Goal: Task Accomplishment & Management: Complete application form

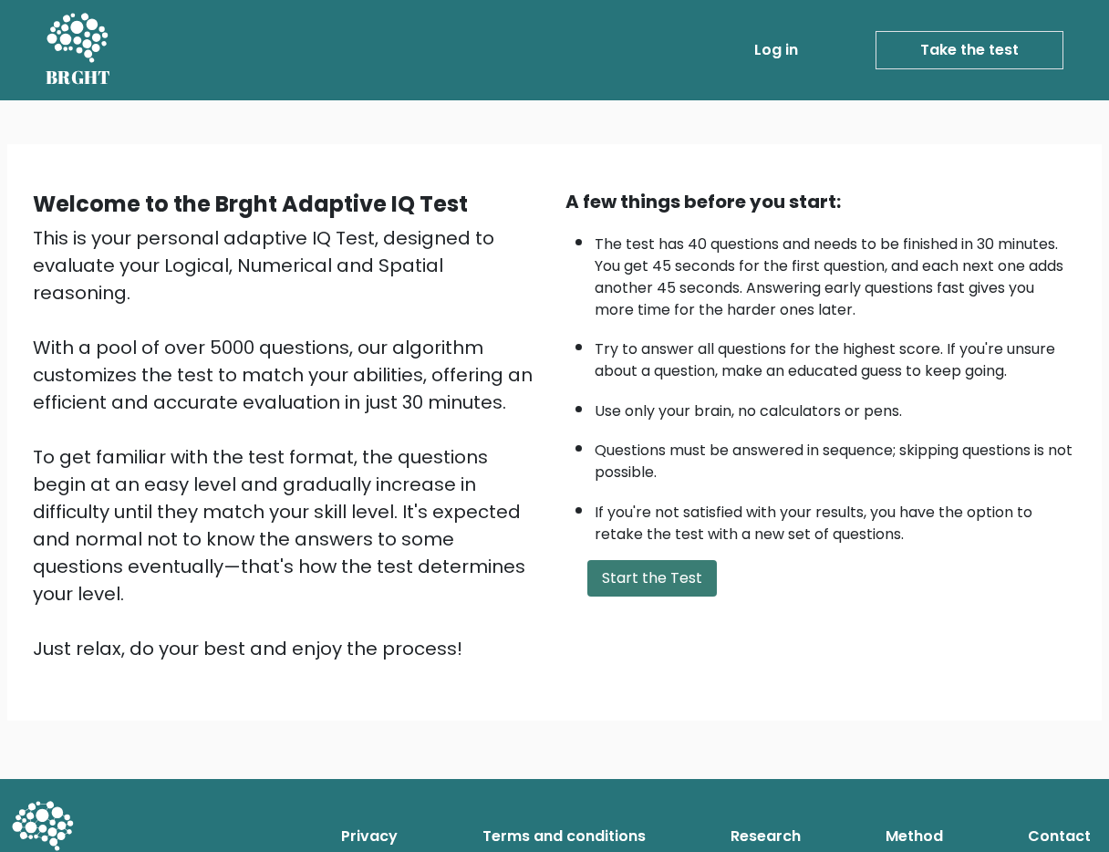
click at [647, 579] on button "Start the Test" at bounding box center [651, 578] width 129 height 36
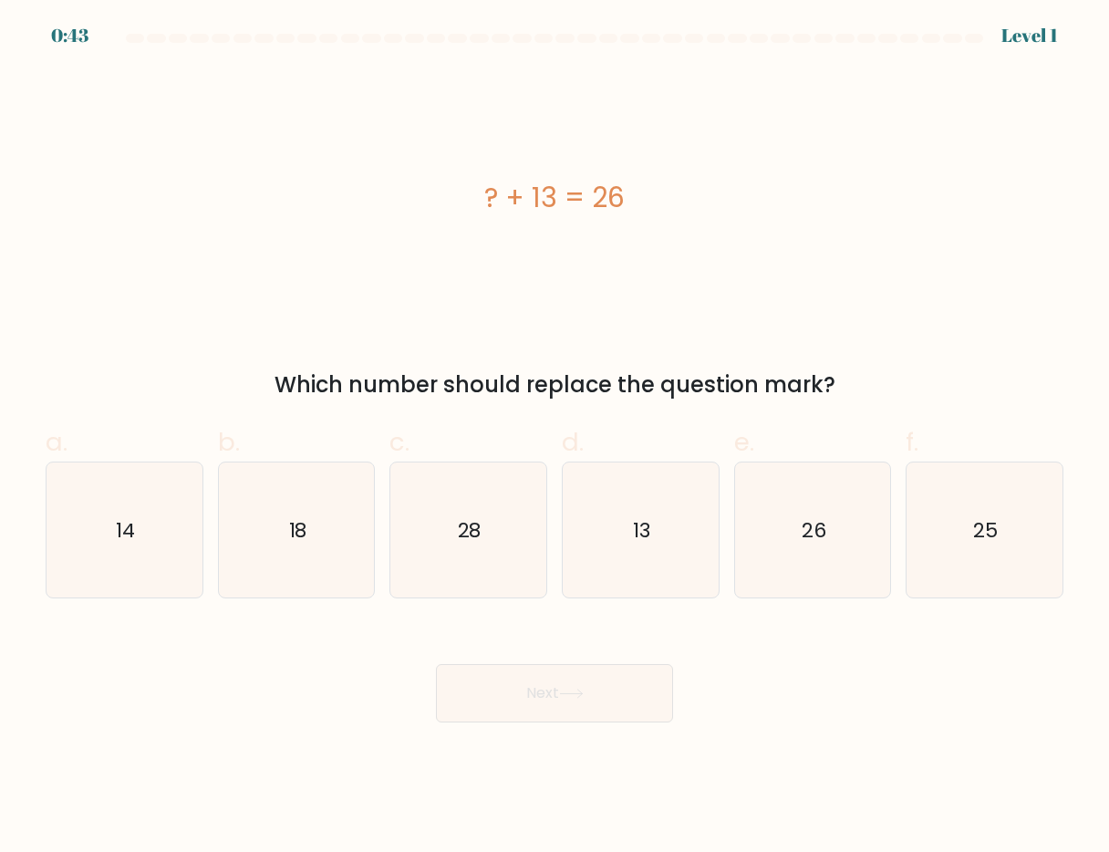
drag, startPoint x: 657, startPoint y: 191, endPoint x: 379, endPoint y: 176, distance: 277.6
click at [379, 177] on div "? + 13 = 26" at bounding box center [555, 197] width 1018 height 41
copy div "? + 13 = 26"
click at [647, 514] on icon "13" at bounding box center [641, 530] width 136 height 136
click at [555, 438] on input "d. 13" at bounding box center [554, 432] width 1 height 12
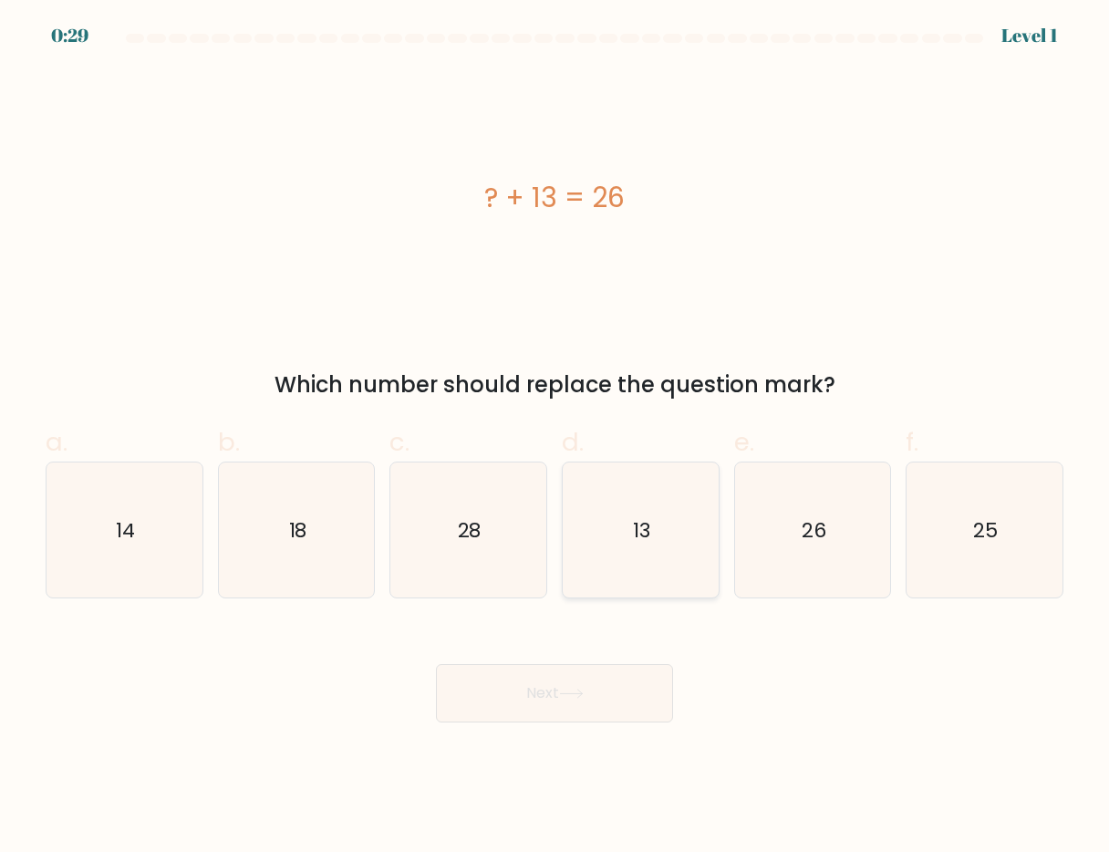
radio input "true"
click at [544, 697] on button "Next" at bounding box center [554, 693] width 237 height 58
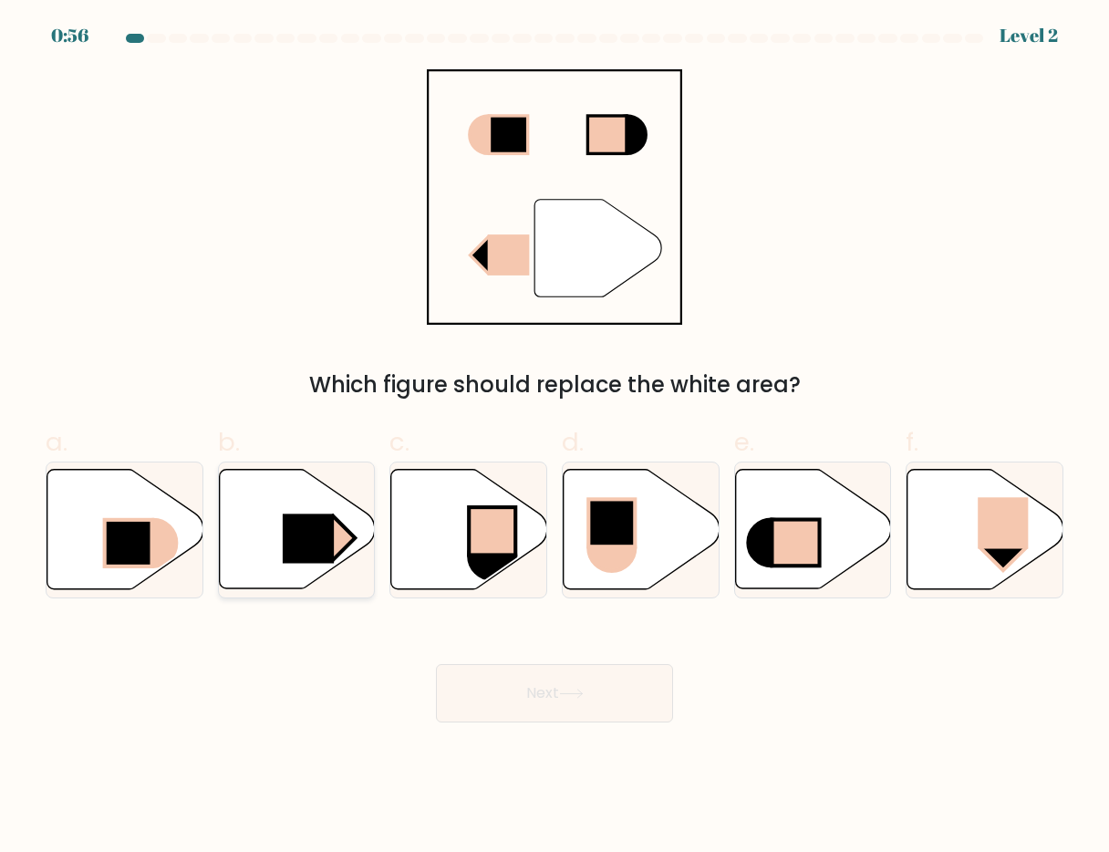
click at [272, 533] on icon at bounding box center [297, 529] width 156 height 119
click at [554, 438] on input "b." at bounding box center [554, 432] width 1 height 12
radio input "true"
click at [552, 707] on button "Next" at bounding box center [554, 693] width 237 height 58
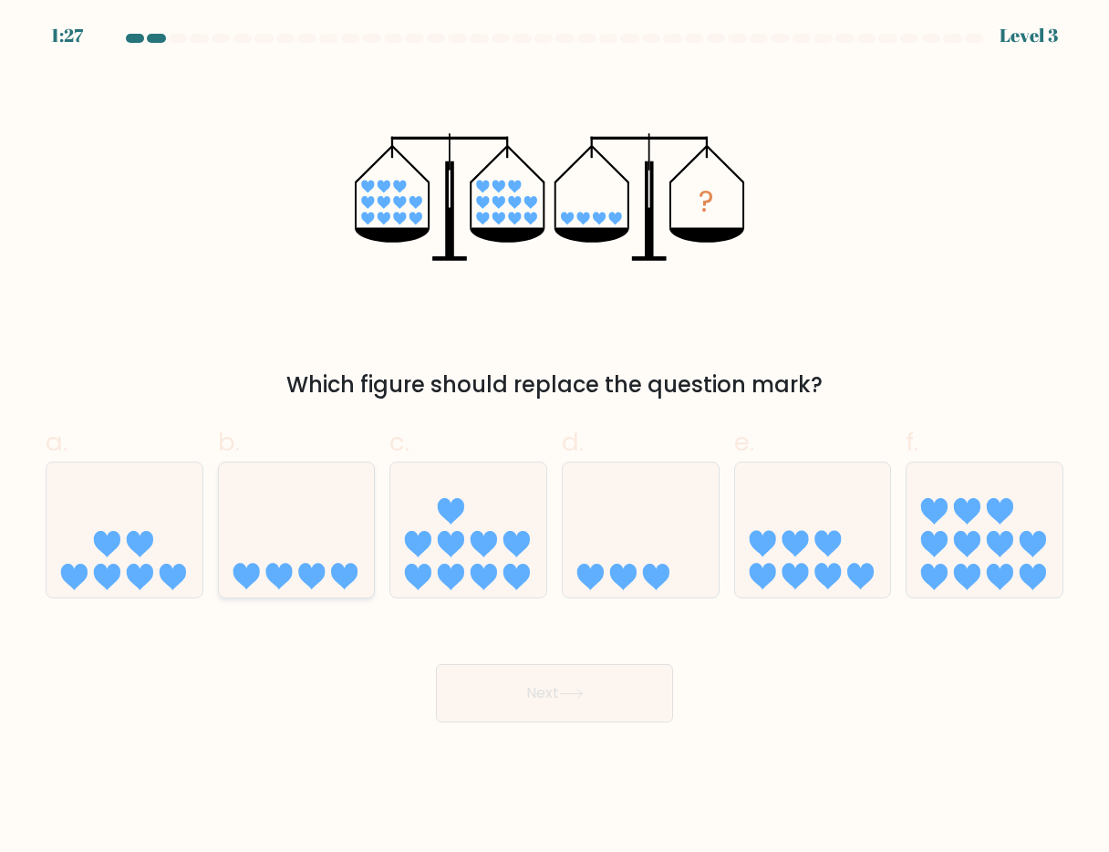
click at [303, 554] on icon at bounding box center [297, 529] width 156 height 129
click at [554, 438] on input "b." at bounding box center [554, 432] width 1 height 12
radio input "true"
click at [564, 691] on icon at bounding box center [571, 694] width 25 height 10
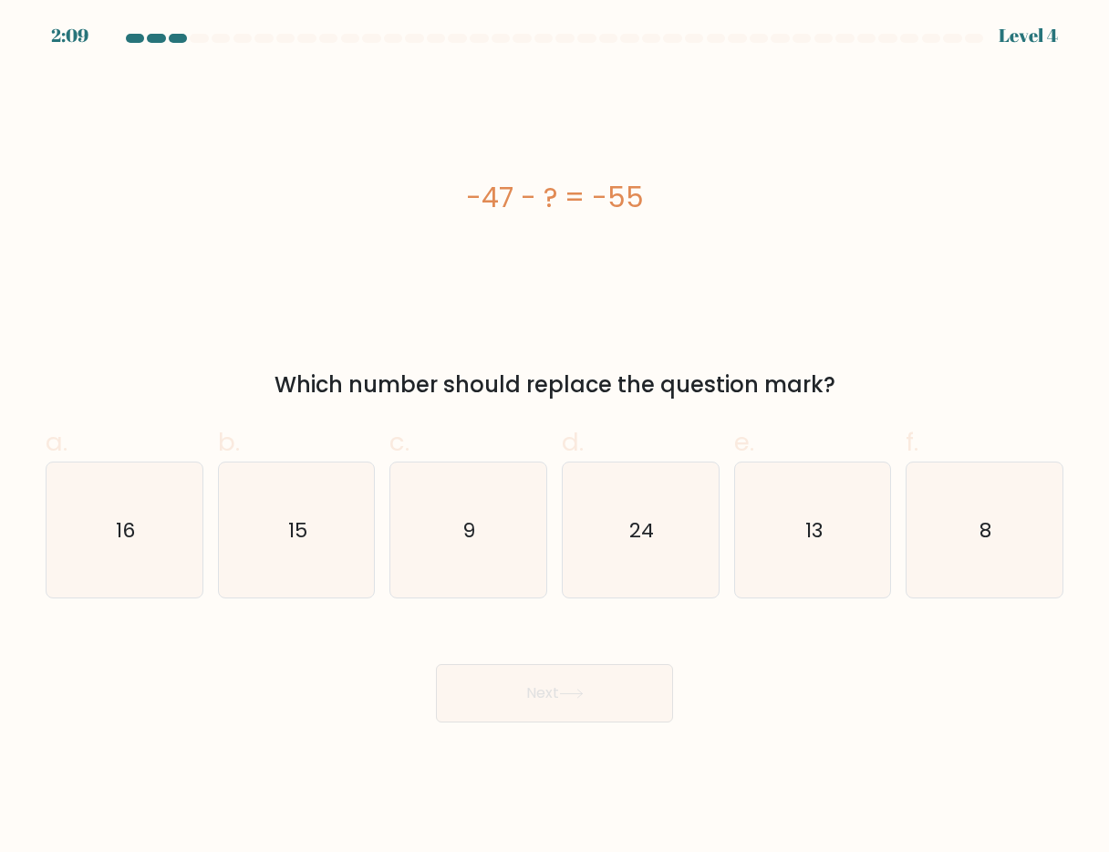
drag, startPoint x: 689, startPoint y: 195, endPoint x: 413, endPoint y: 201, distance: 276.4
click at [413, 201] on div "-47 - ? = -55" at bounding box center [555, 197] width 1018 height 41
copy div "-47 - ? = -55"
click at [989, 513] on icon "8" at bounding box center [984, 530] width 136 height 136
click at [555, 438] on input "f. 8" at bounding box center [554, 432] width 1 height 12
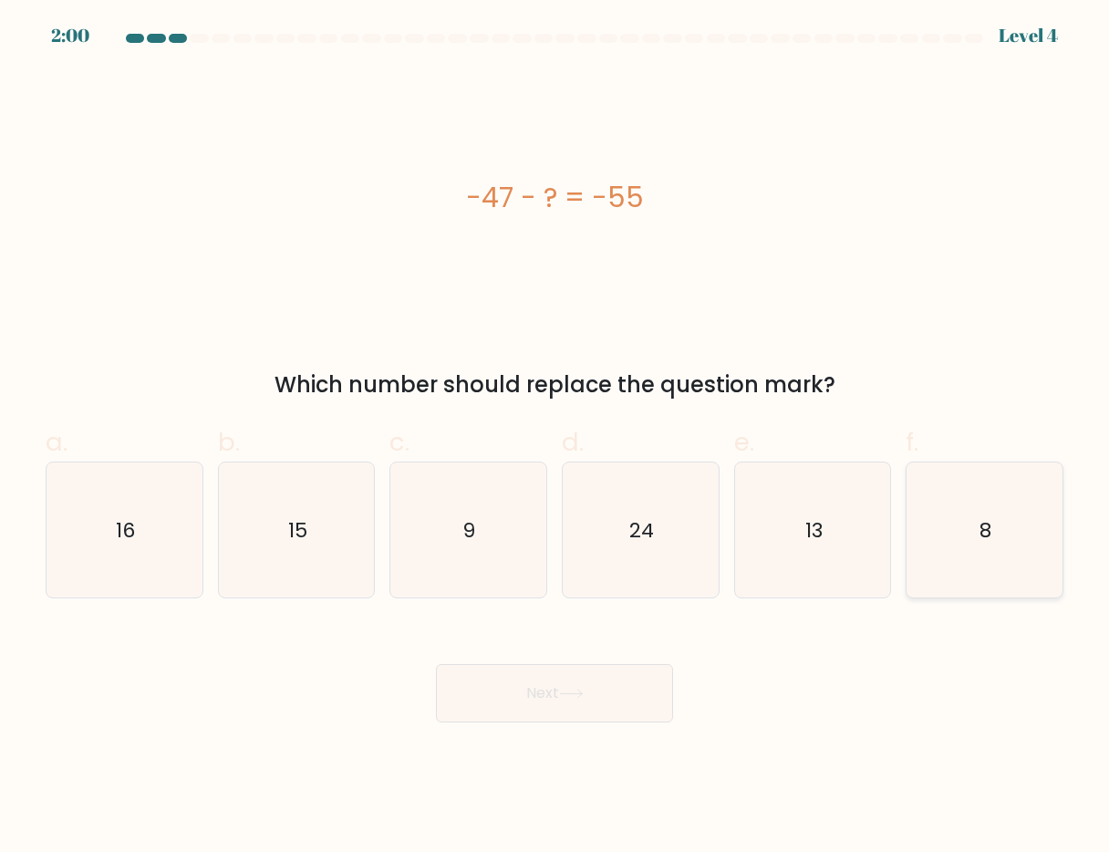
radio input "true"
click at [582, 693] on icon at bounding box center [571, 693] width 22 height 8
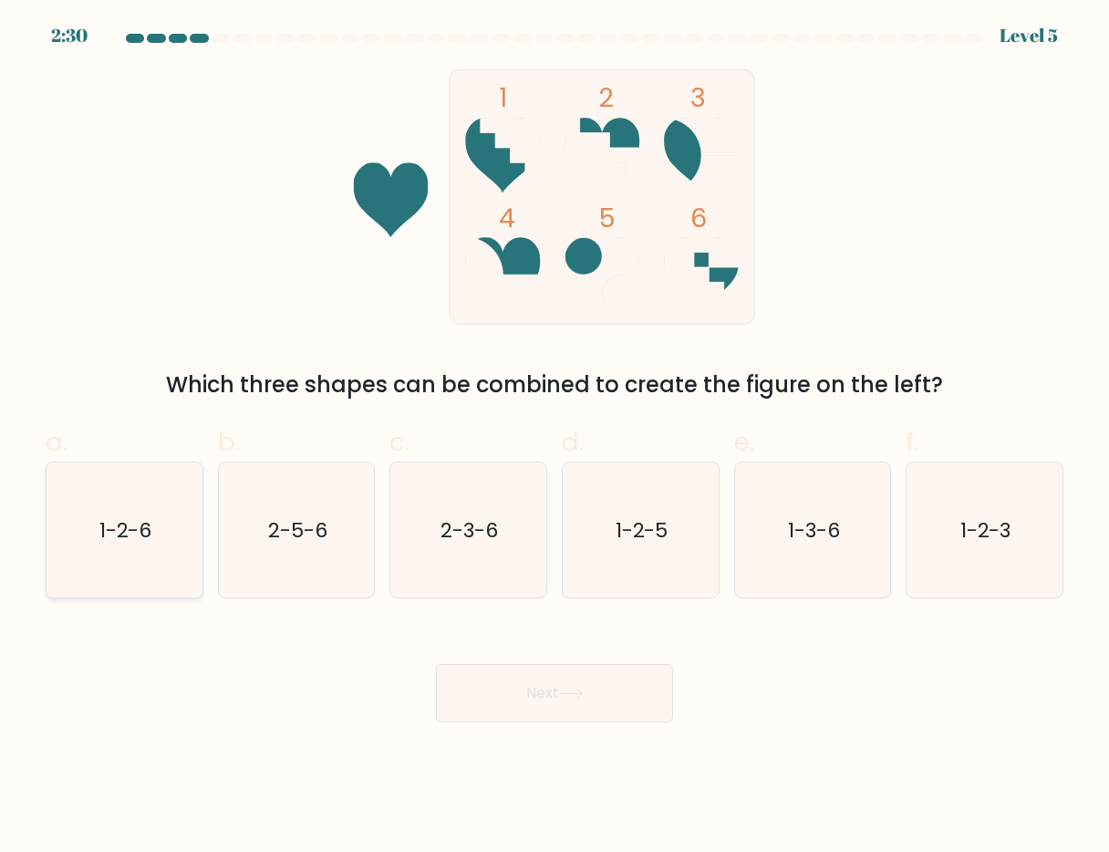
click at [142, 524] on text "1-2-6" at bounding box center [125, 529] width 53 height 28
click at [554, 438] on input "a. 1-2-6" at bounding box center [554, 432] width 1 height 12
radio input "true"
click at [520, 694] on button "Next" at bounding box center [554, 693] width 237 height 58
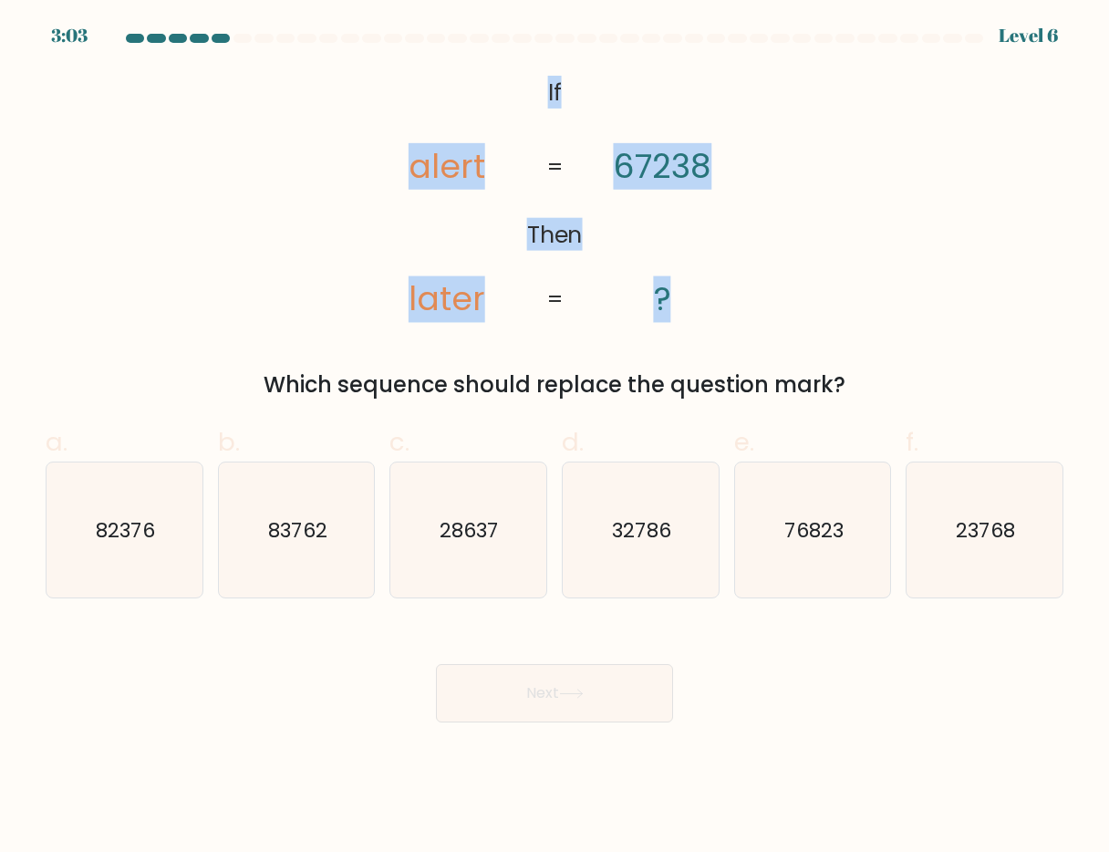
drag, startPoint x: 525, startPoint y: 79, endPoint x: 710, endPoint y: 297, distance: 286.0
click at [710, 297] on icon "@import url('https://fonts.googleapis.com/css?family=Abril+Fatface:400,100,100i…" at bounding box center [554, 196] width 415 height 255
copy icon "If Then alert later 67238 ?"
click at [237, 325] on div "@import url('https://fonts.googleapis.com/css?family=Abril+Fatface:400,100,100i…" at bounding box center [555, 235] width 1040 height 332
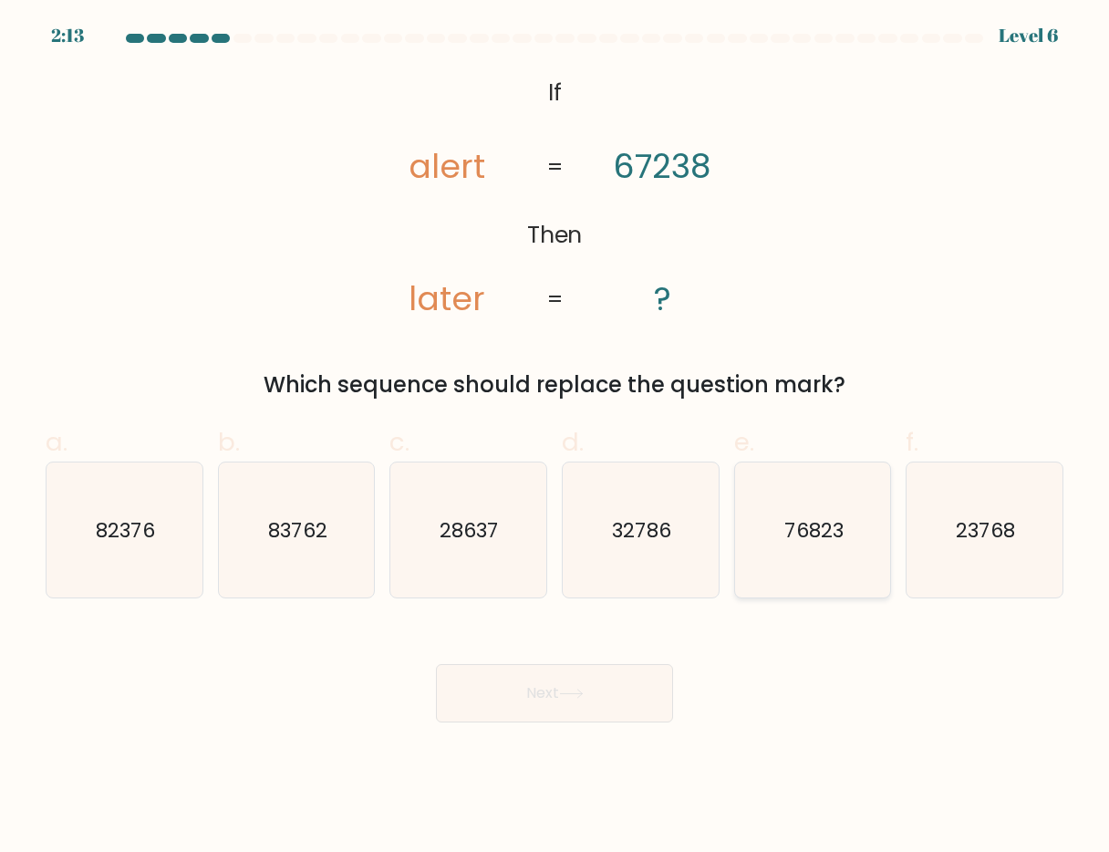
click at [802, 526] on text "76823" at bounding box center [813, 529] width 59 height 28
click at [555, 438] on input "e. 76823" at bounding box center [554, 432] width 1 height 12
radio input "true"
click at [557, 687] on button "Next" at bounding box center [554, 693] width 237 height 58
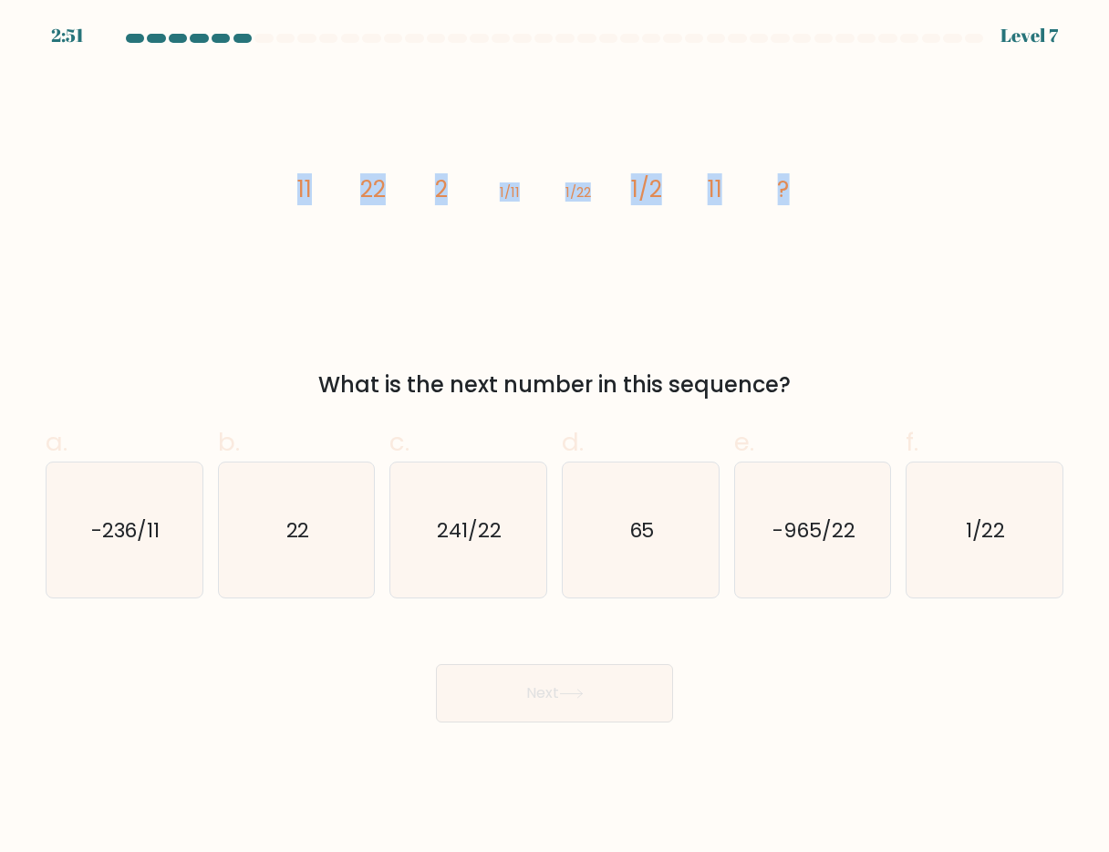
drag, startPoint x: 275, startPoint y: 197, endPoint x: 835, endPoint y: 196, distance: 559.9
click at [835, 196] on div "image/svg+xml 11 22 2 1/11 1/22 1/2 11 ? What is the next number in this sequen…" at bounding box center [555, 235] width 1040 height 332
copy g "11 22 2 1/11 1/22 1/2 11 ?"
click at [275, 515] on icon "22" at bounding box center [297, 530] width 136 height 136
click at [554, 438] on input "b. 22" at bounding box center [554, 432] width 1 height 12
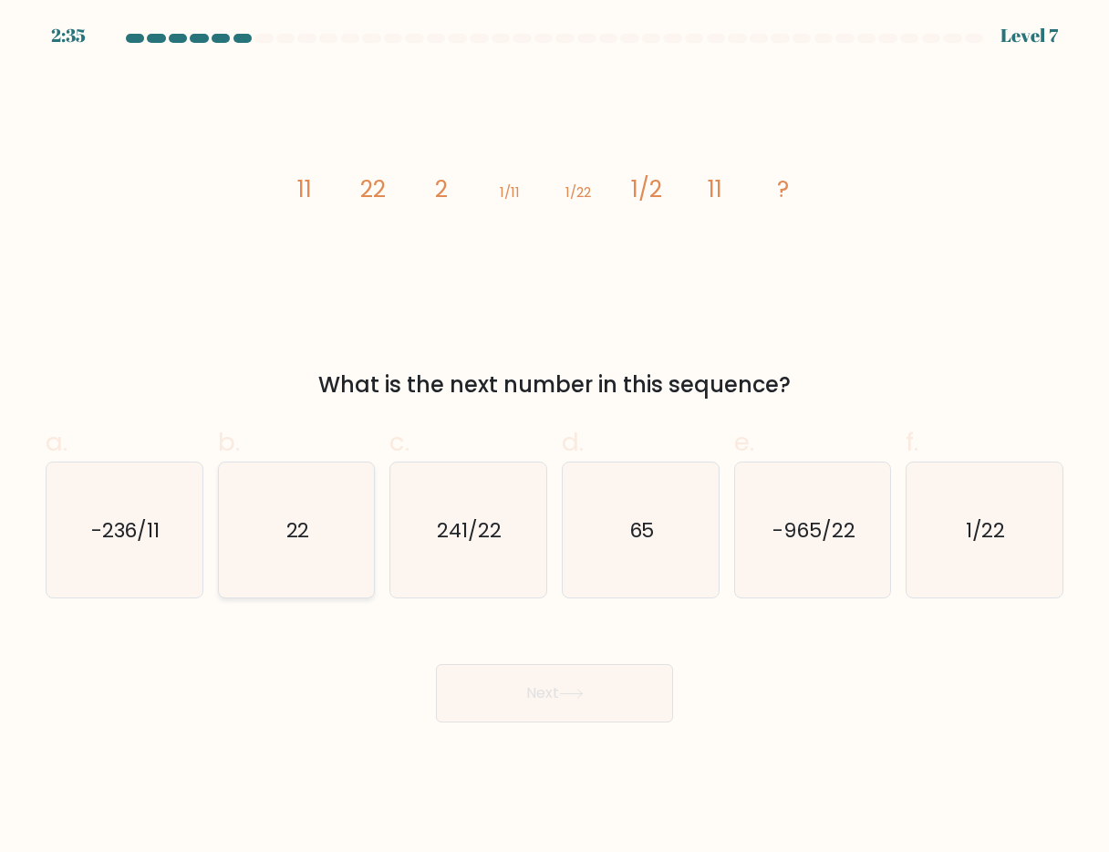
radio input "true"
click at [523, 700] on button "Next" at bounding box center [554, 693] width 237 height 58
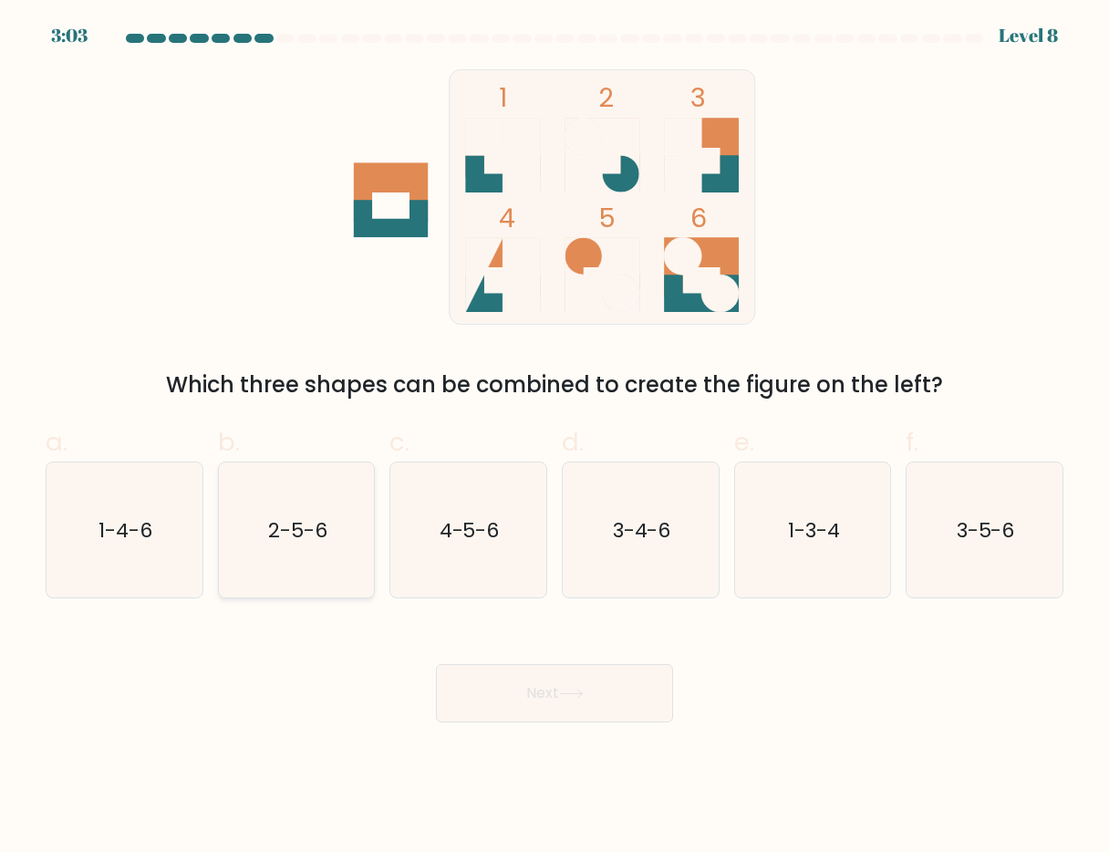
click at [295, 564] on icon "2-5-6" at bounding box center [297, 530] width 136 height 136
click at [554, 438] on input "b. 2-5-6" at bounding box center [554, 432] width 1 height 12
radio input "true"
click at [547, 711] on button "Next" at bounding box center [554, 693] width 237 height 58
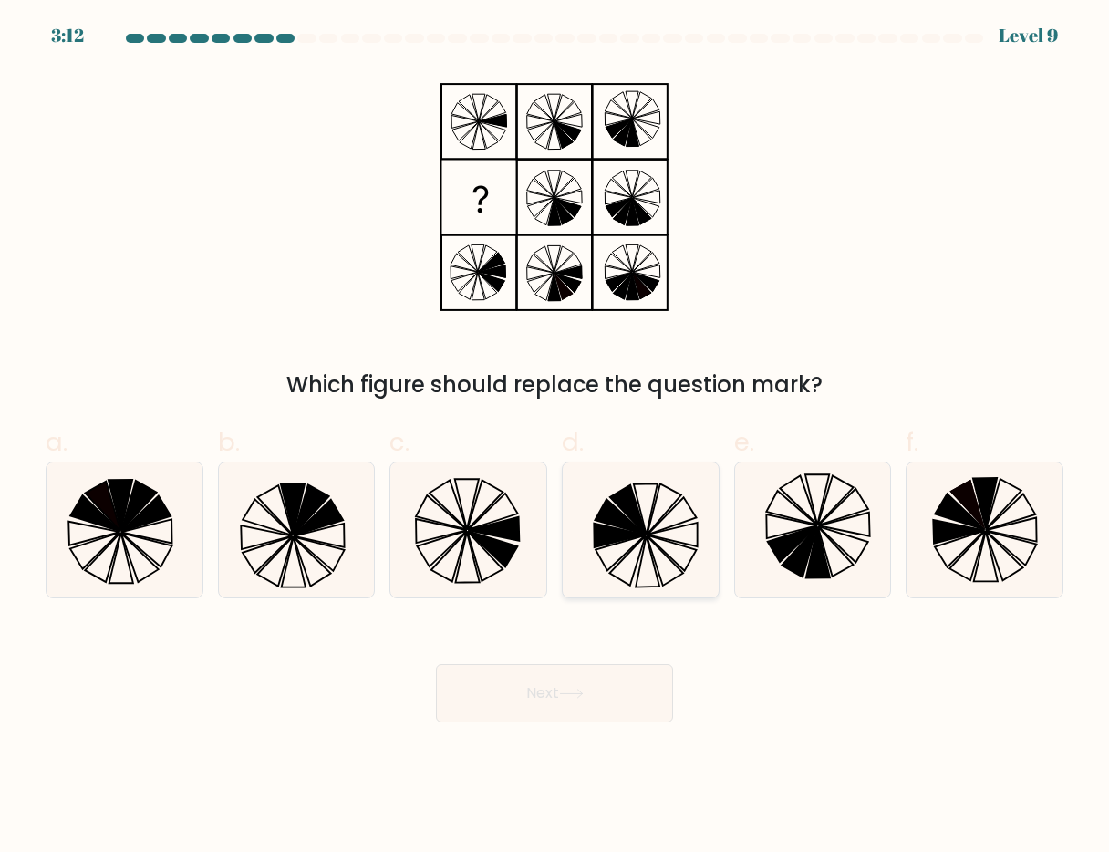
click at [674, 546] on icon at bounding box center [641, 530] width 136 height 136
click at [555, 438] on input "d." at bounding box center [554, 432] width 1 height 12
radio input "true"
click at [573, 730] on body "3:10 Level 9" at bounding box center [554, 426] width 1109 height 852
click at [572, 709] on button "Next" at bounding box center [554, 693] width 237 height 58
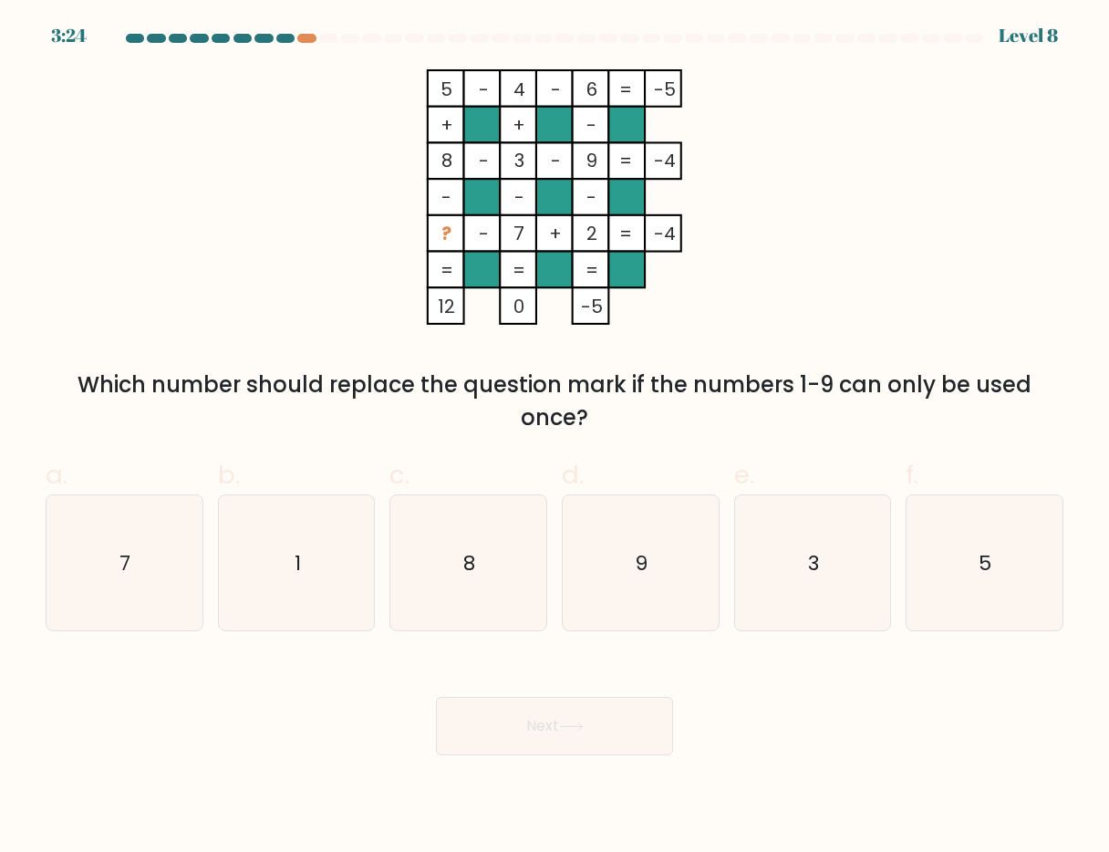
drag, startPoint x: 93, startPoint y: 387, endPoint x: 682, endPoint y: 421, distance: 590.1
click at [682, 421] on div "Which number should replace the question mark if the numbers 1-9 can only be us…" at bounding box center [555, 401] width 996 height 66
copy div "Which number should replace the question mark if the numbers 1-9 can only be us…"
click at [98, 304] on div "5 - 4 - 6 -5 + + - 8 - 3 - 9 -4 - - - ? - 7 + 2 = -4 = = = = 12 0 -5 = Which nu…" at bounding box center [555, 251] width 1040 height 365
click at [294, 576] on icon "1" at bounding box center [297, 563] width 136 height 136
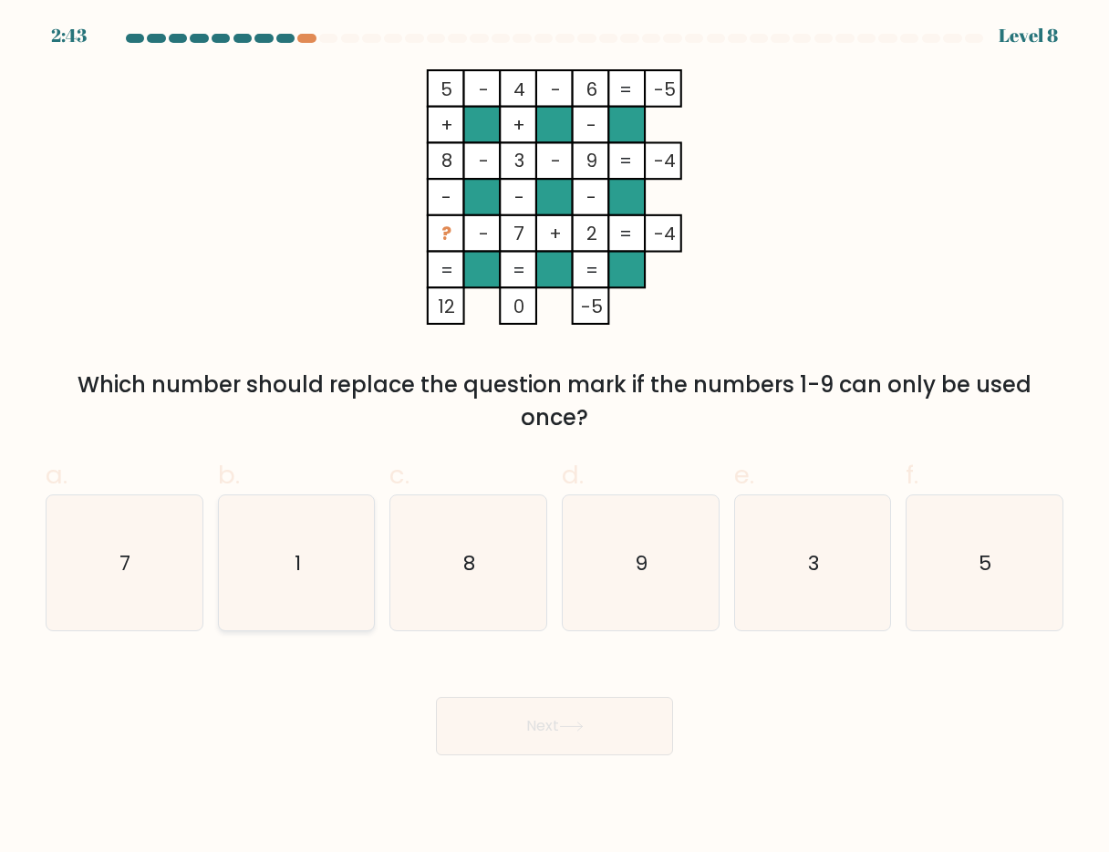
click at [554, 438] on input "b. 1" at bounding box center [554, 432] width 1 height 12
radio input "true"
click at [572, 739] on button "Next" at bounding box center [554, 726] width 237 height 58
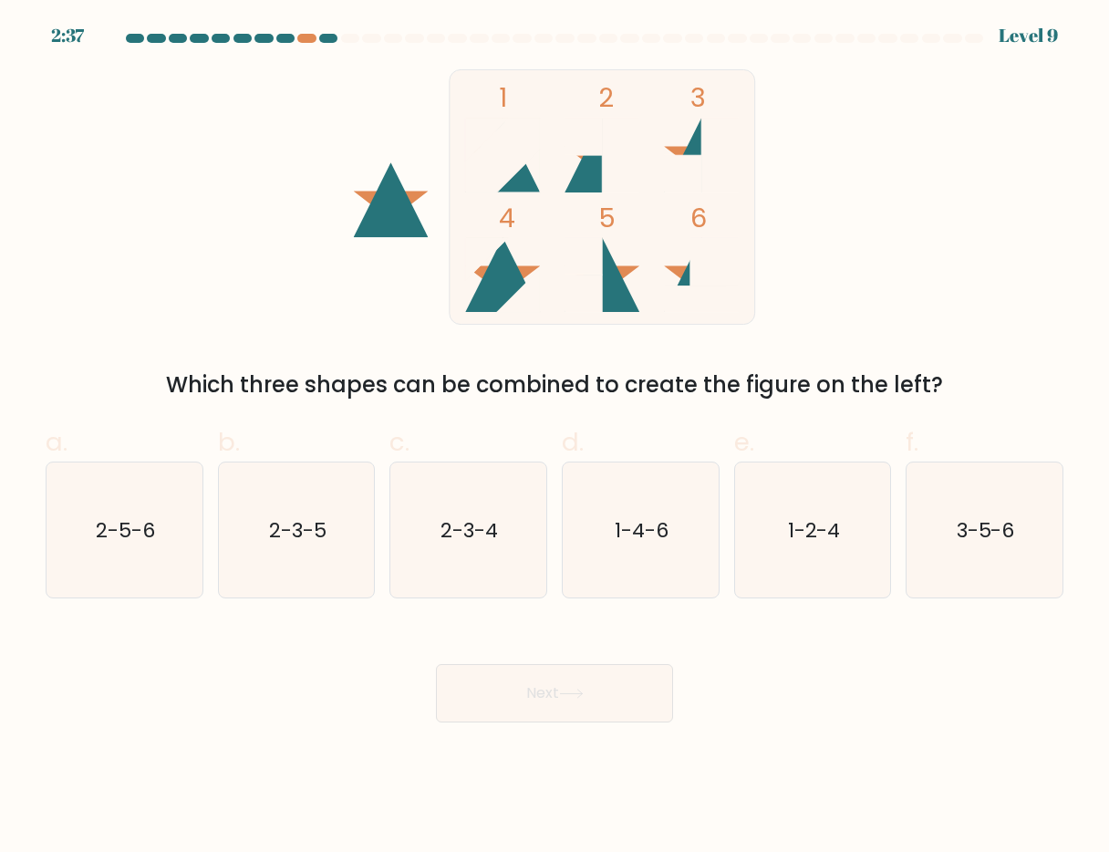
drag, startPoint x: 263, startPoint y: 385, endPoint x: 756, endPoint y: 404, distance: 493.7
click at [756, 404] on form at bounding box center [554, 378] width 1109 height 689
click at [151, 547] on icon "2-5-6" at bounding box center [125, 530] width 136 height 136
click at [554, 438] on input "a. 2-5-6" at bounding box center [554, 432] width 1 height 12
radio input "true"
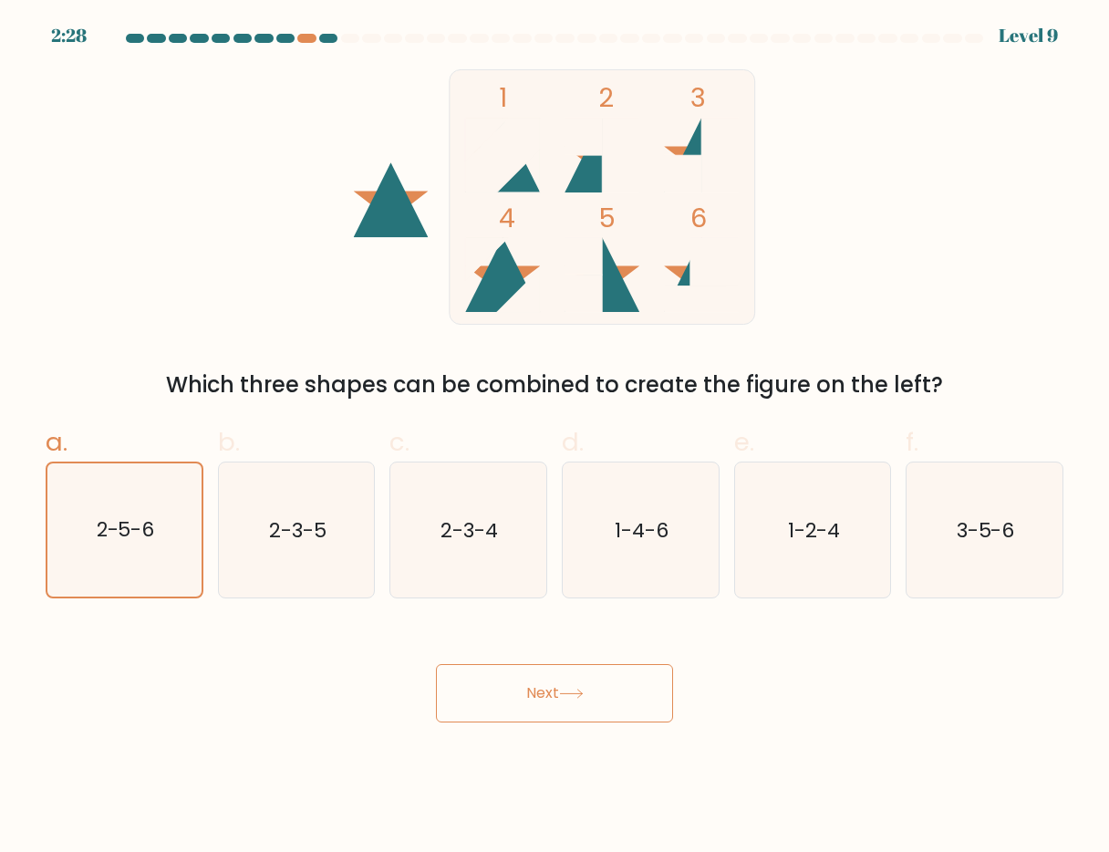
click at [508, 699] on button "Next" at bounding box center [554, 693] width 237 height 58
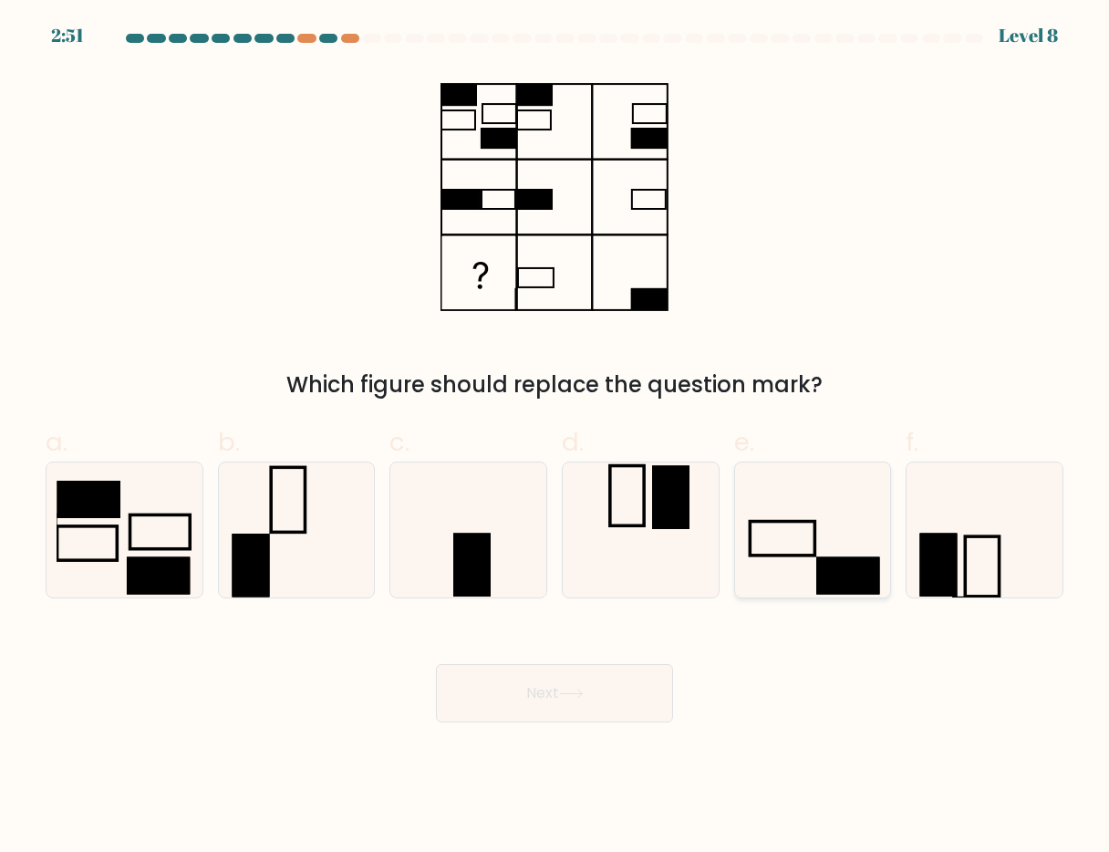
click at [823, 575] on rect at bounding box center [848, 575] width 64 height 37
click at [555, 438] on input "e." at bounding box center [554, 432] width 1 height 12
radio input "true"
click at [595, 683] on button "Next" at bounding box center [554, 693] width 237 height 58
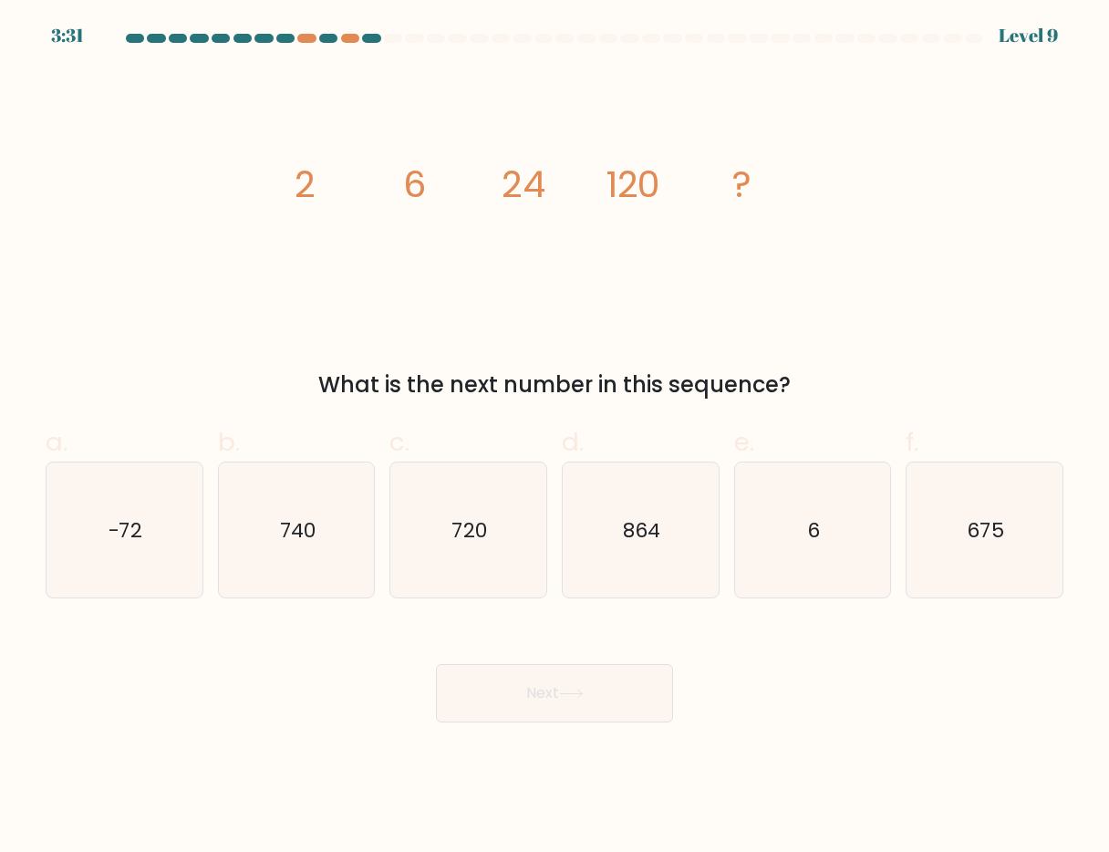
drag, startPoint x: 284, startPoint y: 187, endPoint x: 808, endPoint y: 382, distance: 559.5
click at [808, 382] on div "image/svg+xml 2 6 24 120 ? What is the next number in this sequence?" at bounding box center [555, 235] width 1040 height 332
copy div "2 6 24 120 ? What is the next number in this sequence?"
click at [471, 523] on text "720" at bounding box center [470, 529] width 36 height 28
click at [554, 438] on input "c. 720" at bounding box center [554, 432] width 1 height 12
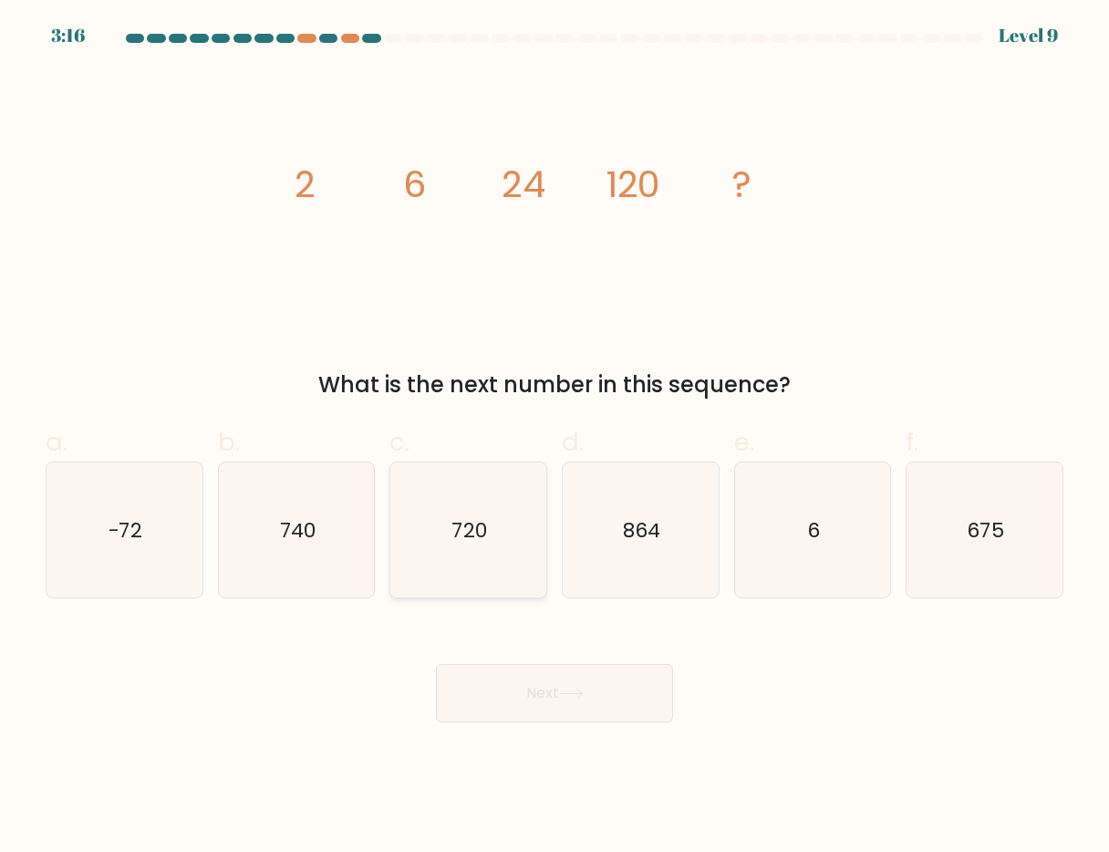
radio input "true"
click at [568, 692] on icon at bounding box center [571, 694] width 25 height 10
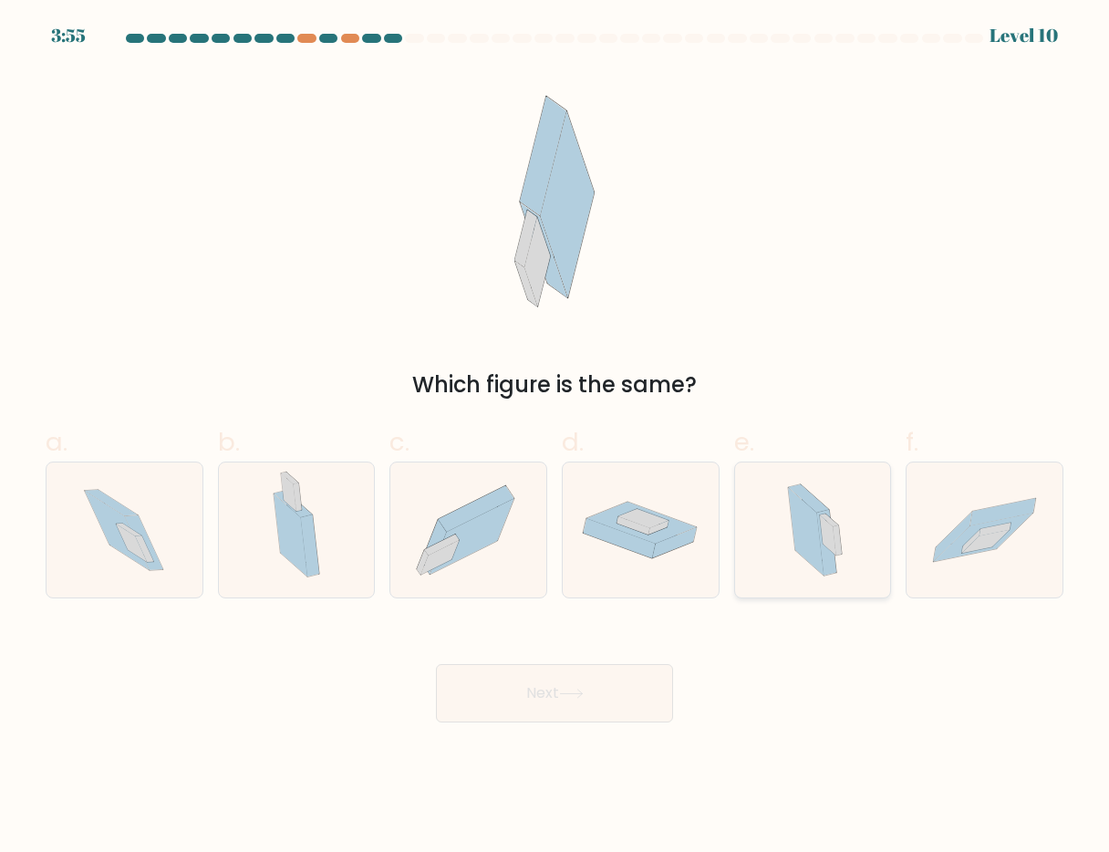
click at [824, 563] on icon at bounding box center [826, 543] width 19 height 66
click at [555, 438] on input "e." at bounding box center [554, 432] width 1 height 12
radio input "true"
click at [595, 673] on button "Next" at bounding box center [554, 693] width 237 height 58
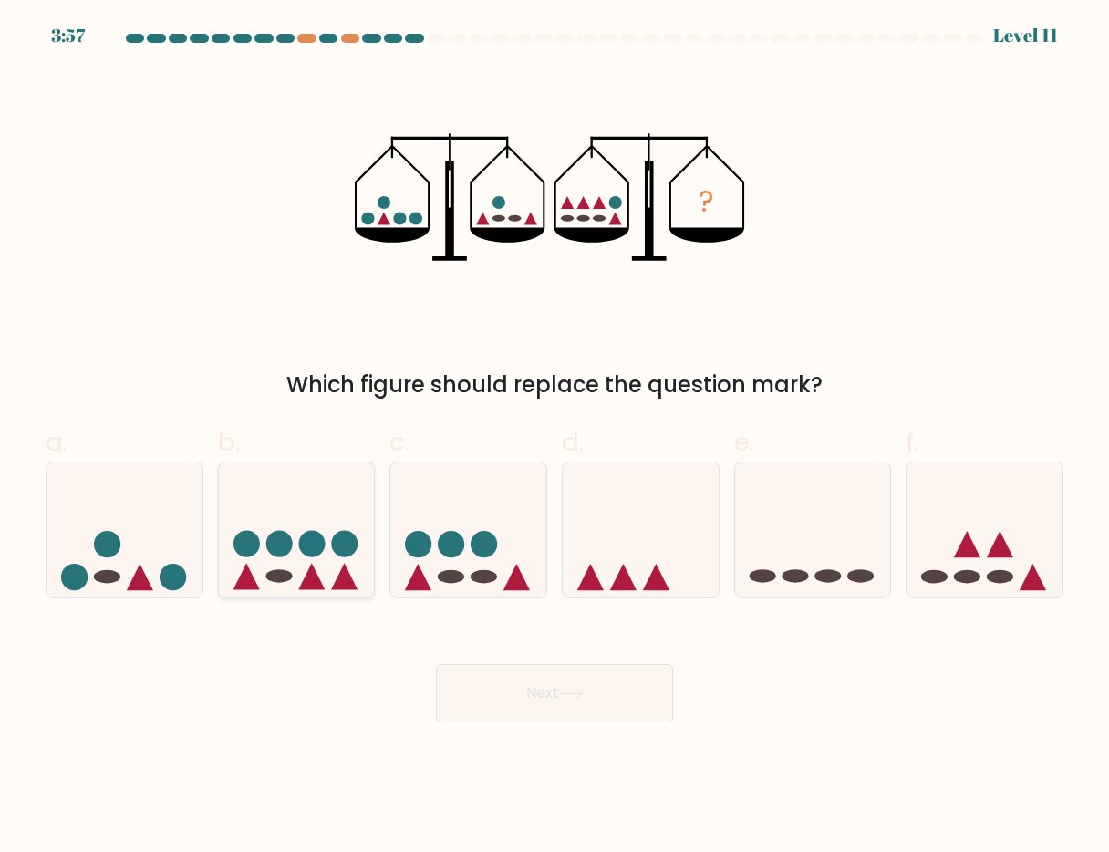
click at [280, 563] on icon at bounding box center [297, 529] width 156 height 129
click at [554, 438] on input "b." at bounding box center [554, 432] width 1 height 12
radio input "true"
click at [552, 690] on button "Next" at bounding box center [554, 693] width 237 height 58
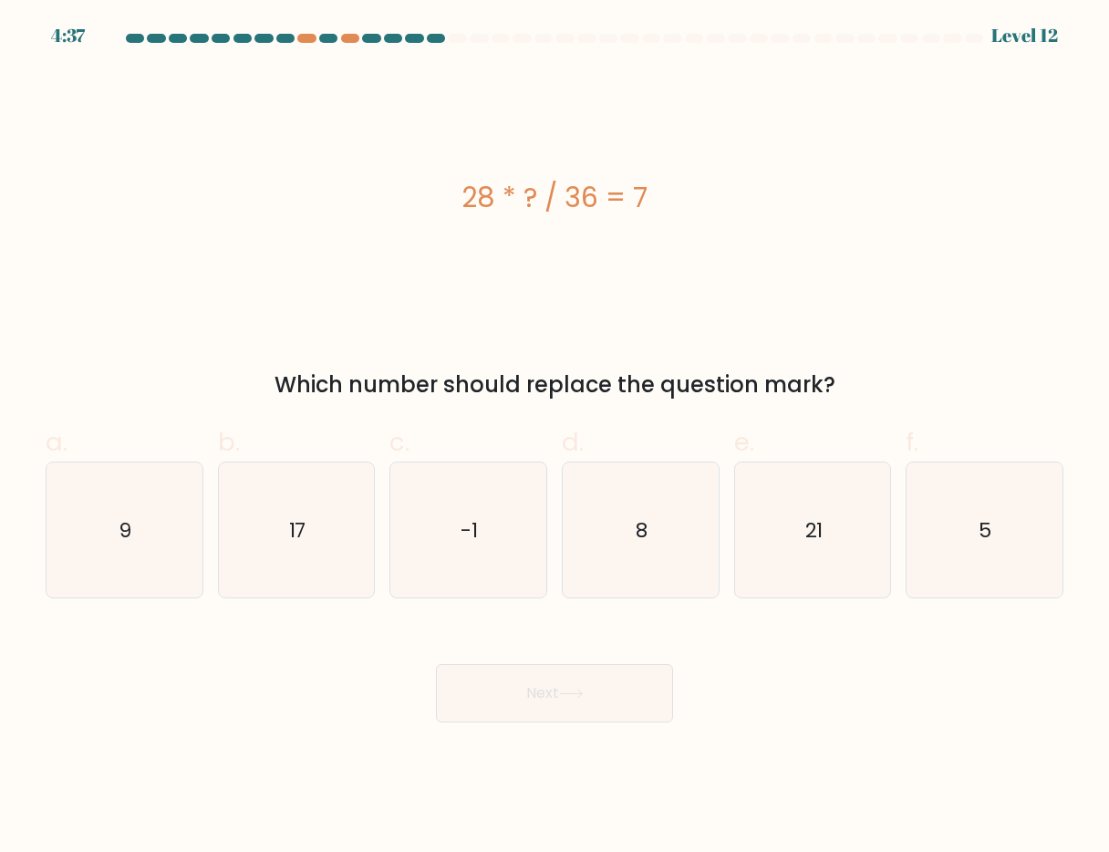
drag, startPoint x: 455, startPoint y: 196, endPoint x: 848, endPoint y: 385, distance: 436.0
click at [848, 385] on div "28 * ? / 36 = 7 Which number should replace the question mark?" at bounding box center [555, 235] width 1040 height 332
copy div "28 * ? / 36 = 7 Which number should replace the question mark?"
click at [259, 266] on div "28 * ? / 36 = 7" at bounding box center [555, 196] width 1018 height 255
click at [213, 532] on div "b. 17" at bounding box center [297, 510] width 172 height 175
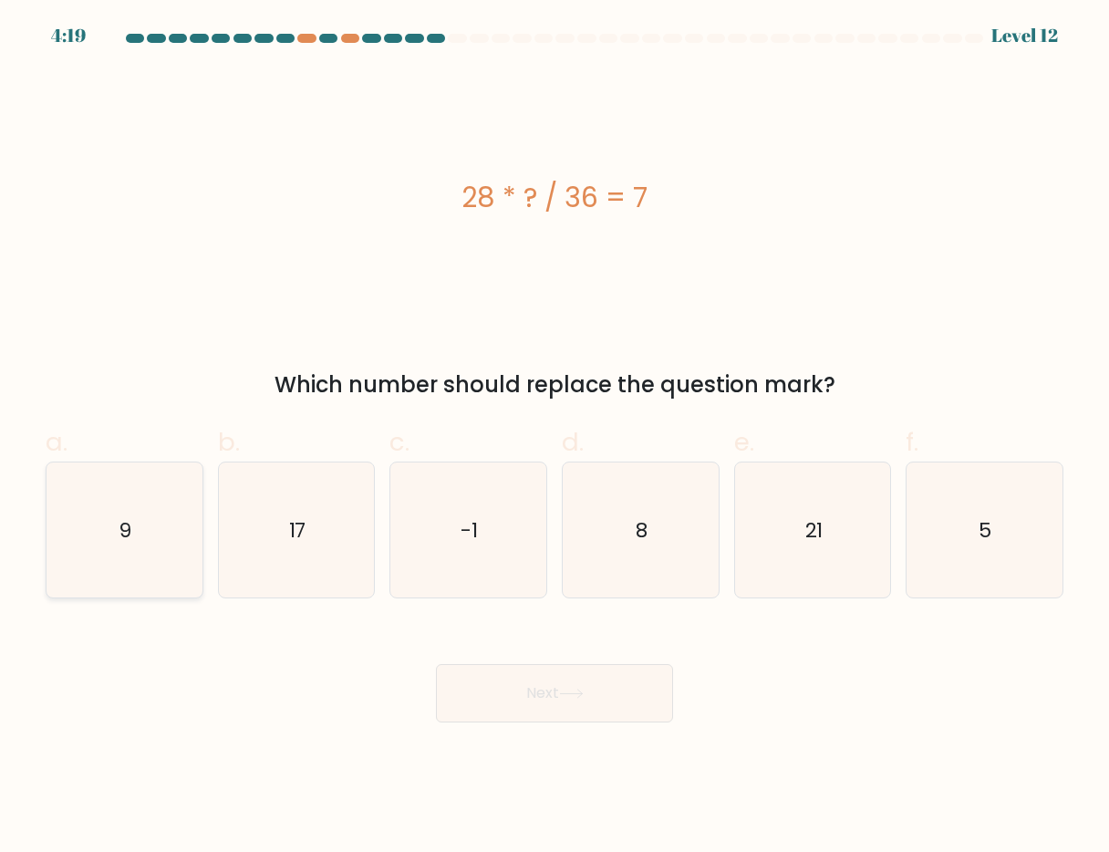
click at [164, 533] on icon "9" at bounding box center [125, 530] width 136 height 136
click at [554, 438] on input "a. 9" at bounding box center [554, 432] width 1 height 12
radio input "true"
click at [524, 700] on button "Next" at bounding box center [554, 693] width 237 height 58
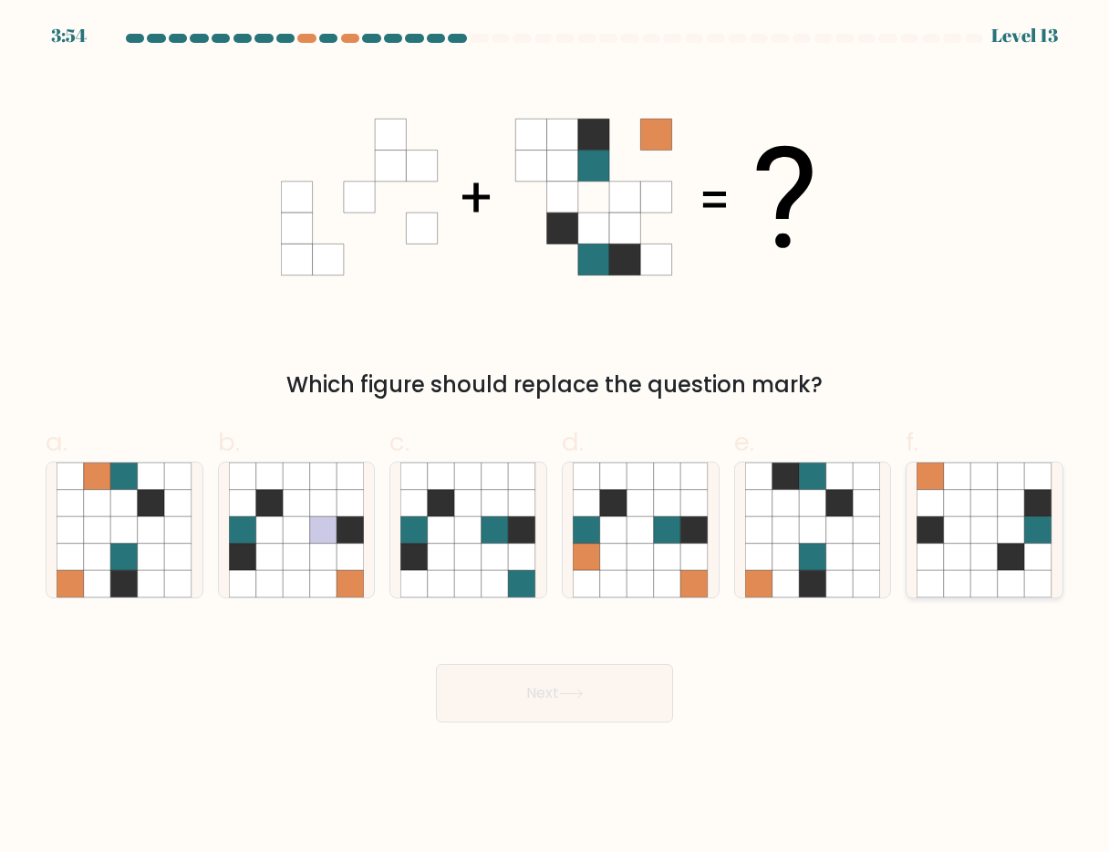
click at [955, 525] on icon at bounding box center [957, 529] width 27 height 27
click at [555, 438] on input "f." at bounding box center [554, 432] width 1 height 12
radio input "true"
click at [586, 699] on button "Next" at bounding box center [554, 693] width 237 height 58
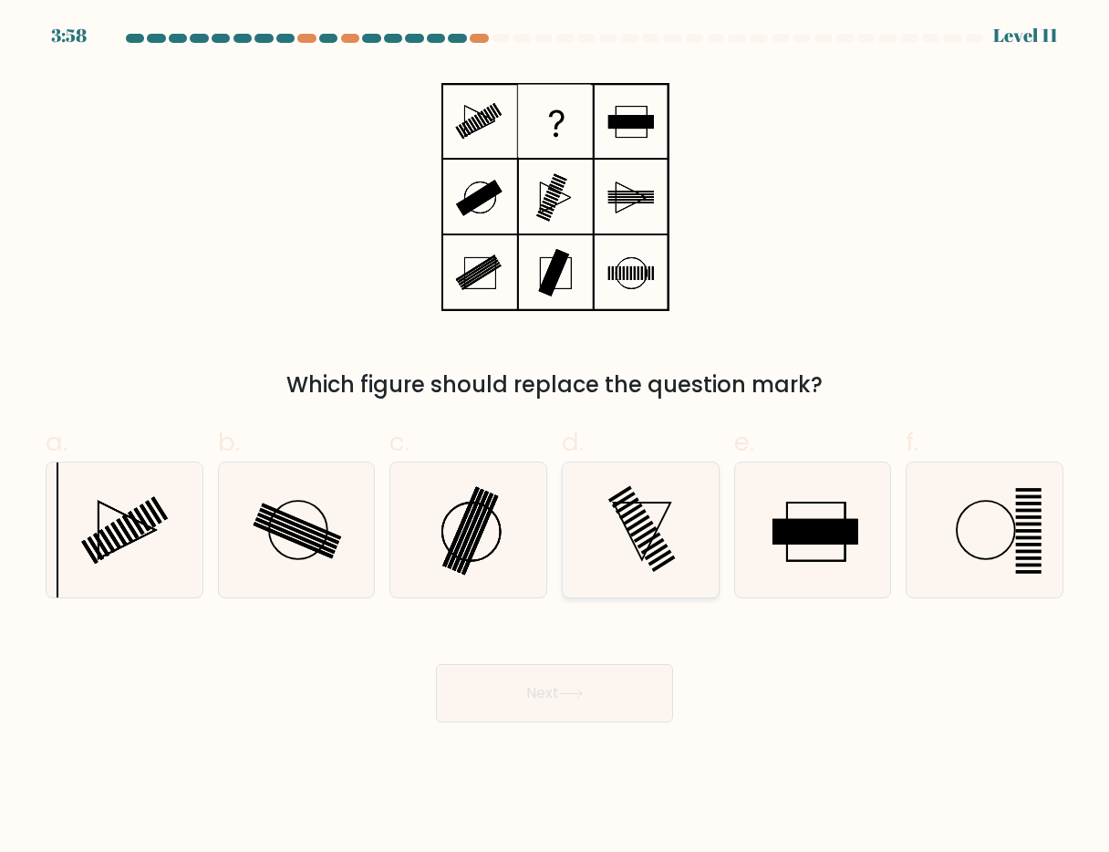
click at [626, 536] on icon at bounding box center [641, 530] width 136 height 136
click at [555, 438] on input "d." at bounding box center [554, 432] width 1 height 12
radio input "true"
click at [527, 687] on button "Next" at bounding box center [554, 693] width 237 height 58
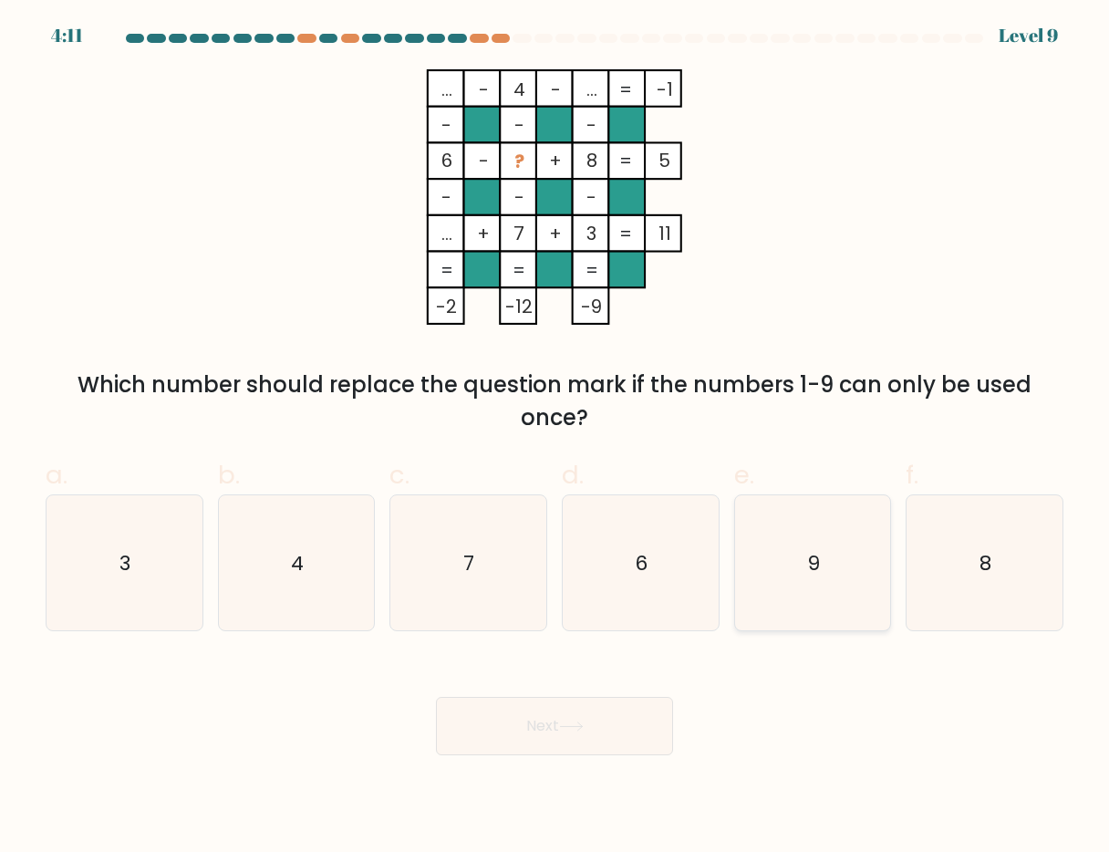
click at [830, 562] on icon "9" at bounding box center [813, 563] width 136 height 136
click at [555, 438] on input "e. 9" at bounding box center [554, 432] width 1 height 12
radio input "true"
click at [561, 720] on button "Next" at bounding box center [554, 726] width 237 height 58
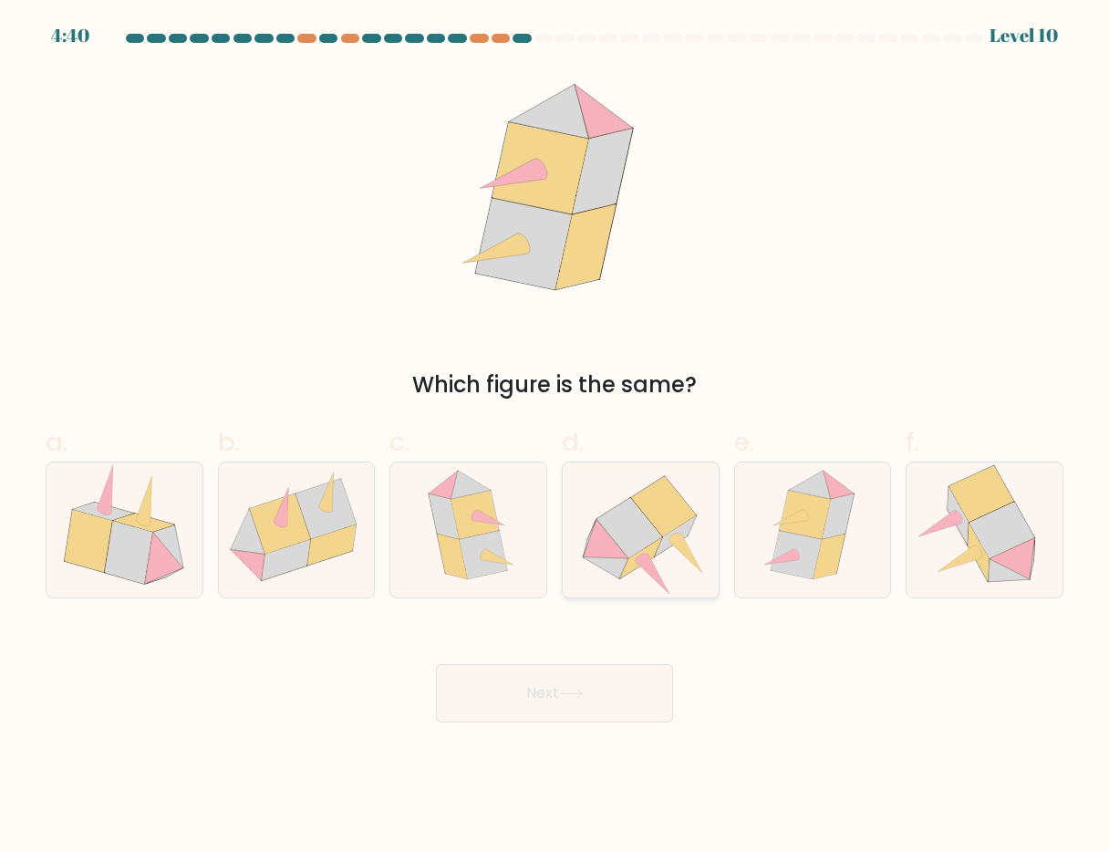
click at [629, 520] on icon at bounding box center [629, 528] width 66 height 60
click at [555, 438] on input "d." at bounding box center [554, 432] width 1 height 12
radio input "true"
click at [563, 685] on button "Next" at bounding box center [554, 693] width 237 height 58
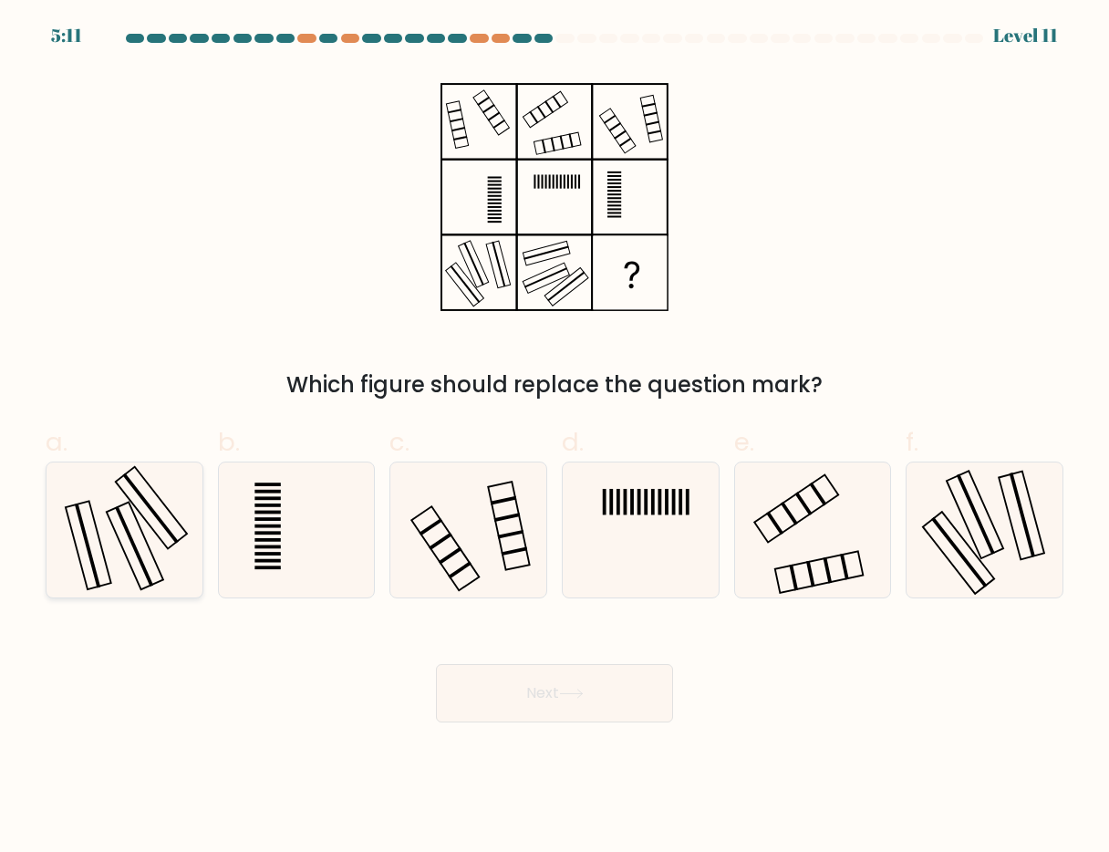
click at [84, 534] on rect at bounding box center [88, 545] width 26 height 85
click at [554, 438] on input "a." at bounding box center [554, 432] width 1 height 12
radio input "true"
click at [557, 697] on button "Next" at bounding box center [554, 693] width 237 height 58
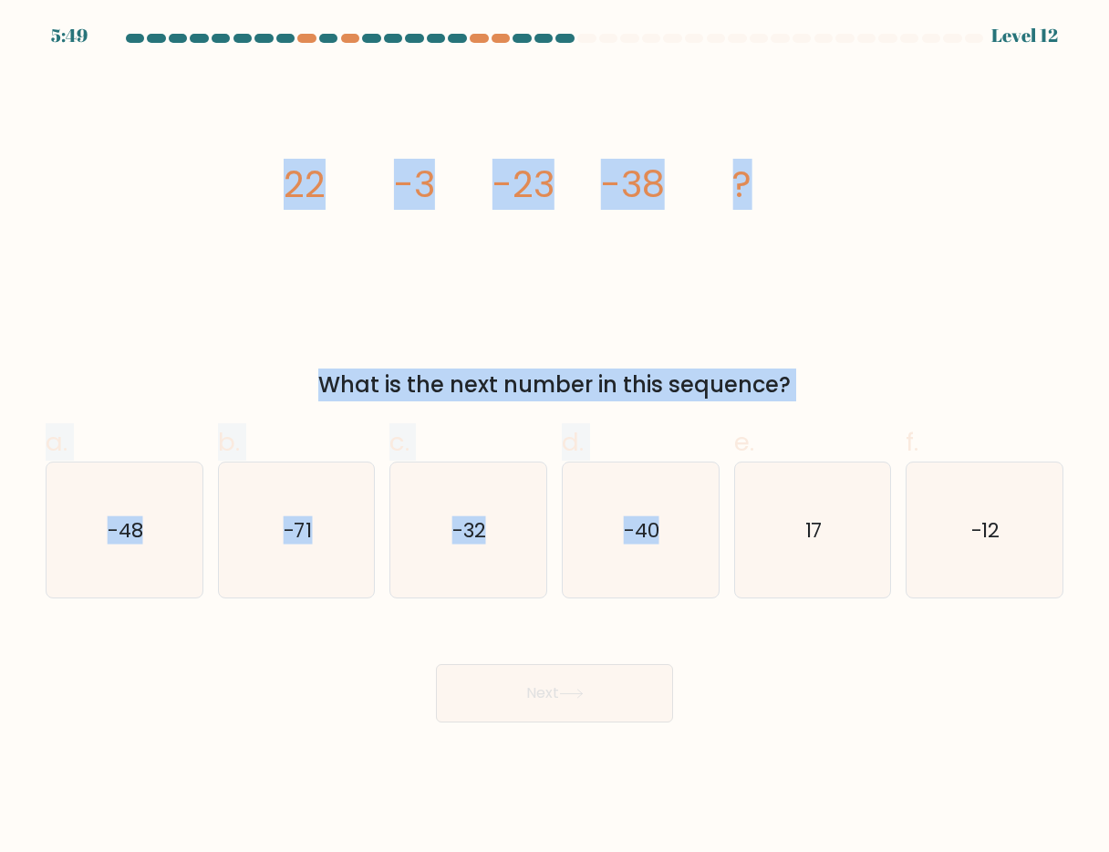
drag, startPoint x: 283, startPoint y: 197, endPoint x: 875, endPoint y: 410, distance: 630.0
click at [875, 410] on form at bounding box center [554, 378] width 1109 height 689
click at [800, 312] on icon "image/svg+xml 22 -3 -23 -38 ?" at bounding box center [554, 196] width 547 height 255
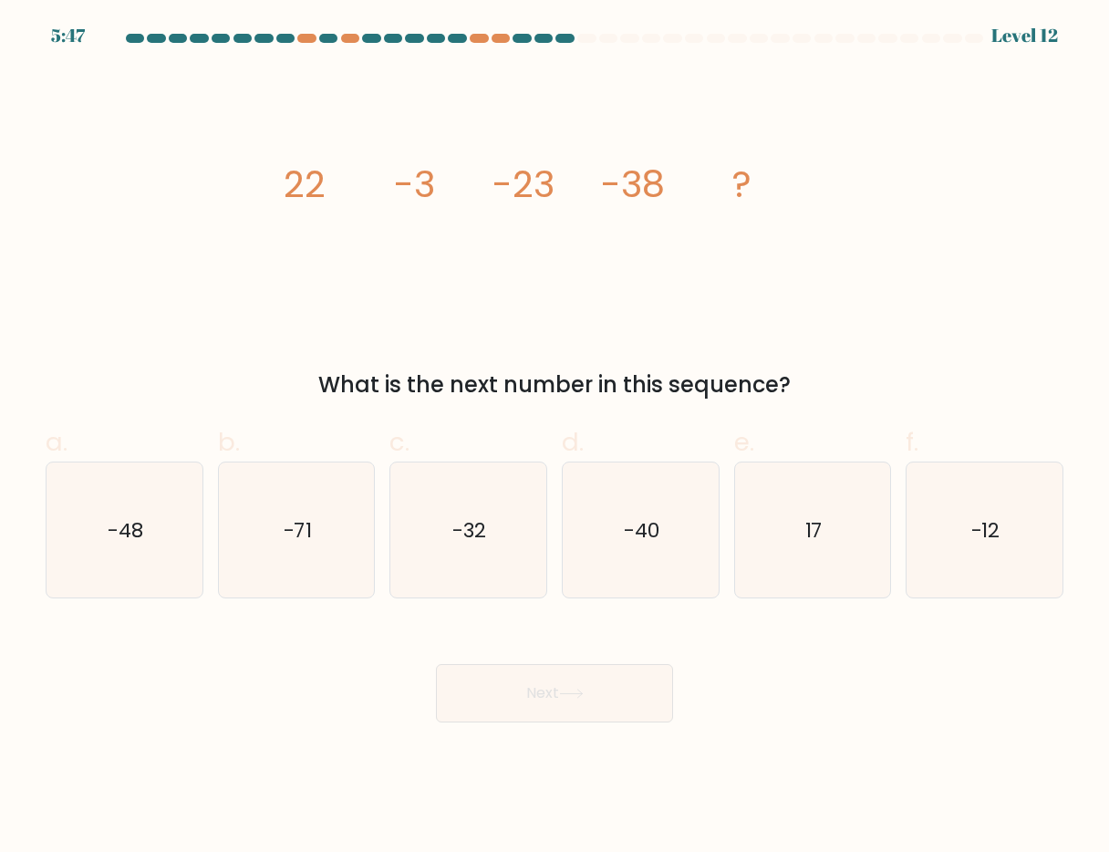
drag, startPoint x: 266, startPoint y: 183, endPoint x: 814, endPoint y: 389, distance: 585.5
click at [814, 389] on div "image/svg+xml 22 -3 -23 -38 ? What is the next number in this sequence?" at bounding box center [555, 235] width 1040 height 332
copy div "22 -3 -23 -38 ? What is the next number in this sequence?"
click at [181, 277] on div "image/svg+xml 22 -3 -23 -38 ? What is the next number in this sequence?" at bounding box center [555, 235] width 1040 height 332
click at [228, 274] on div "image/svg+xml 22 -3 -23 -38 ? What is the next number in this sequence?" at bounding box center [555, 235] width 1040 height 332
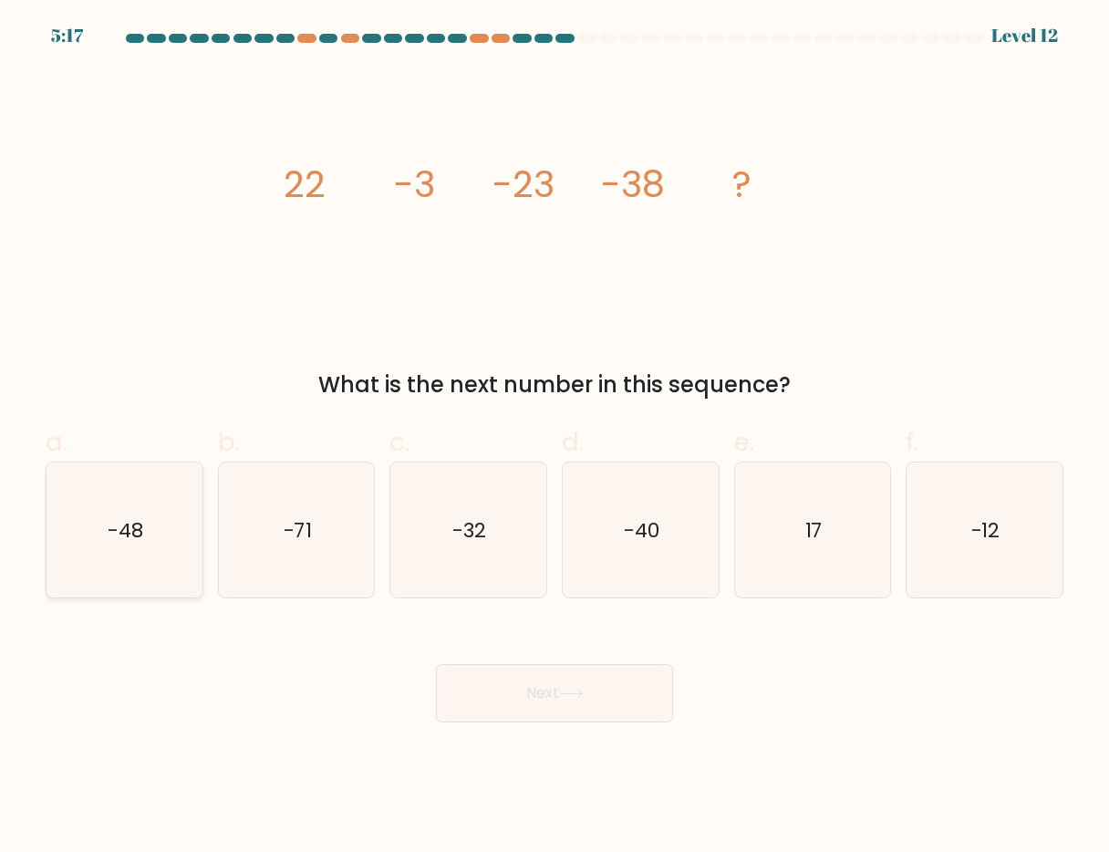
click at [141, 544] on icon "-48" at bounding box center [125, 530] width 136 height 136
click at [554, 438] on input "a. -48" at bounding box center [554, 432] width 1 height 12
radio input "true"
click at [520, 683] on button "Next" at bounding box center [554, 693] width 237 height 58
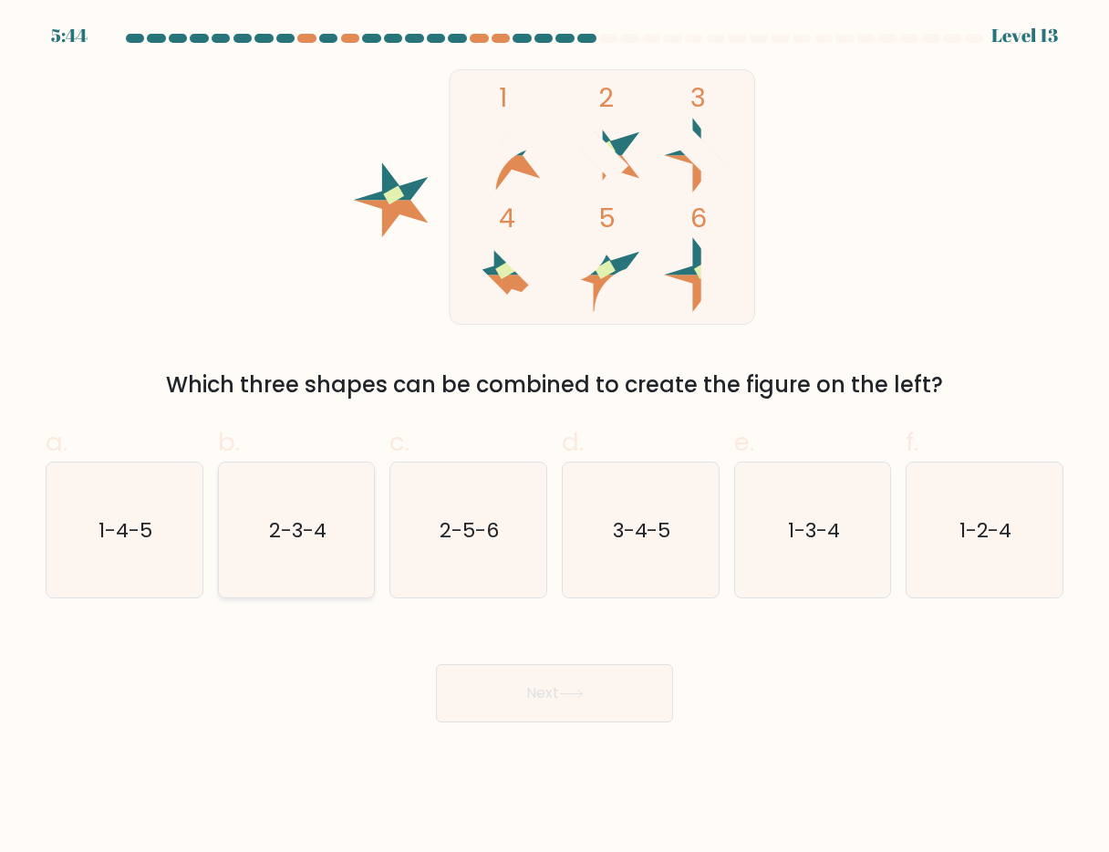
click at [326, 532] on text "2-3-4" at bounding box center [297, 529] width 57 height 28
click at [554, 438] on input "b. 2-3-4" at bounding box center [554, 432] width 1 height 12
radio input "true"
click at [514, 695] on button "Next" at bounding box center [554, 693] width 237 height 58
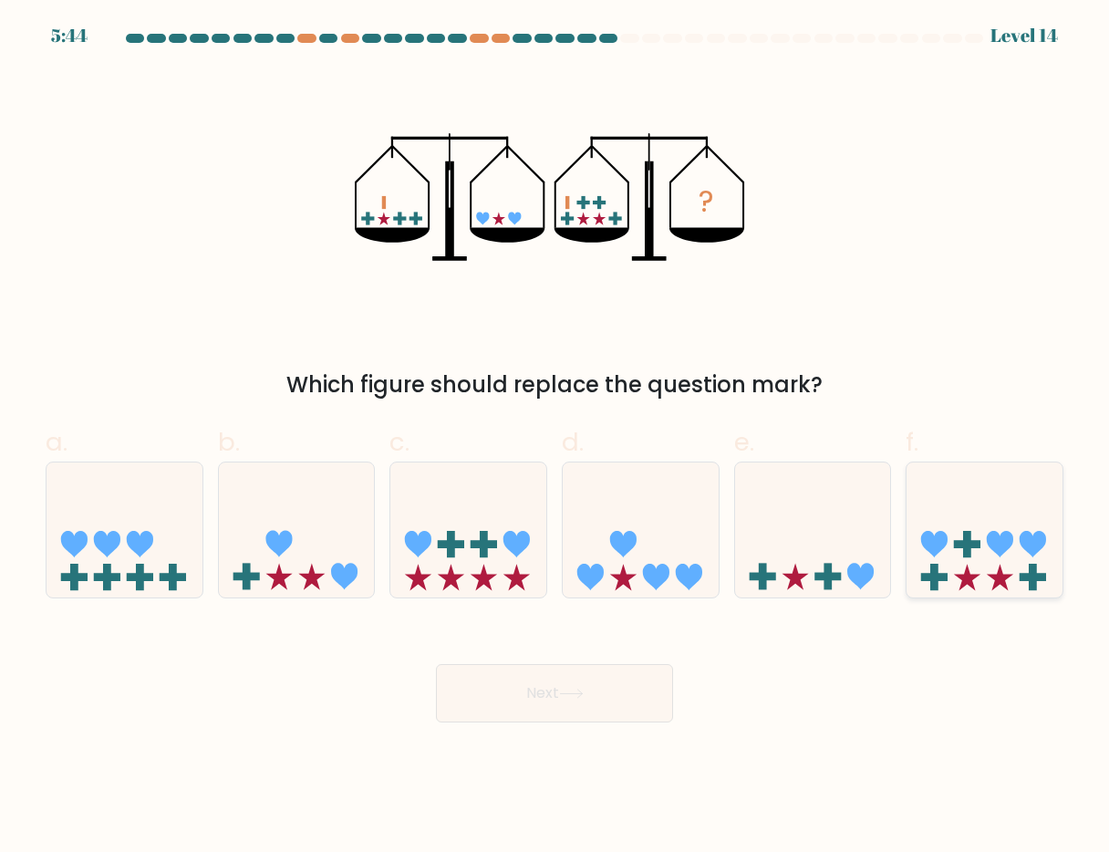
click at [956, 525] on icon at bounding box center [984, 529] width 156 height 129
click at [555, 438] on input "f." at bounding box center [554, 432] width 1 height 12
radio input "true"
click at [584, 691] on icon at bounding box center [571, 694] width 25 height 10
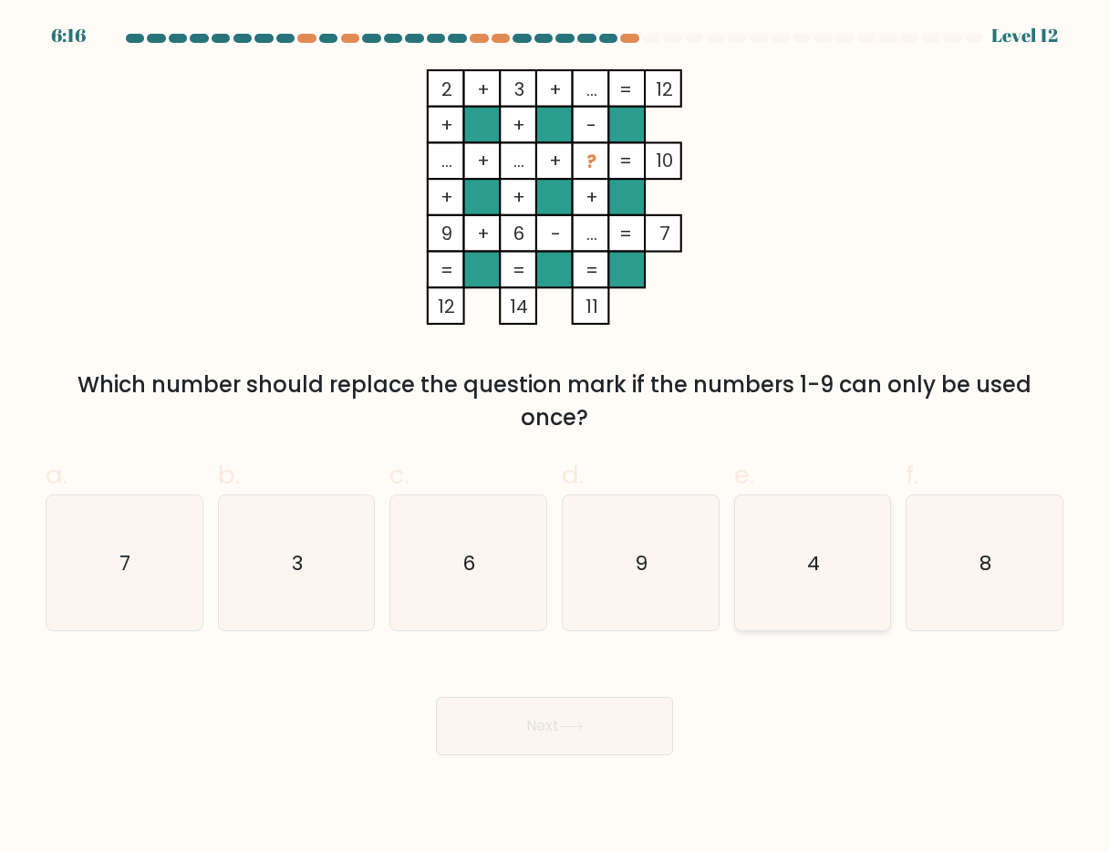
click at [809, 598] on icon "4" at bounding box center [813, 563] width 136 height 136
click at [555, 438] on input "e. 4" at bounding box center [554, 432] width 1 height 12
radio input "true"
click at [578, 736] on button "Next" at bounding box center [554, 726] width 237 height 58
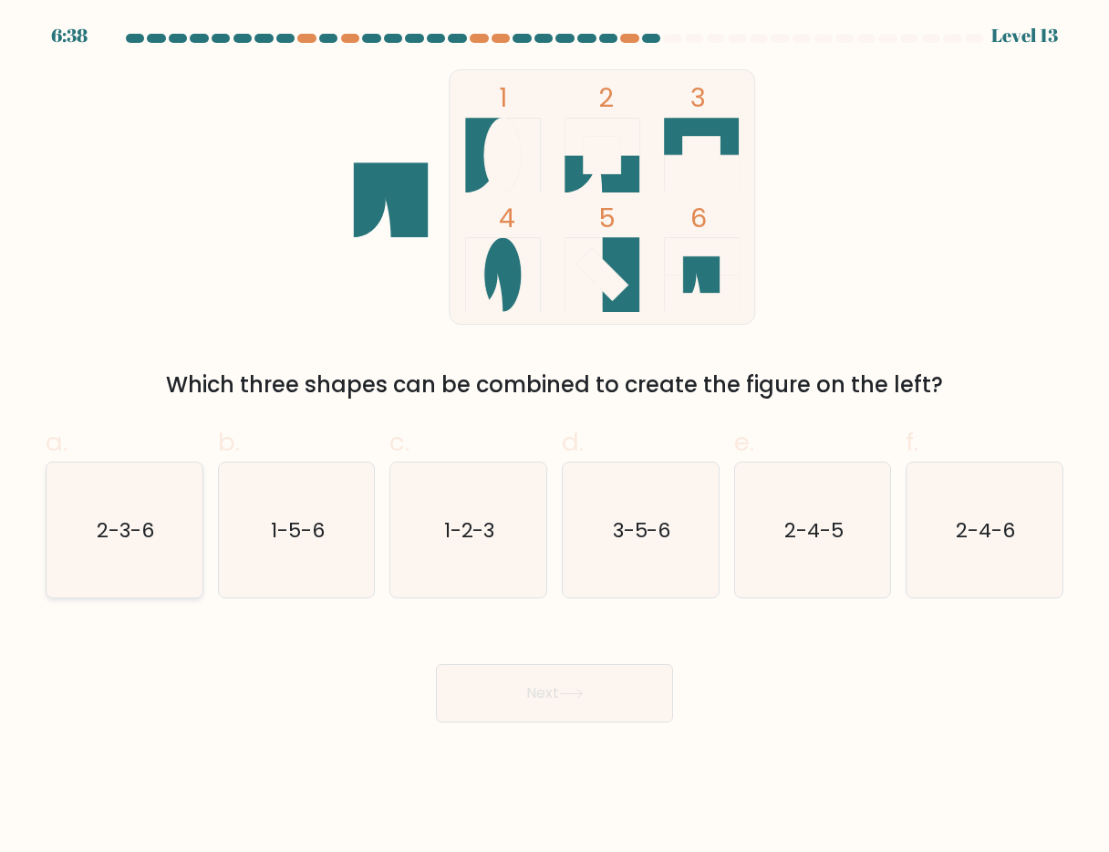
click at [128, 538] on text "2-3-6" at bounding box center [125, 529] width 57 height 28
click at [554, 438] on input "a. 2-3-6" at bounding box center [554, 432] width 1 height 12
radio input "true"
click at [515, 700] on button "Next" at bounding box center [554, 693] width 237 height 58
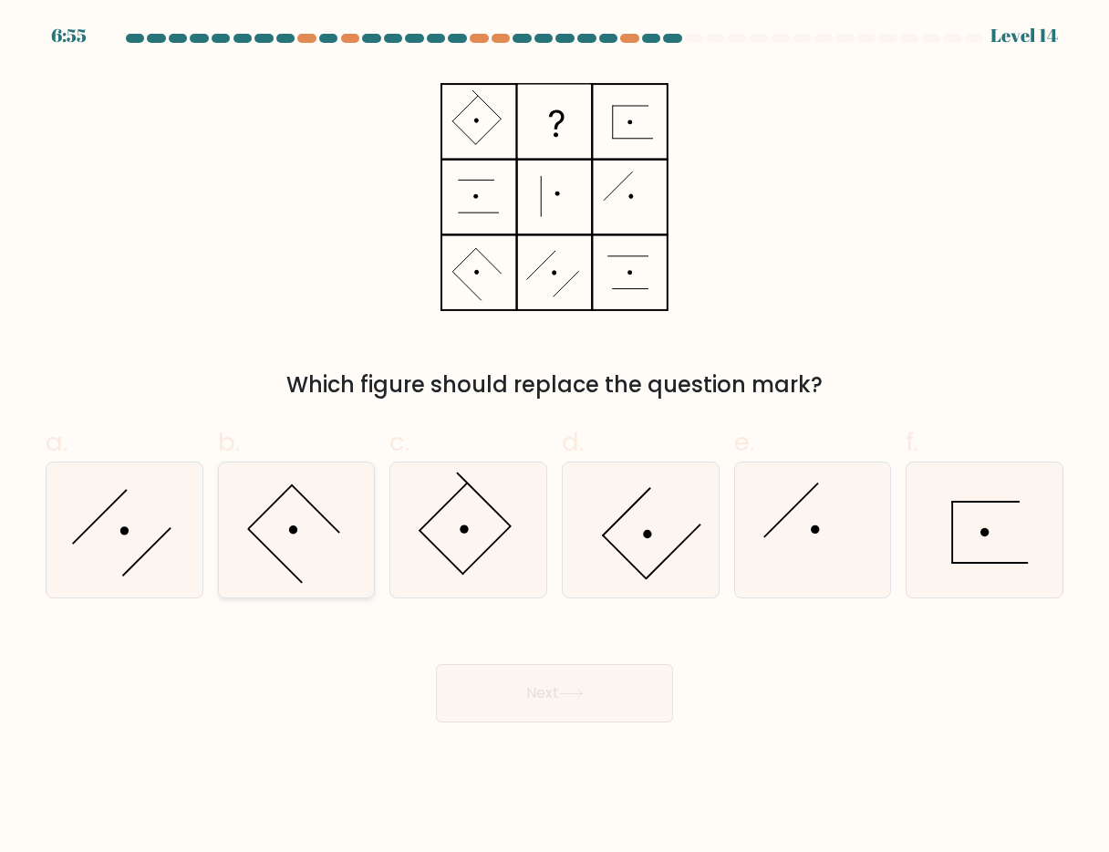
click at [312, 535] on icon at bounding box center [297, 530] width 136 height 136
click at [554, 438] on input "b." at bounding box center [554, 432] width 1 height 12
radio input "true"
click at [571, 702] on button "Next" at bounding box center [554, 693] width 237 height 58
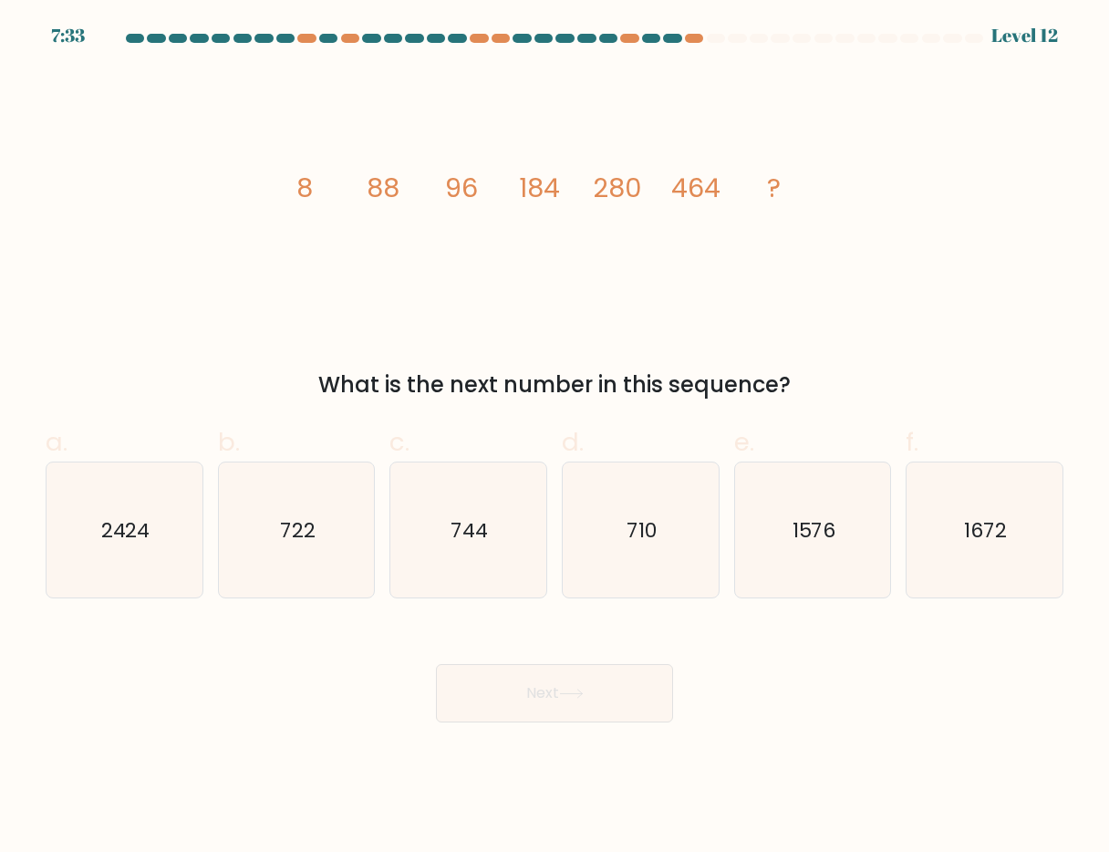
drag, startPoint x: 287, startPoint y: 198, endPoint x: 813, endPoint y: 380, distance: 556.0
click at [813, 380] on div "image/svg+xml 8 88 96 184 280 464 ? What is the next number in this sequence?" at bounding box center [555, 235] width 1040 height 332
copy div "8 88 96 184 280 464 ? What is the next number in this sequence?"
click at [514, 540] on icon "744" at bounding box center [468, 530] width 136 height 136
click at [554, 438] on input "c. 744" at bounding box center [554, 432] width 1 height 12
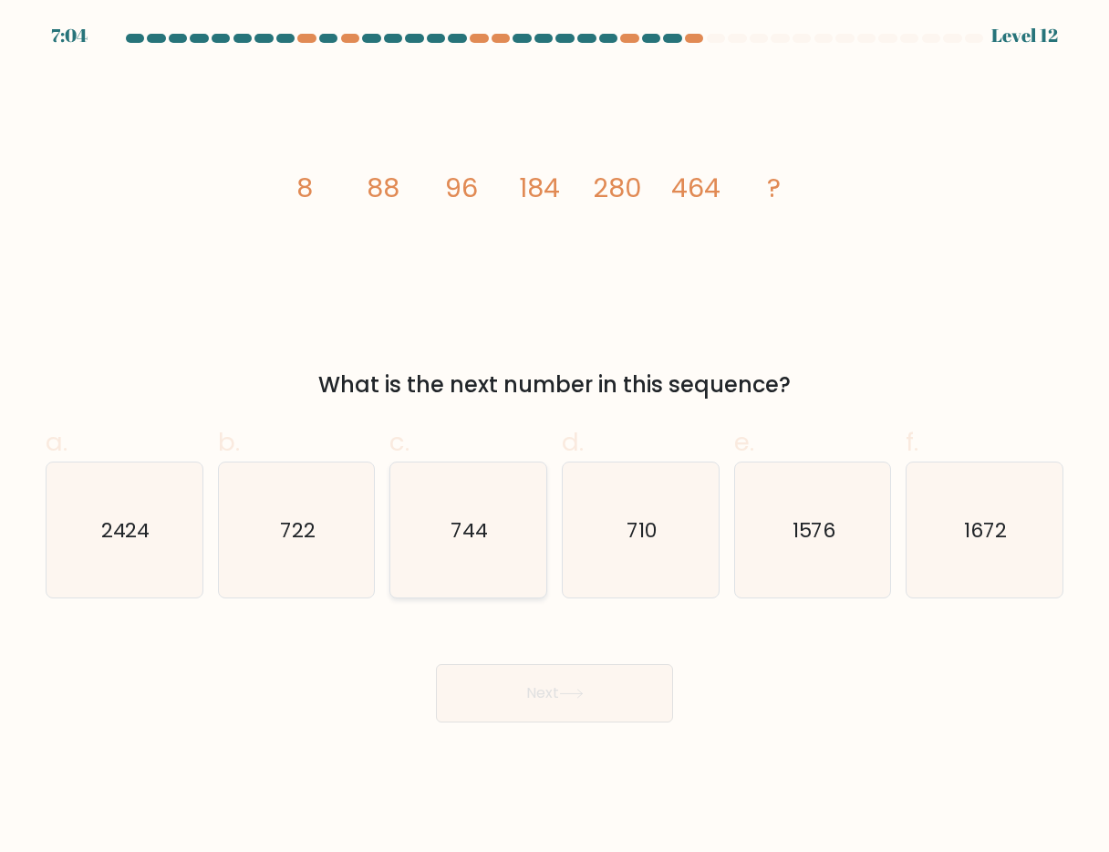
radio input "true"
click at [540, 689] on button "Next" at bounding box center [554, 693] width 237 height 58
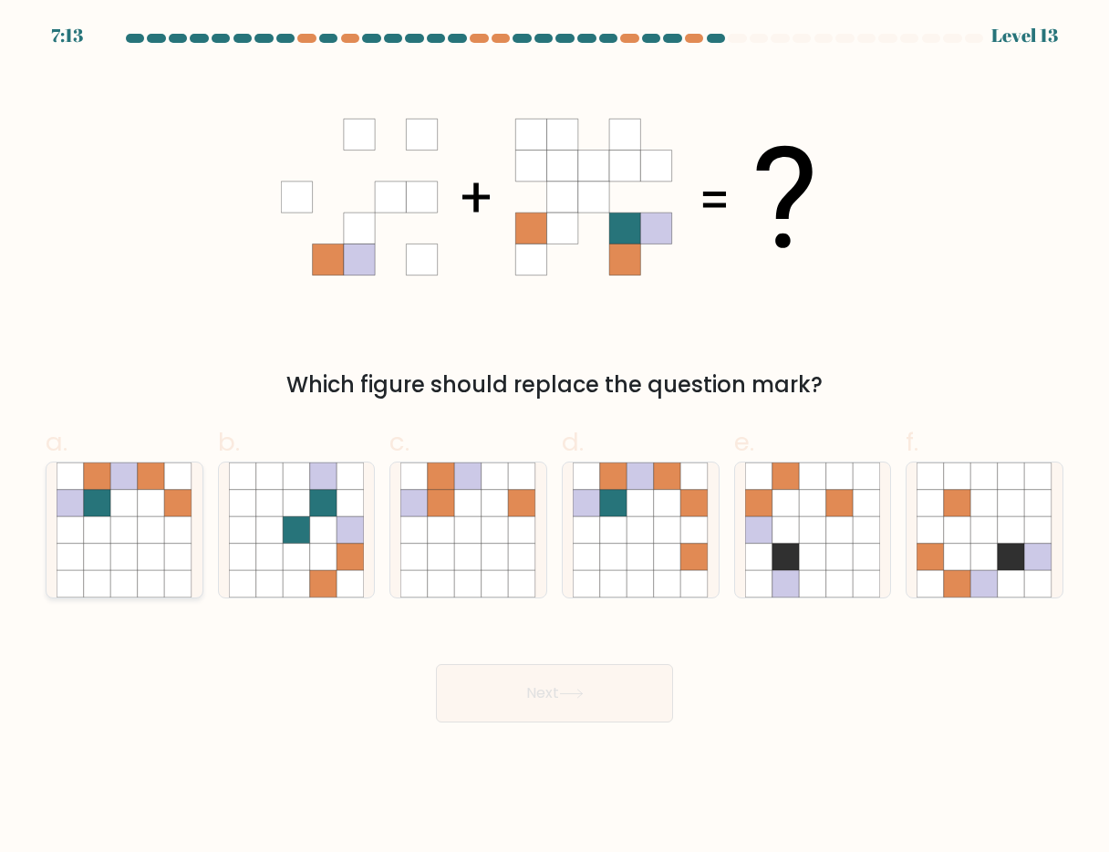
drag, startPoint x: 130, startPoint y: 560, endPoint x: 140, endPoint y: 570, distance: 14.2
click at [130, 560] on icon at bounding box center [124, 557] width 27 height 27
click at [554, 438] on input "a." at bounding box center [554, 432] width 1 height 12
radio input "true"
click at [510, 686] on button "Next" at bounding box center [554, 693] width 237 height 58
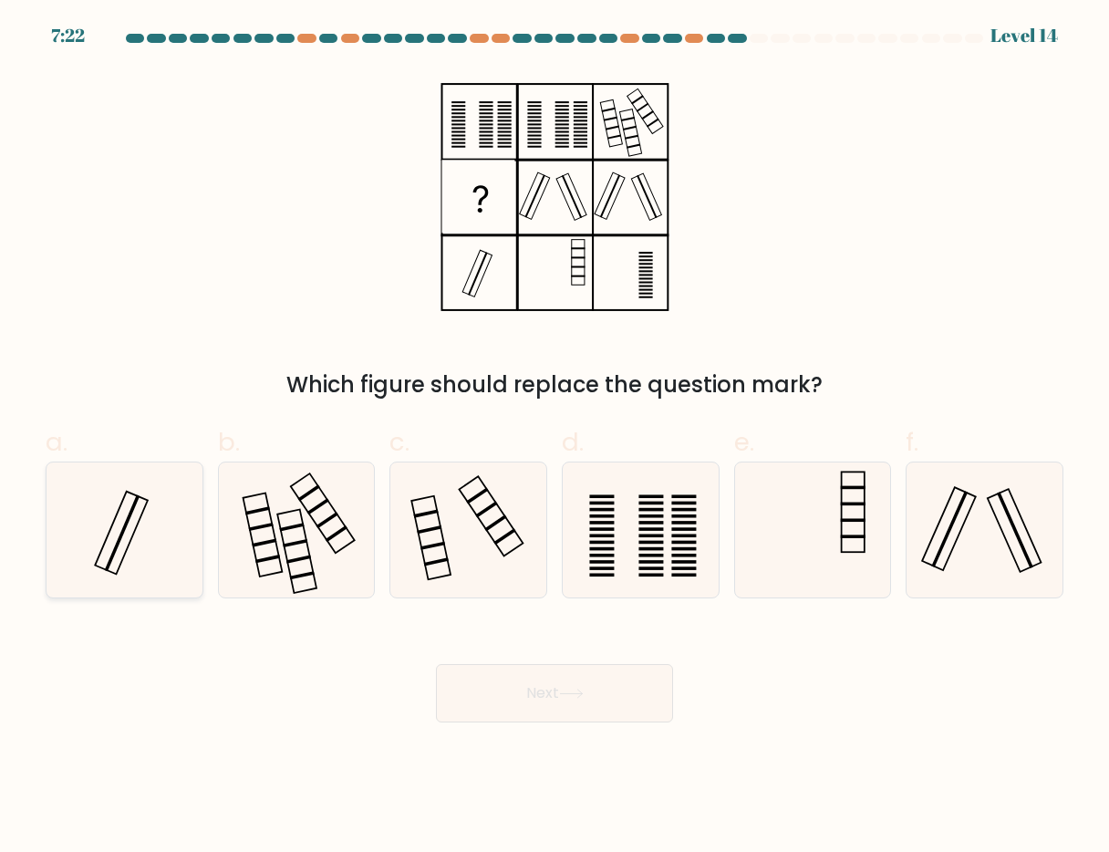
click at [94, 536] on icon at bounding box center [125, 530] width 136 height 136
click at [554, 438] on input "a." at bounding box center [554, 432] width 1 height 12
radio input "true"
click at [494, 694] on button "Next" at bounding box center [554, 693] width 237 height 58
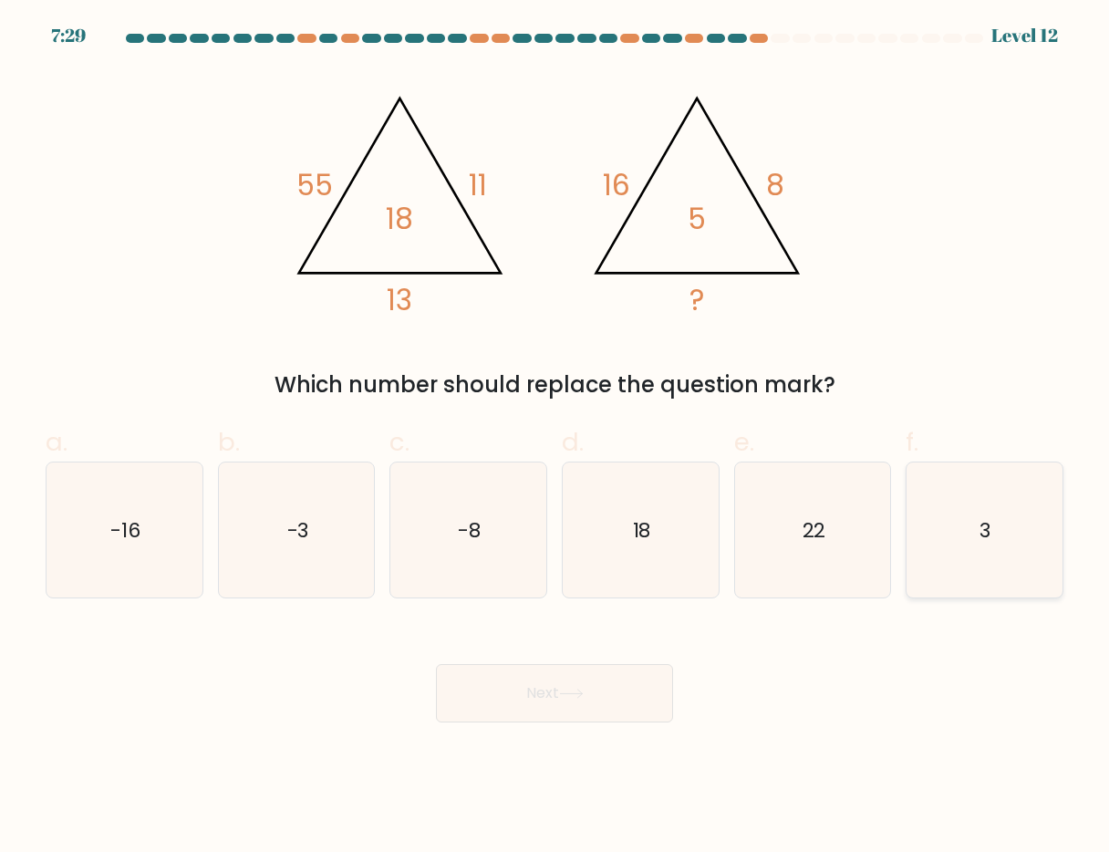
click at [958, 506] on icon "3" at bounding box center [984, 530] width 136 height 136
click at [555, 438] on input "f. 3" at bounding box center [554, 432] width 1 height 12
radio input "true"
click at [564, 699] on button "Next" at bounding box center [554, 693] width 237 height 58
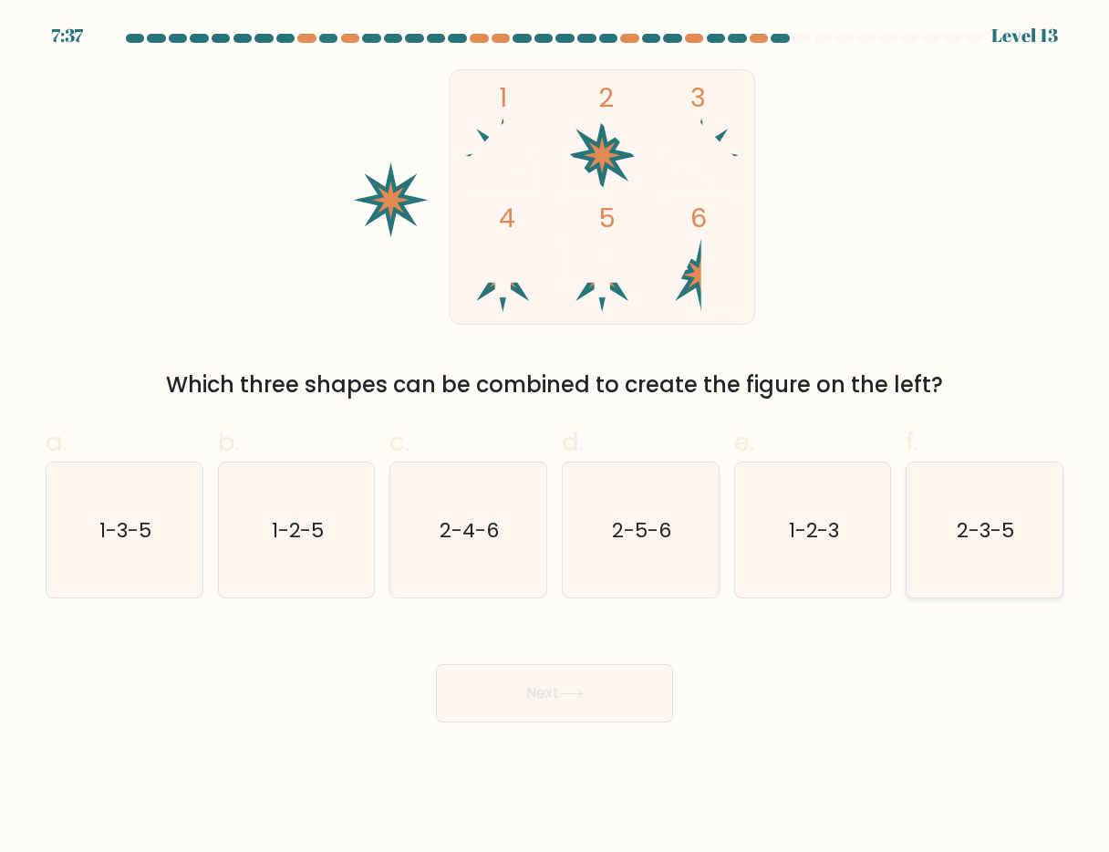
click at [1003, 521] on text "2-3-5" at bounding box center [986, 529] width 57 height 28
click at [555, 438] on input "f. 2-3-5" at bounding box center [554, 432] width 1 height 12
radio input "true"
click at [526, 700] on button "Next" at bounding box center [554, 693] width 237 height 58
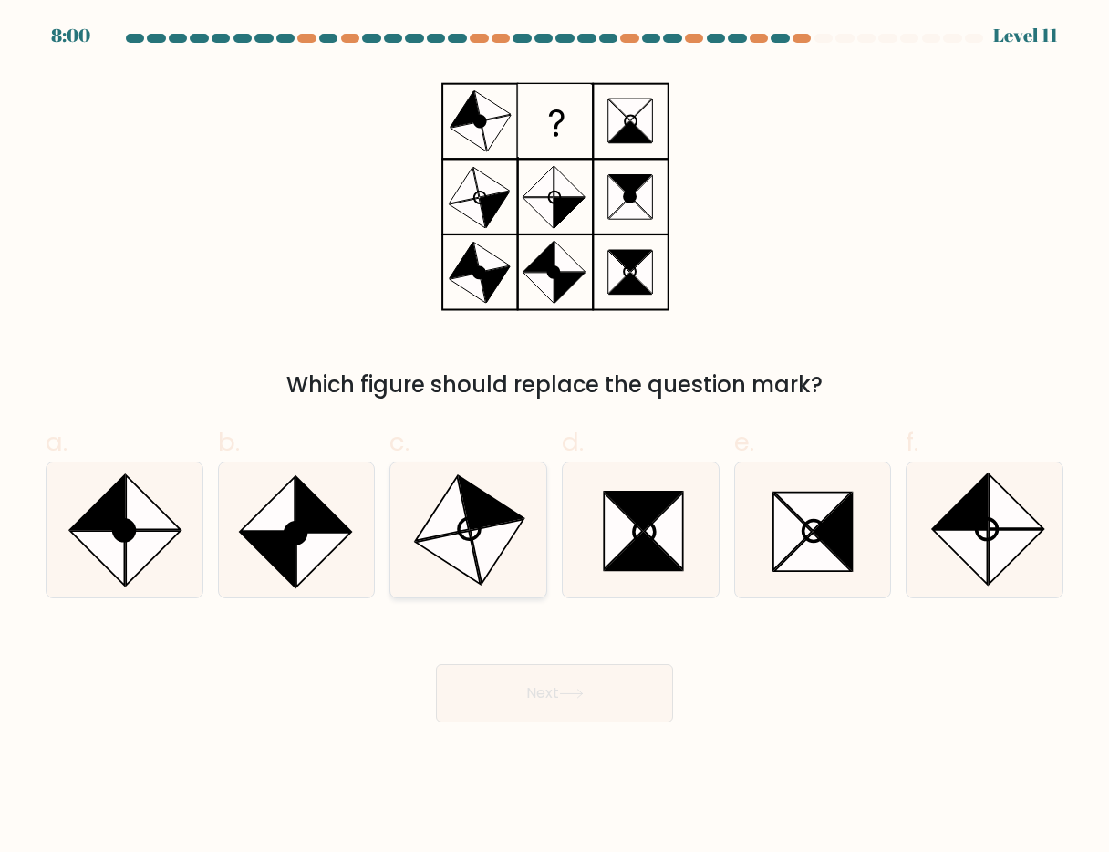
click at [497, 527] on icon at bounding box center [497, 551] width 53 height 65
click at [554, 438] on input "c." at bounding box center [554, 432] width 1 height 12
radio input "true"
click at [159, 544] on icon at bounding box center [154, 558] width 55 height 55
click at [554, 438] on input "a." at bounding box center [554, 432] width 1 height 12
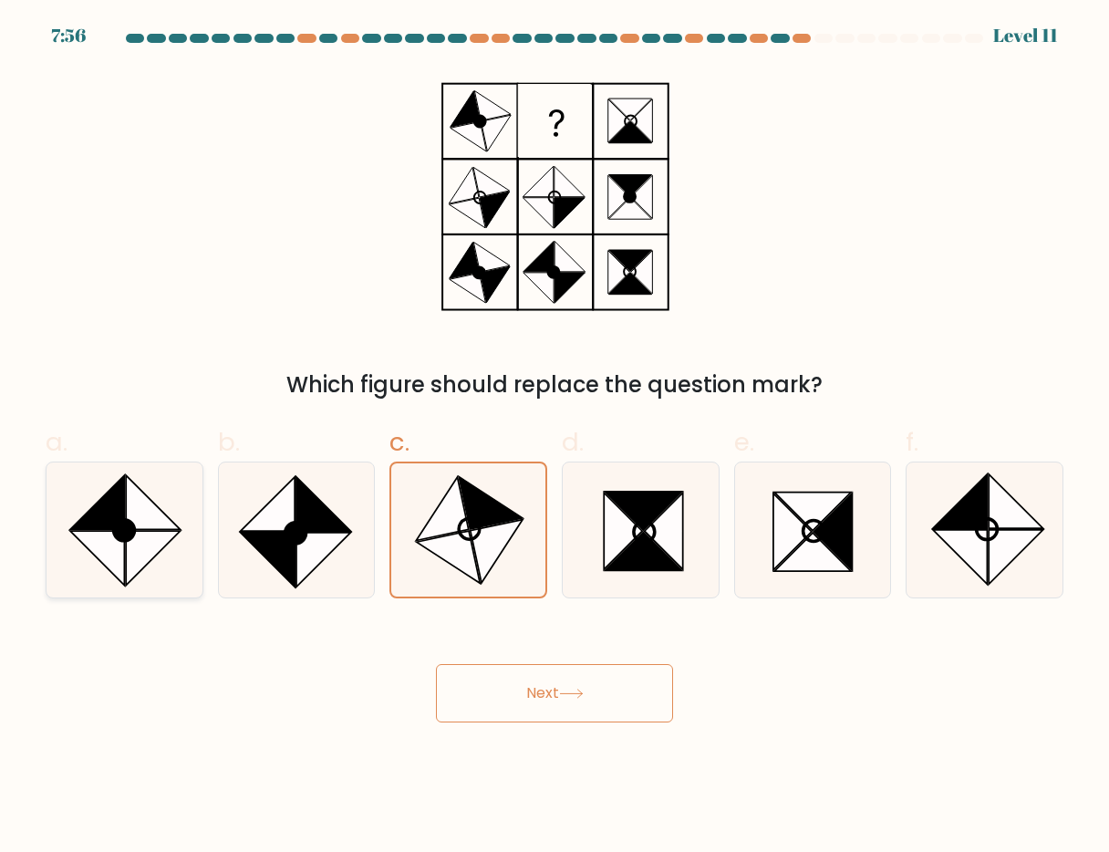
radio input "true"
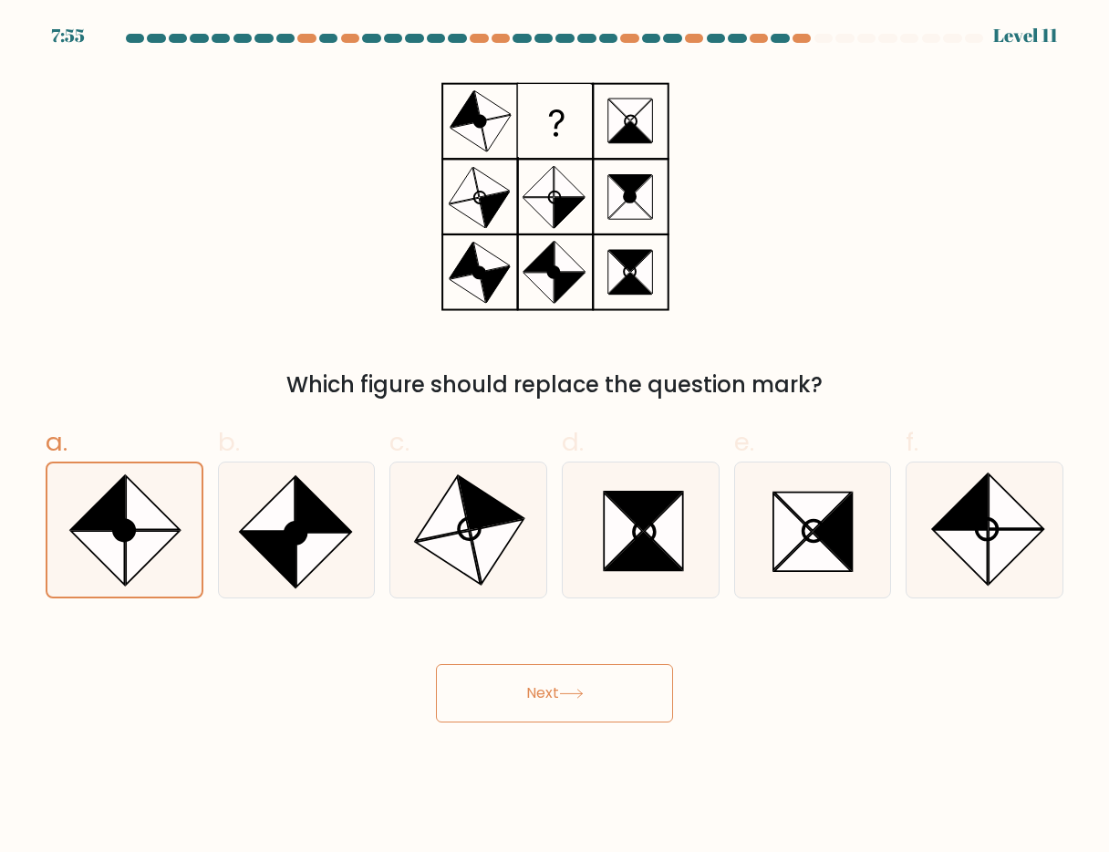
click at [528, 695] on button "Next" at bounding box center [554, 693] width 237 height 58
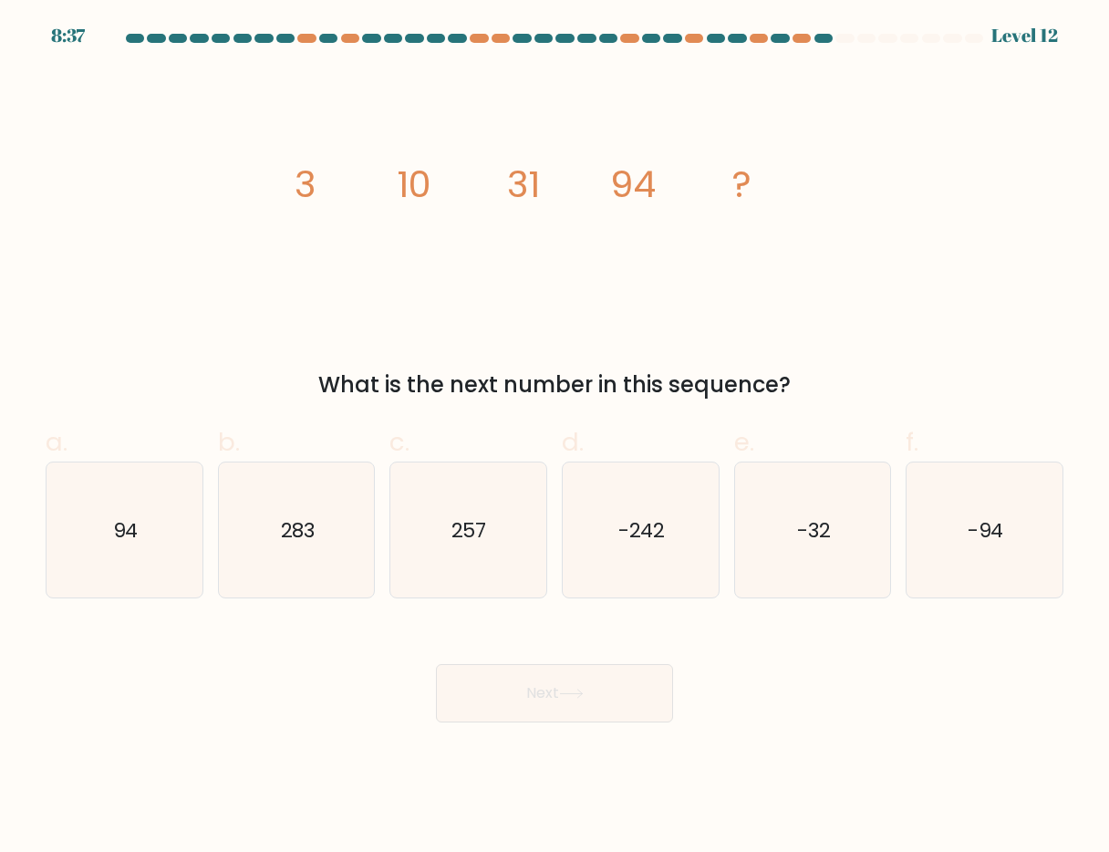
drag, startPoint x: 427, startPoint y: 211, endPoint x: 948, endPoint y: 373, distance: 546.3
click at [948, 373] on div "image/svg+xml 3 10 31 94 ? What is the next number in this sequence?" at bounding box center [555, 235] width 1040 height 332
copy div "3 10 31 94 ? What is the next number in this sequence?"
click at [290, 533] on text "283" at bounding box center [297, 529] width 35 height 28
click at [554, 438] on input "b. 283" at bounding box center [554, 432] width 1 height 12
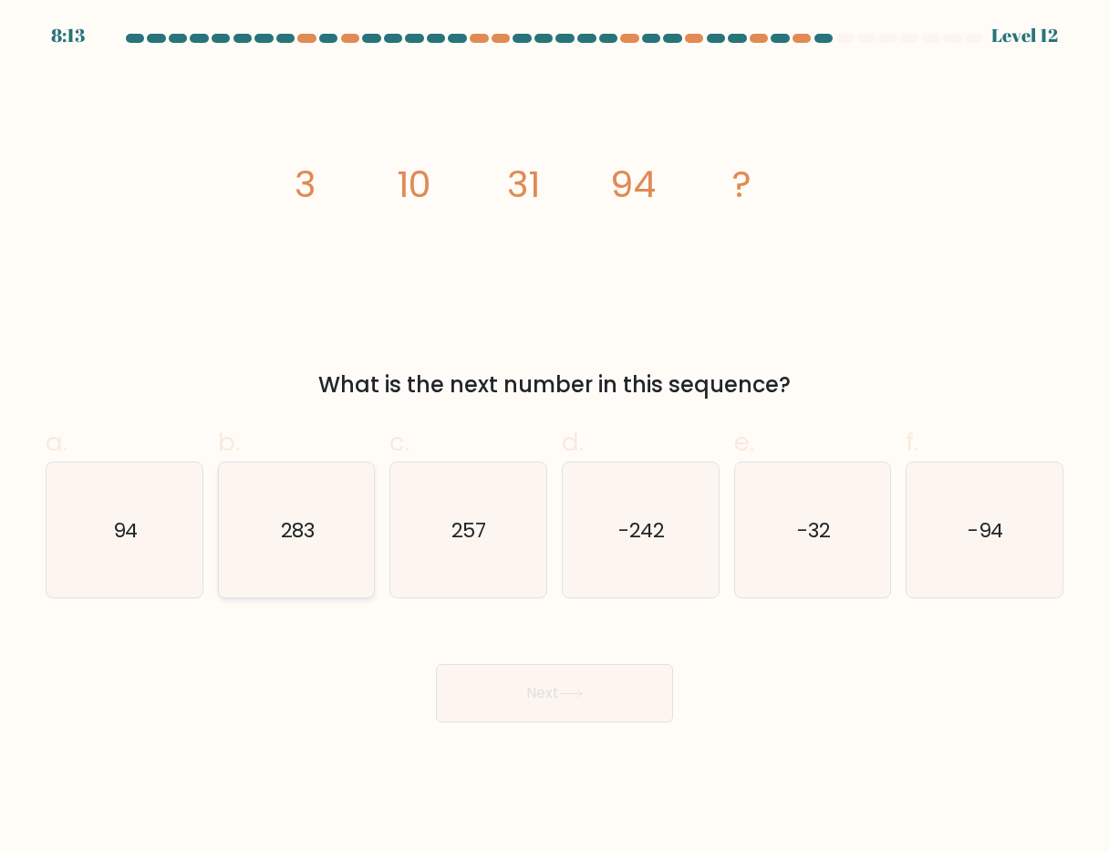
radio input "true"
click at [534, 693] on button "Next" at bounding box center [554, 693] width 237 height 58
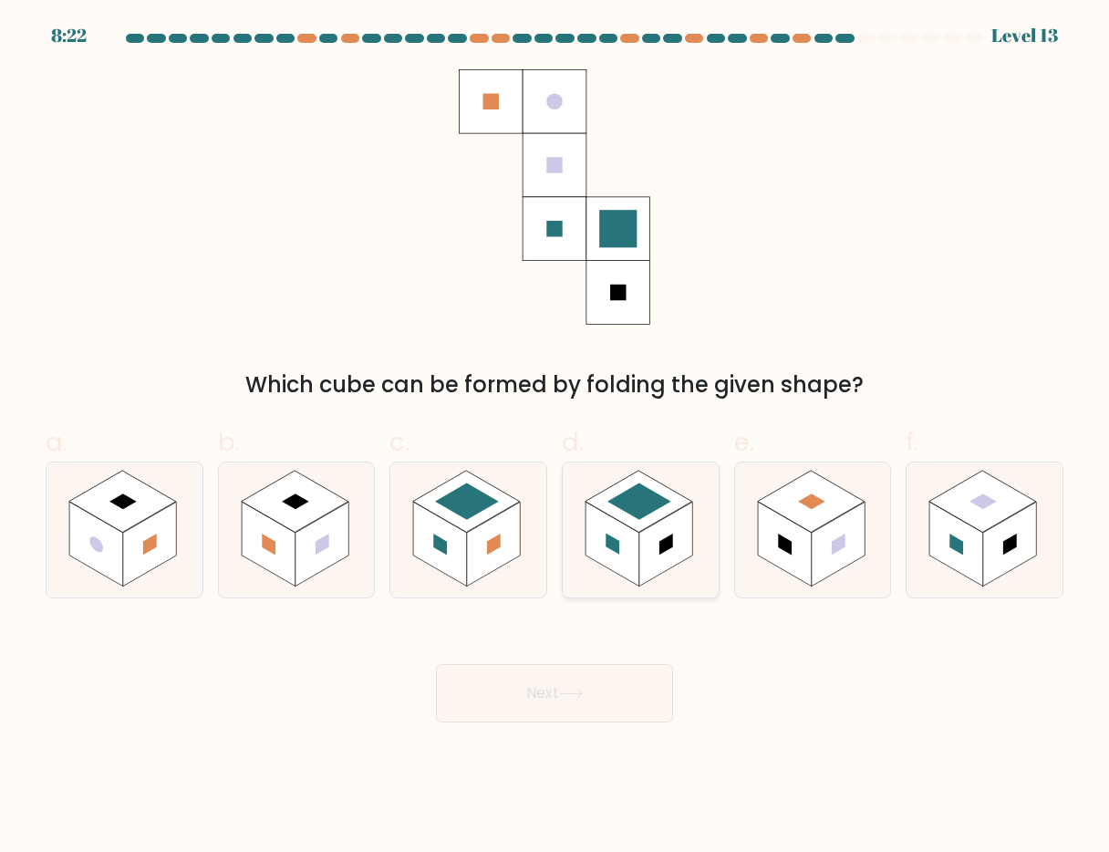
click at [658, 514] on rect at bounding box center [639, 501] width 108 height 62
click at [555, 438] on input "d." at bounding box center [554, 432] width 1 height 12
radio input "true"
click at [523, 699] on button "Next" at bounding box center [554, 693] width 237 height 58
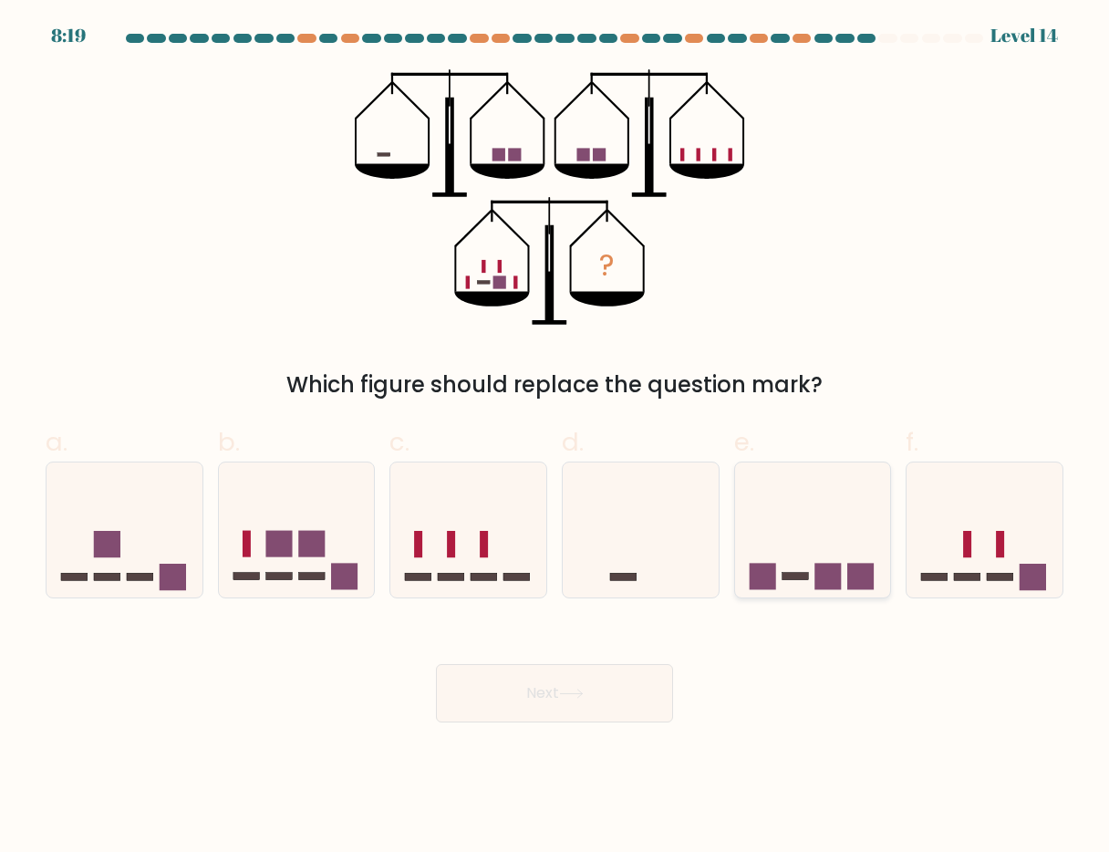
click at [799, 548] on icon at bounding box center [813, 529] width 156 height 129
click at [555, 438] on input "e." at bounding box center [554, 432] width 1 height 12
radio input "true"
drag, startPoint x: 1022, startPoint y: 538, endPoint x: 1004, endPoint y: 544, distance: 19.0
click at [1022, 538] on icon at bounding box center [984, 529] width 156 height 129
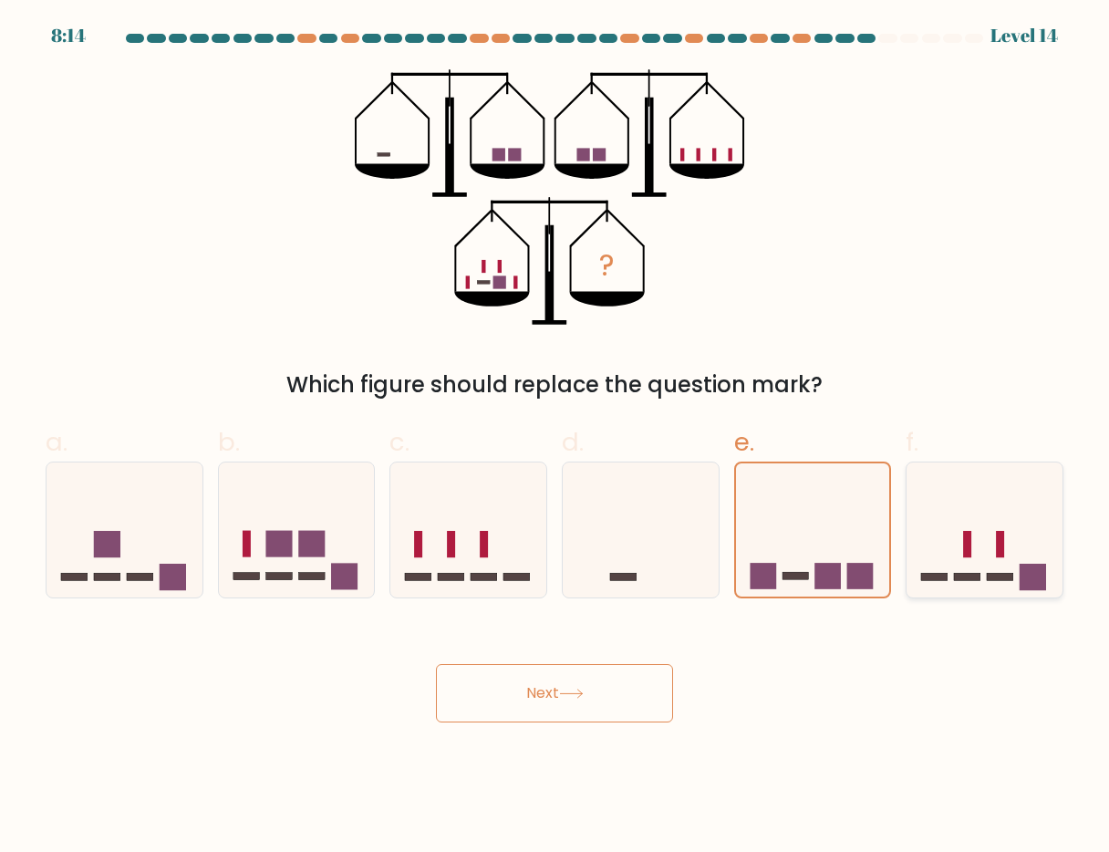
click at [555, 438] on input "f." at bounding box center [554, 432] width 1 height 12
radio input "true"
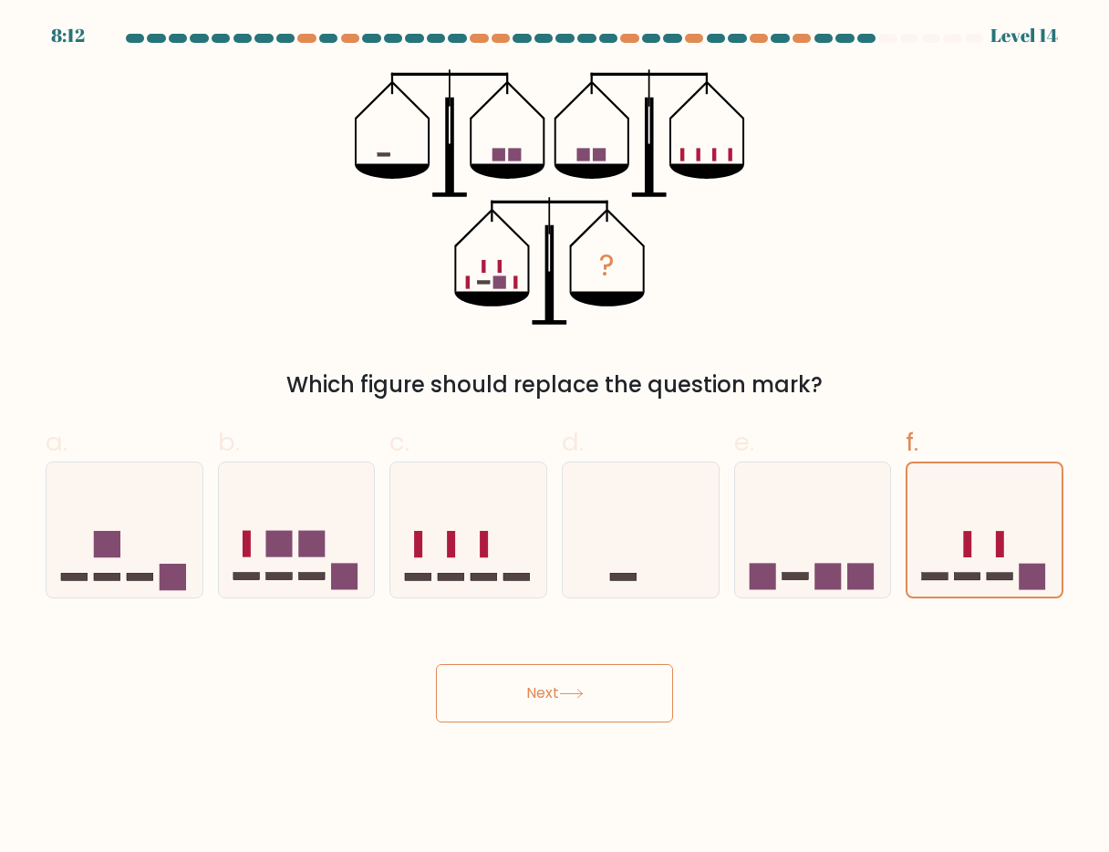
click at [576, 712] on button "Next" at bounding box center [554, 693] width 237 height 58
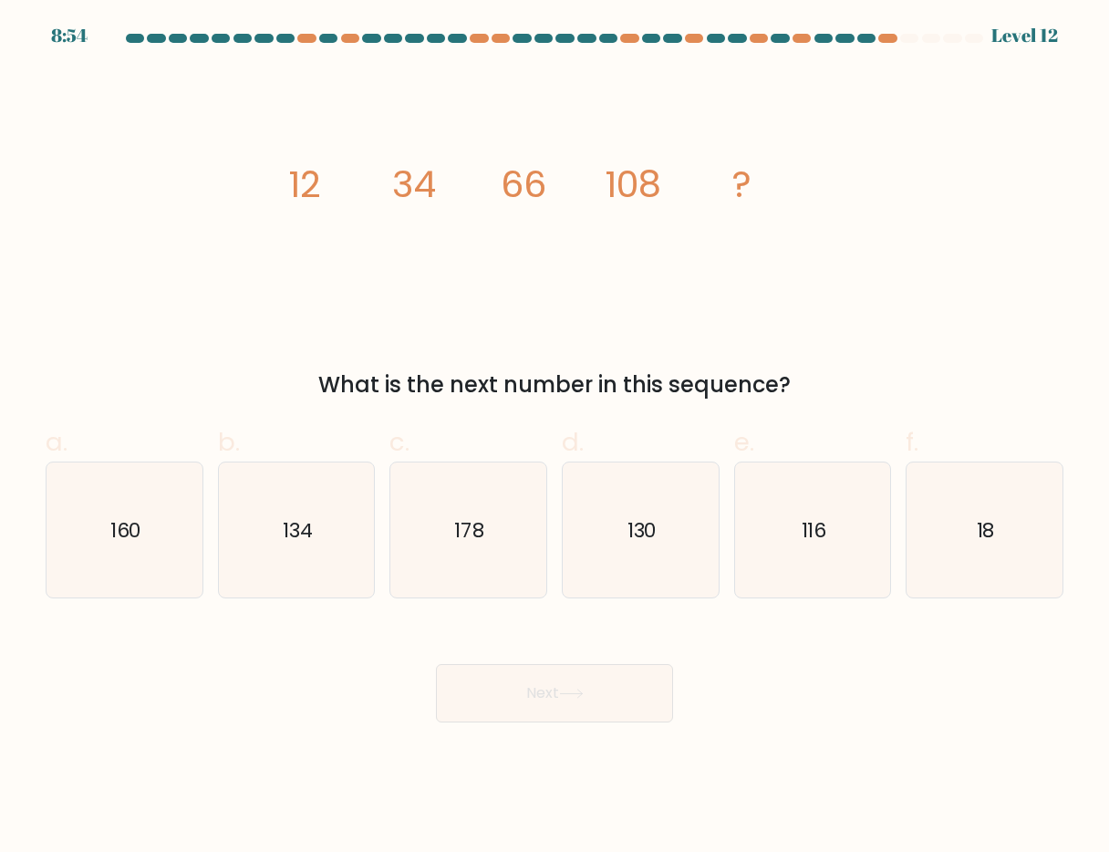
drag, startPoint x: 296, startPoint y: 191, endPoint x: 854, endPoint y: 390, distance: 591.9
click at [854, 390] on div "image/svg+xml 12 34 66 108 ? What is the next number in this sequence?" at bounding box center [555, 235] width 1040 height 332
click at [142, 526] on icon "160" at bounding box center [125, 530] width 136 height 136
click at [554, 438] on input "a. 160" at bounding box center [554, 432] width 1 height 12
radio input "true"
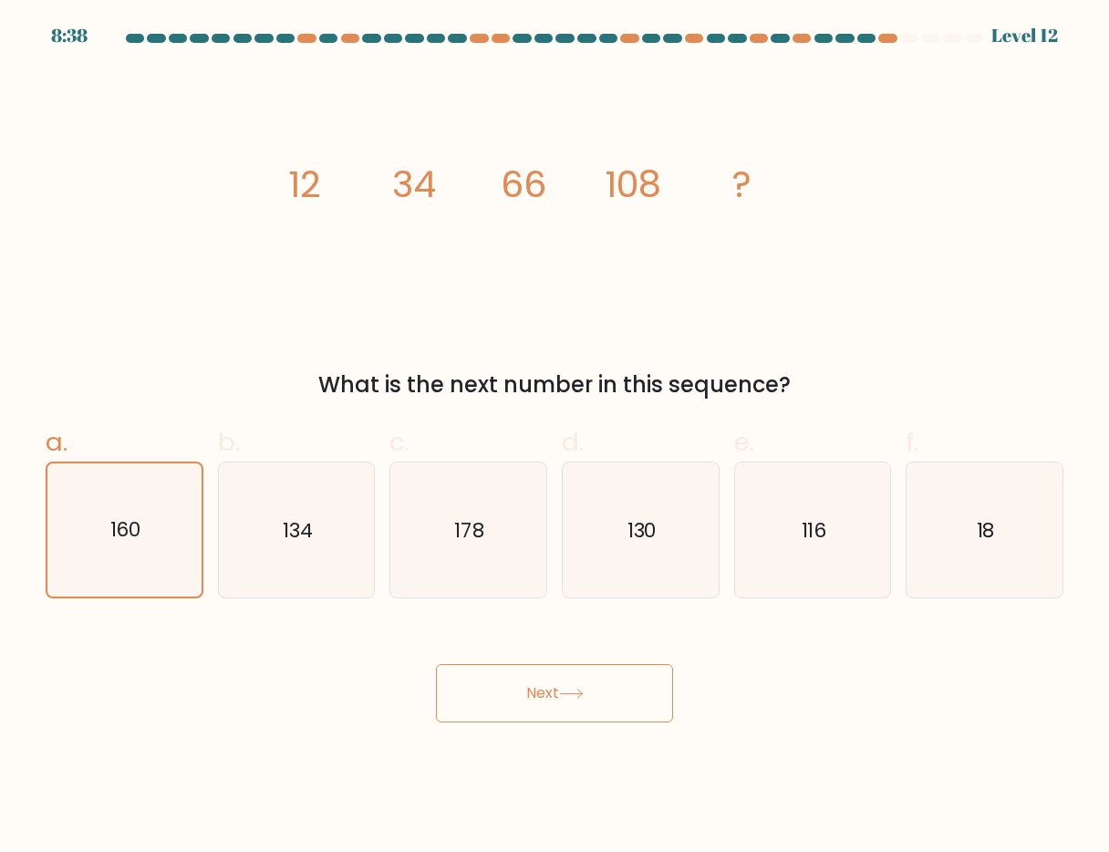
click at [581, 700] on button "Next" at bounding box center [554, 693] width 237 height 58
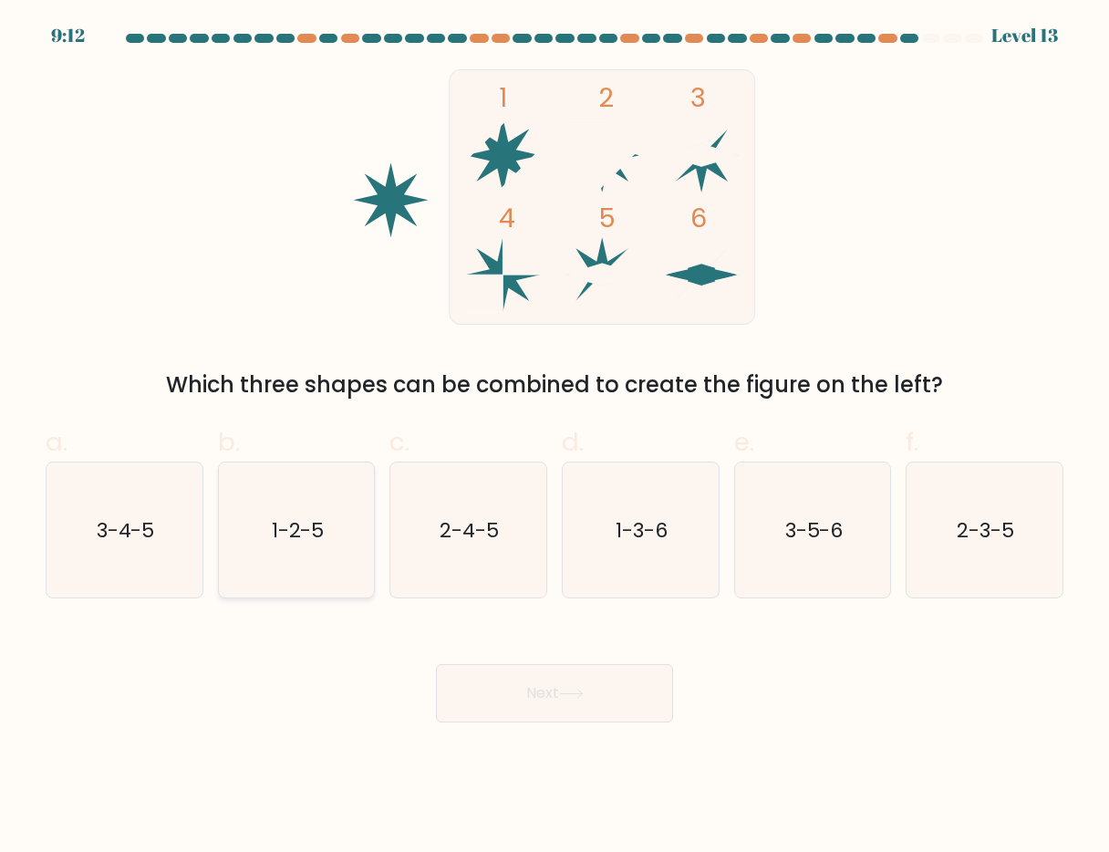
click at [294, 531] on text "1-2-5" at bounding box center [297, 529] width 53 height 28
click at [554, 438] on input "b. 1-2-5" at bounding box center [554, 432] width 1 height 12
radio input "true"
click at [182, 550] on icon "3-4-5" at bounding box center [125, 530] width 136 height 136
click at [554, 438] on input "a. 3-4-5" at bounding box center [554, 432] width 1 height 12
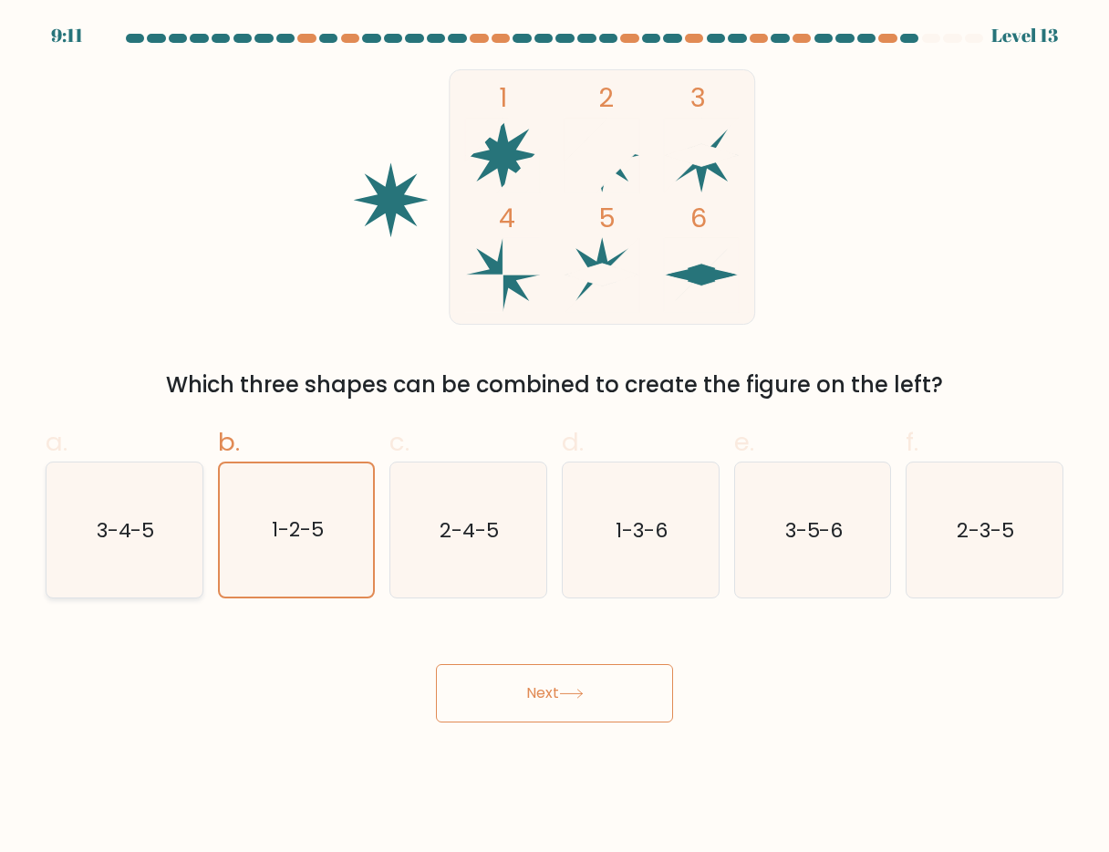
radio input "true"
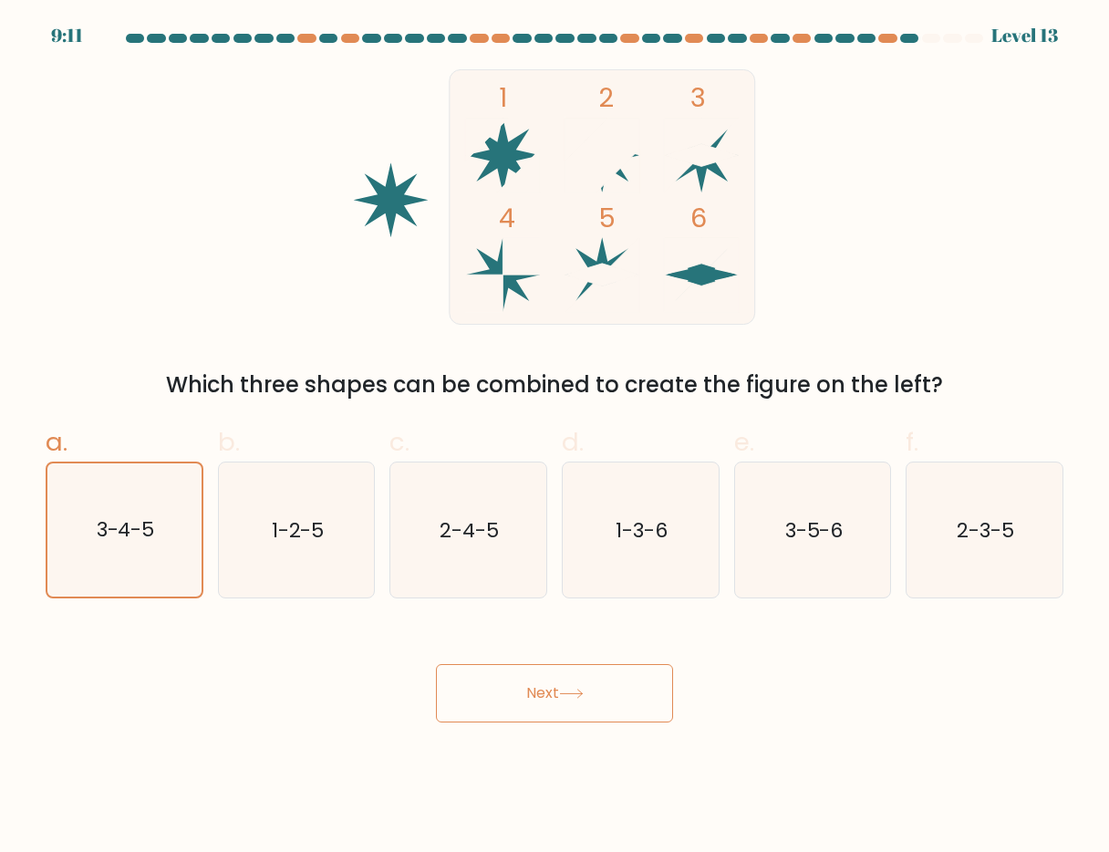
click at [562, 692] on button "Next" at bounding box center [554, 693] width 237 height 58
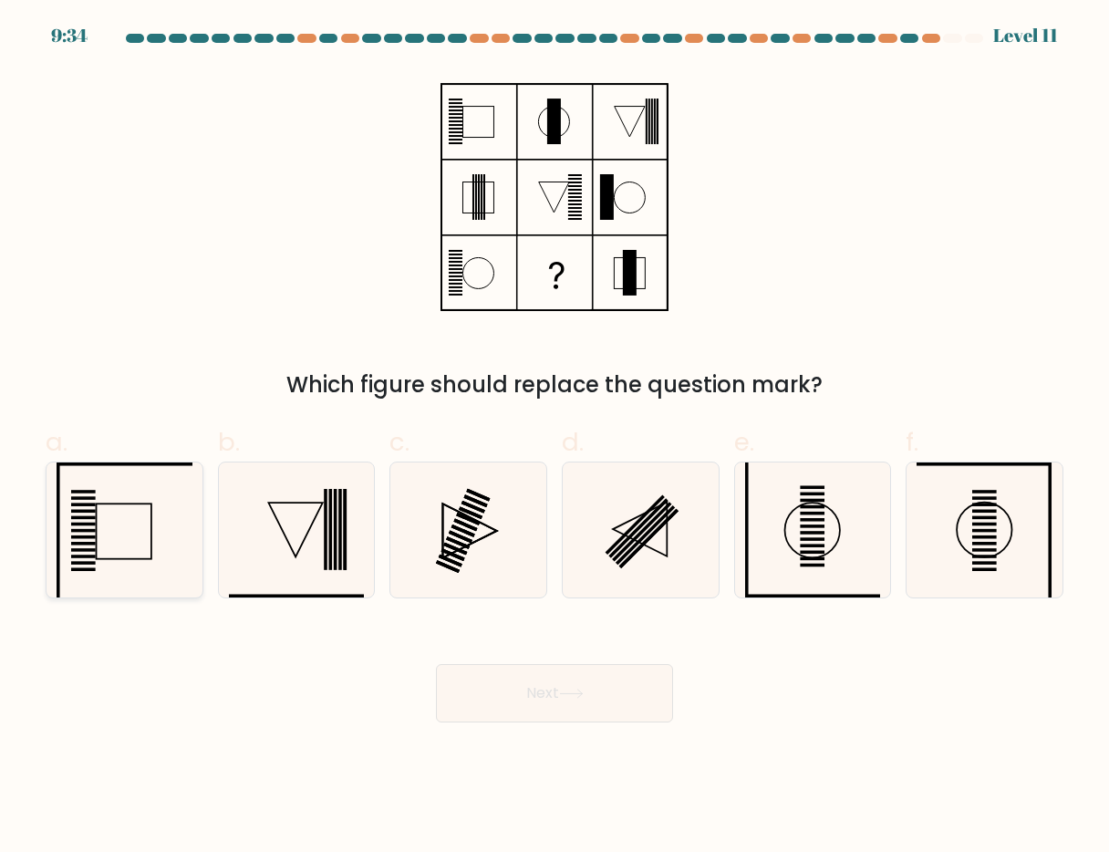
click at [144, 553] on icon at bounding box center [125, 530] width 136 height 136
click at [554, 438] on input "a." at bounding box center [554, 432] width 1 height 12
radio input "true"
click at [309, 551] on icon at bounding box center [297, 530] width 136 height 136
click at [554, 438] on input "b." at bounding box center [554, 432] width 1 height 12
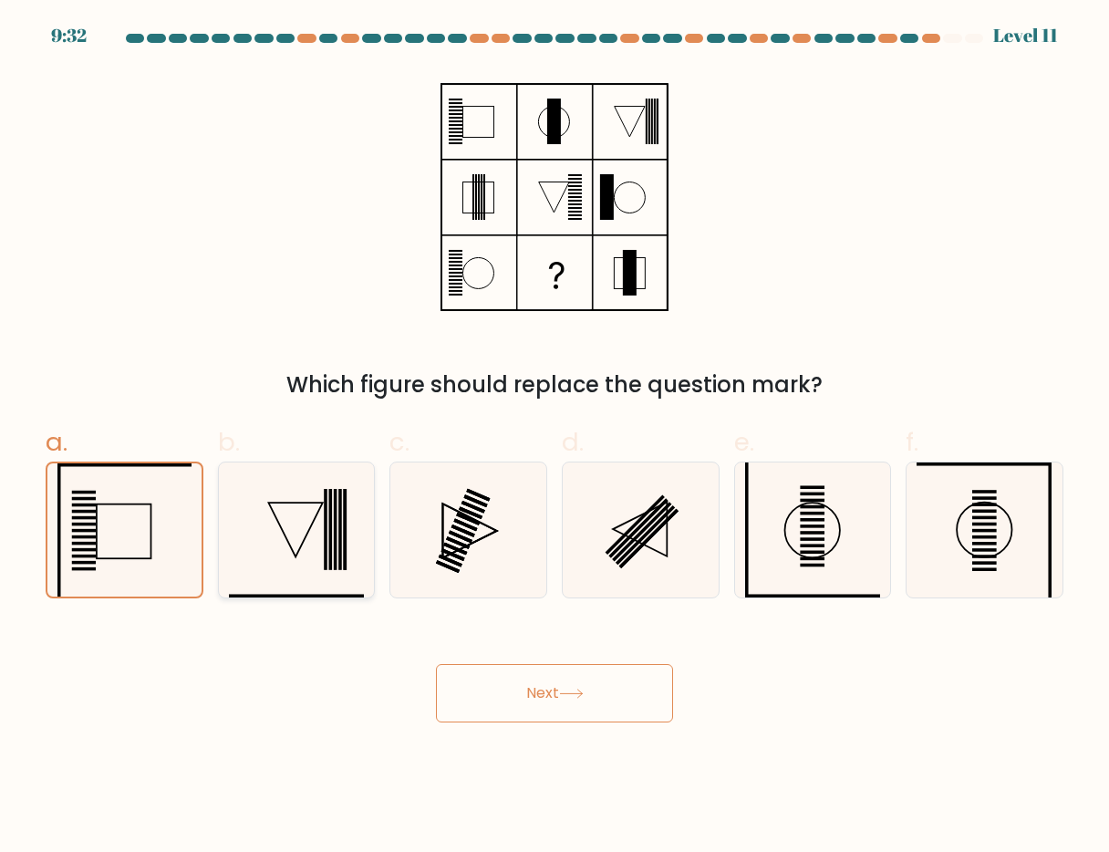
radio input "true"
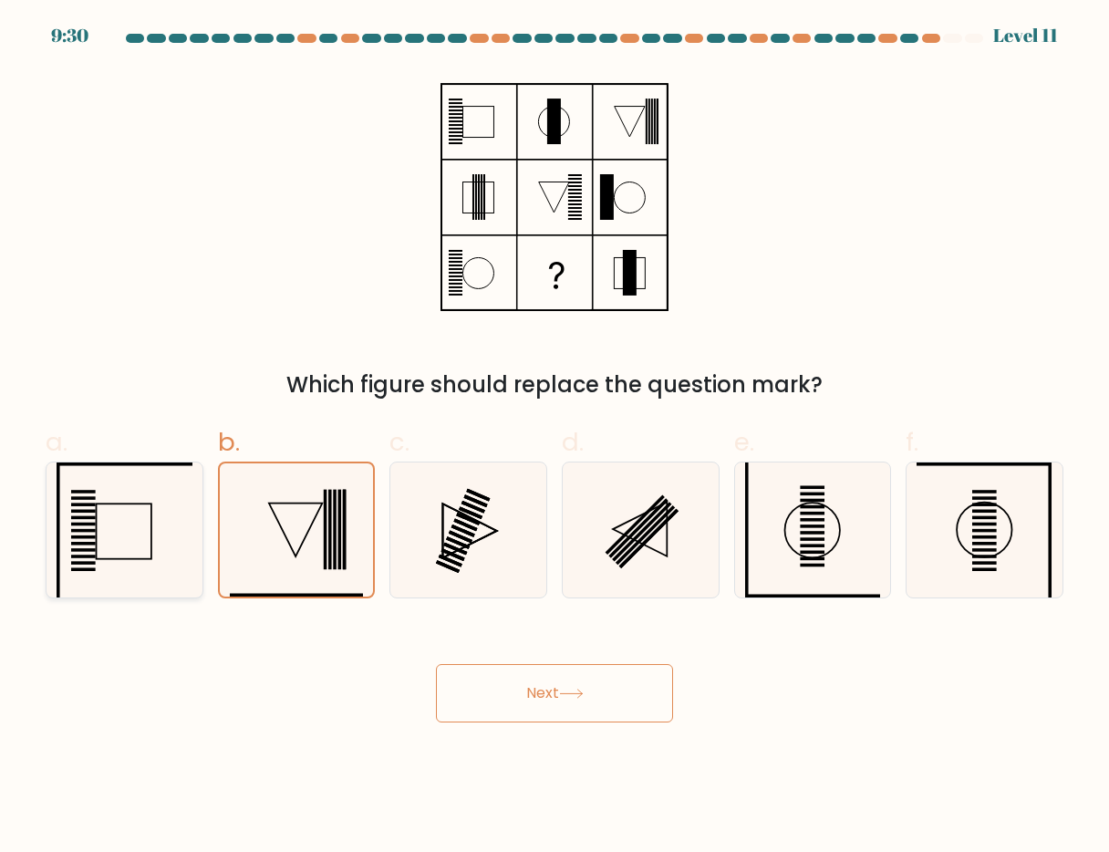
click at [165, 556] on icon at bounding box center [125, 530] width 136 height 136
click at [554, 438] on input "a." at bounding box center [554, 432] width 1 height 12
radio input "true"
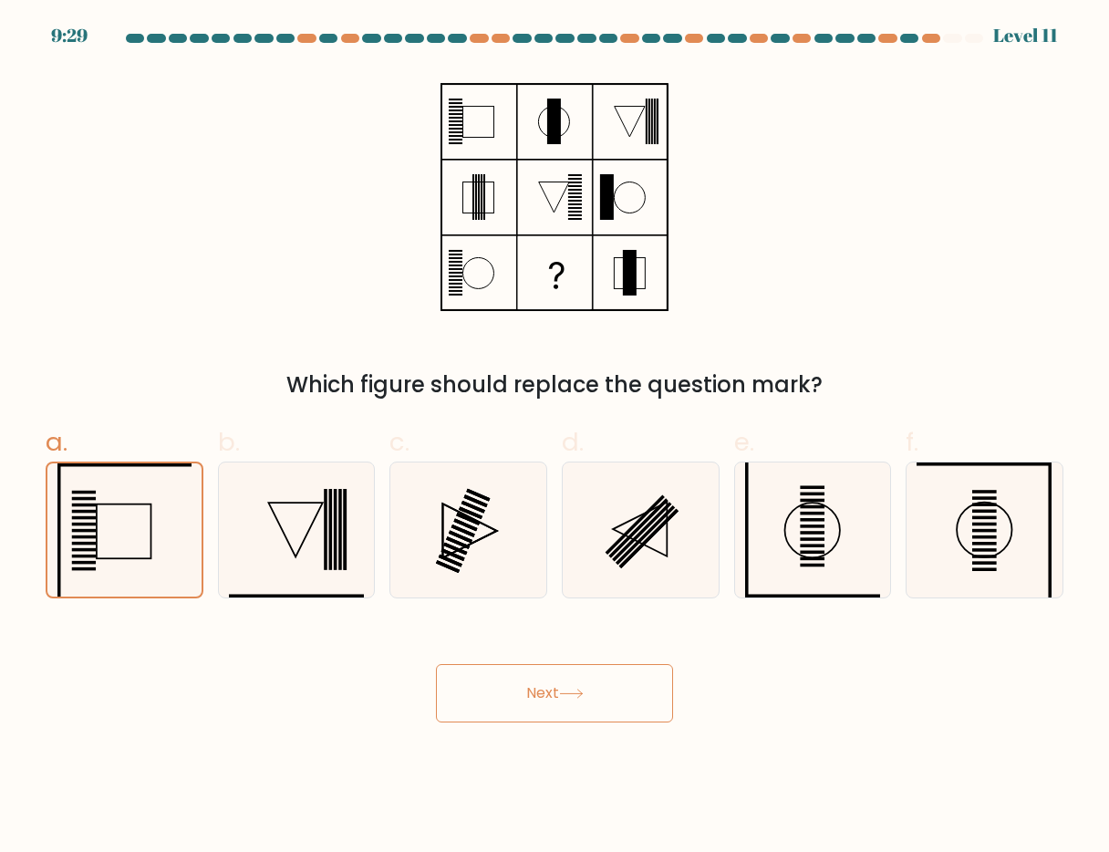
click at [619, 693] on button "Next" at bounding box center [554, 693] width 237 height 58
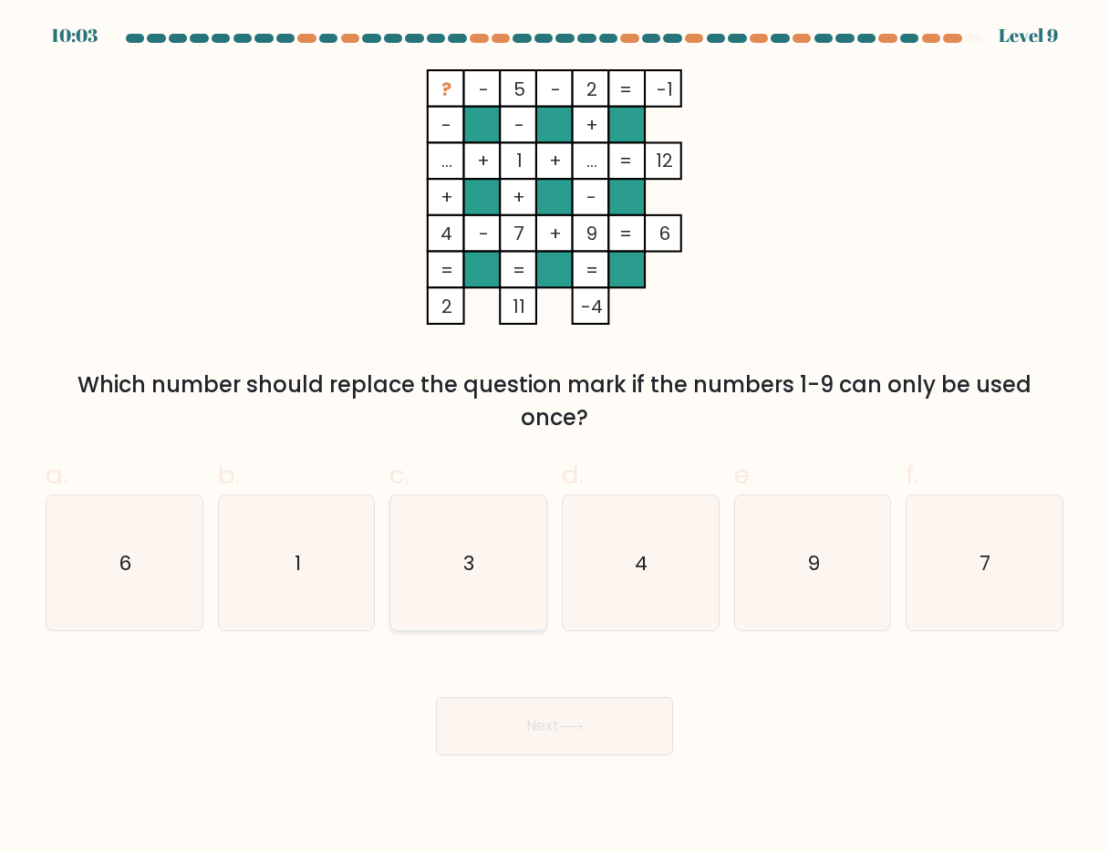
click at [515, 572] on icon "3" at bounding box center [468, 563] width 136 height 136
click at [554, 438] on input "c. 3" at bounding box center [554, 432] width 1 height 12
radio input "true"
click at [609, 727] on button "Next" at bounding box center [554, 726] width 237 height 58
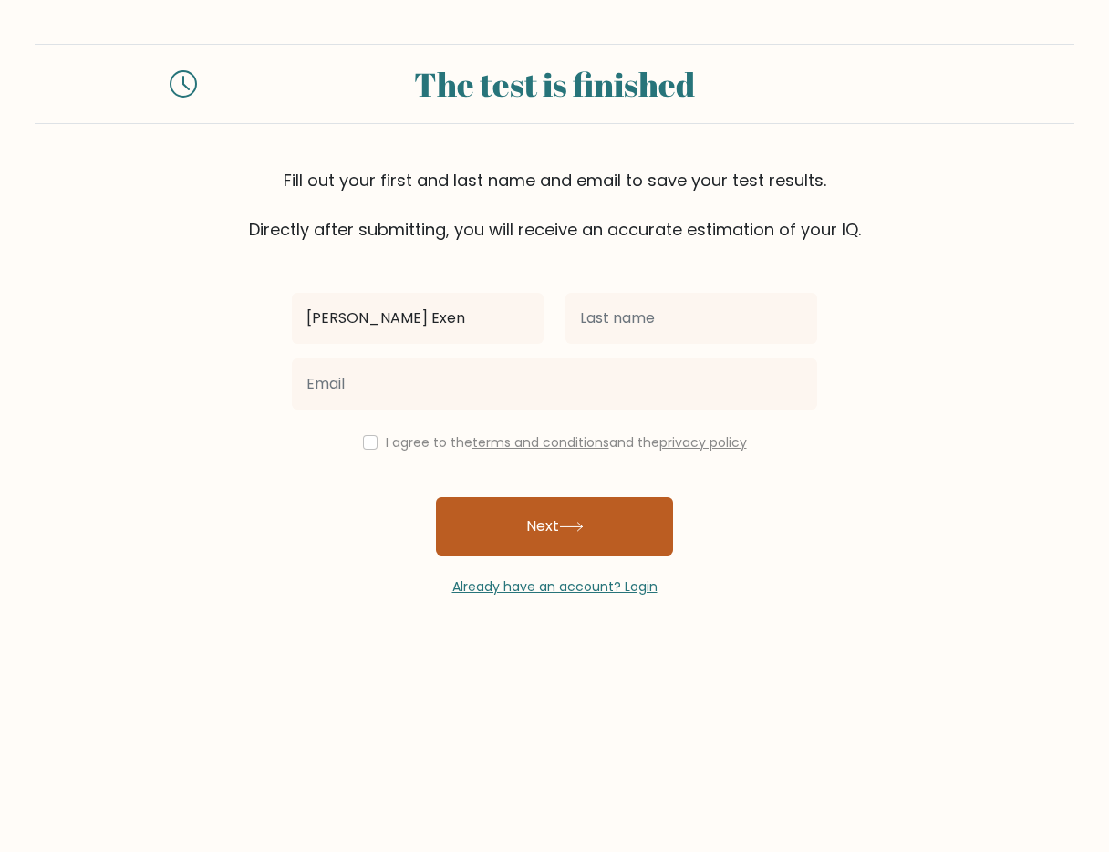
type input "[PERSON_NAME] Exen"
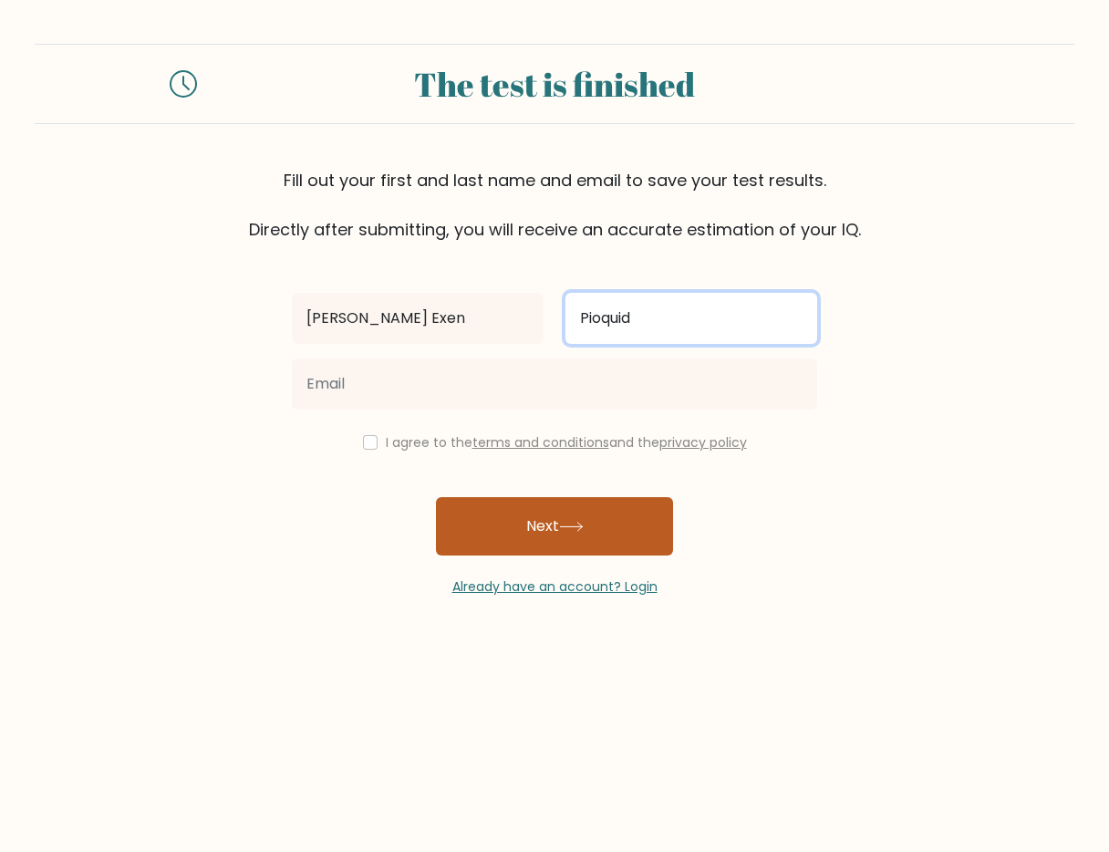
type input "Pioquid"
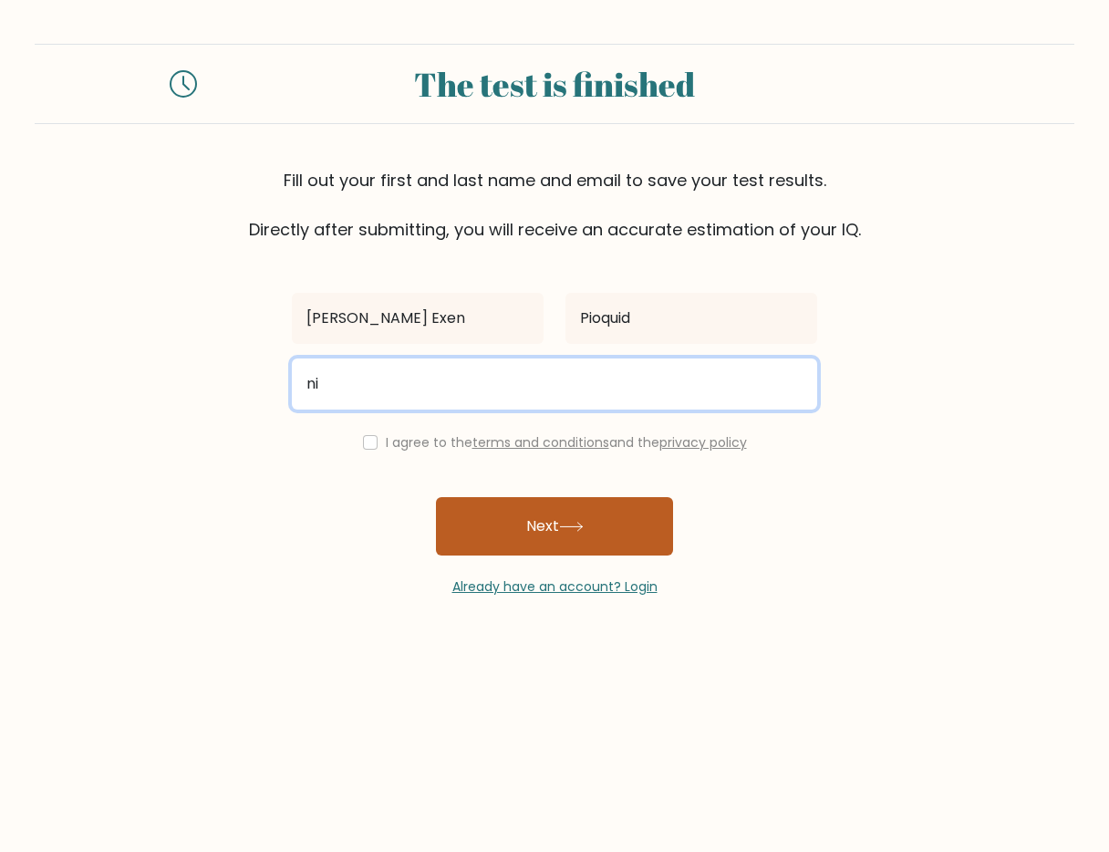
type input "[EMAIL_ADDRESS][DOMAIN_NAME]"
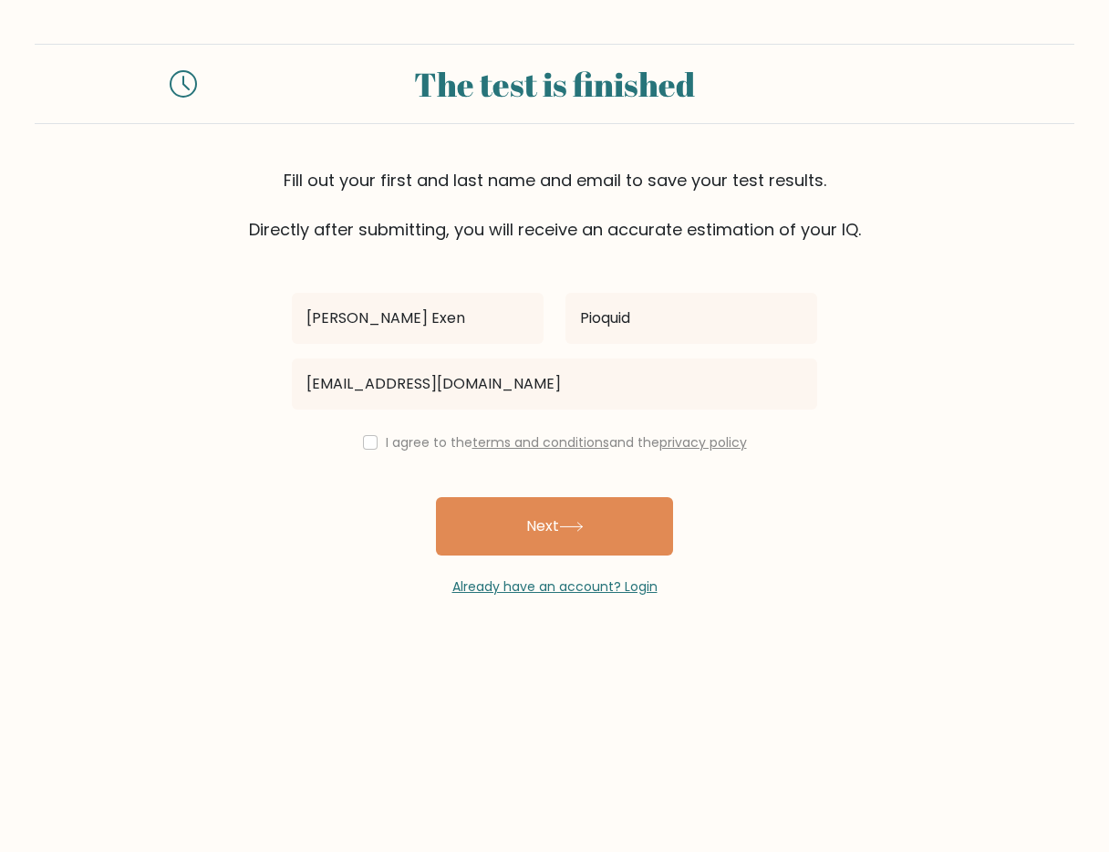
click at [386, 442] on label "I agree to the terms and conditions and the privacy policy" at bounding box center [566, 442] width 361 height 18
click at [363, 444] on input "checkbox" at bounding box center [370, 442] width 15 height 15
checkbox input "true"
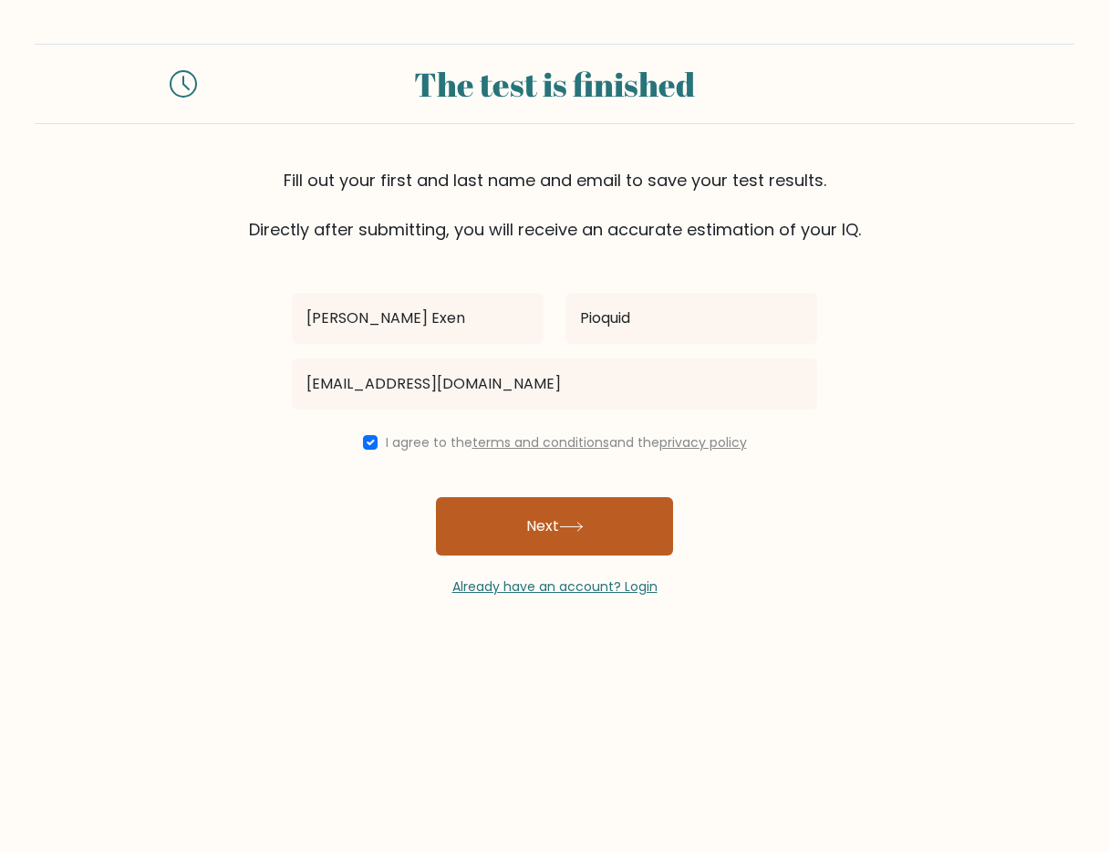
click at [515, 527] on button "Next" at bounding box center [554, 526] width 237 height 58
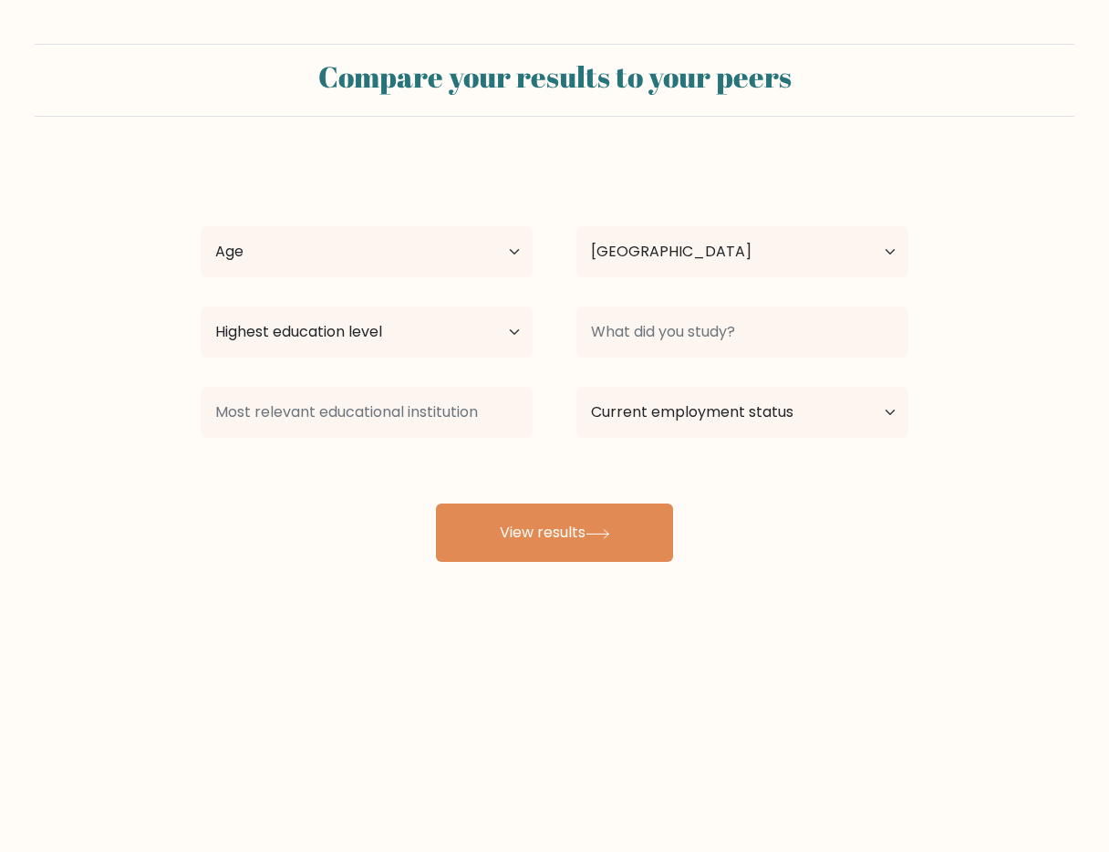
select select "PH"
click at [475, 260] on select "Age Under 18 years old 18-24 years old 25-34 years old 35-44 years old 45-54 ye…" at bounding box center [367, 251] width 332 height 51
select select "35_44"
click at [201, 226] on select "Age Under 18 years old 18-24 years old 25-34 years old 35-44 years old 45-54 ye…" at bounding box center [367, 251] width 332 height 51
click at [423, 332] on select "Highest education level No schooling Primary Lower Secondary Upper Secondary Oc…" at bounding box center [367, 331] width 332 height 51
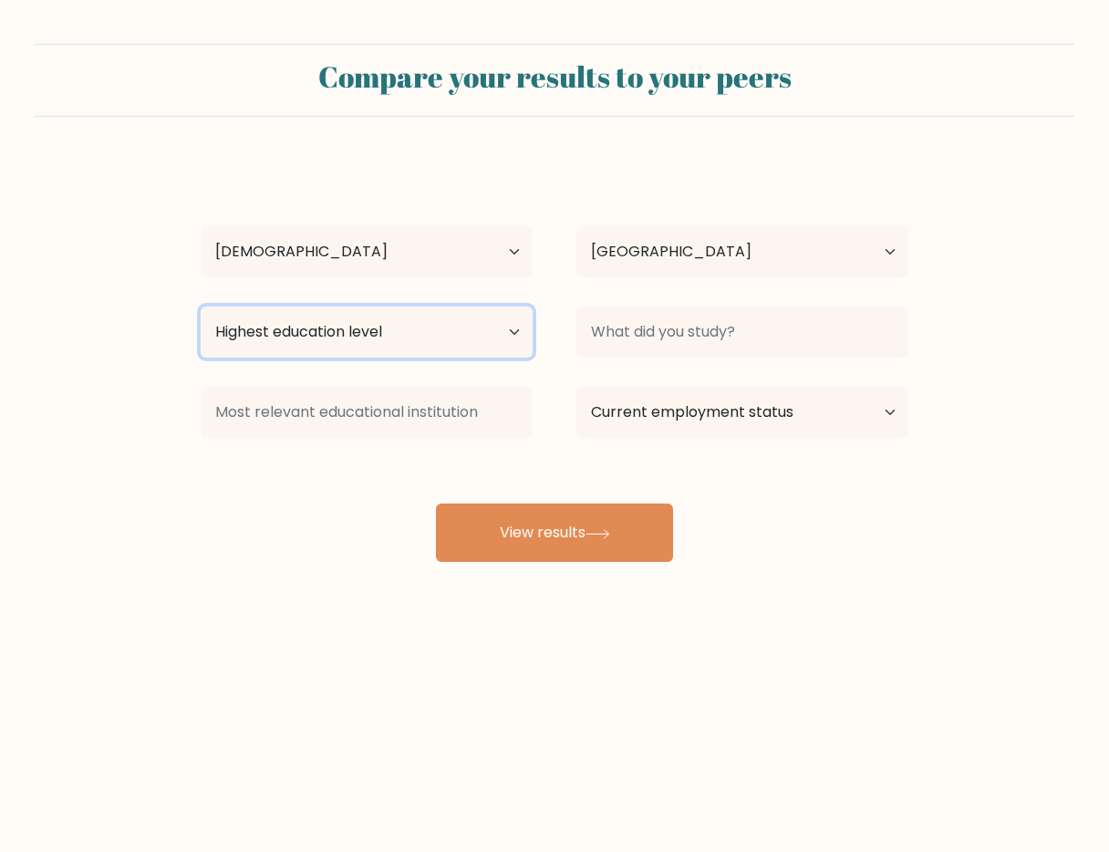
select select "bachelors_degree"
click at [201, 306] on select "Highest education level No schooling Primary Lower Secondary Upper Secondary Oc…" at bounding box center [367, 331] width 332 height 51
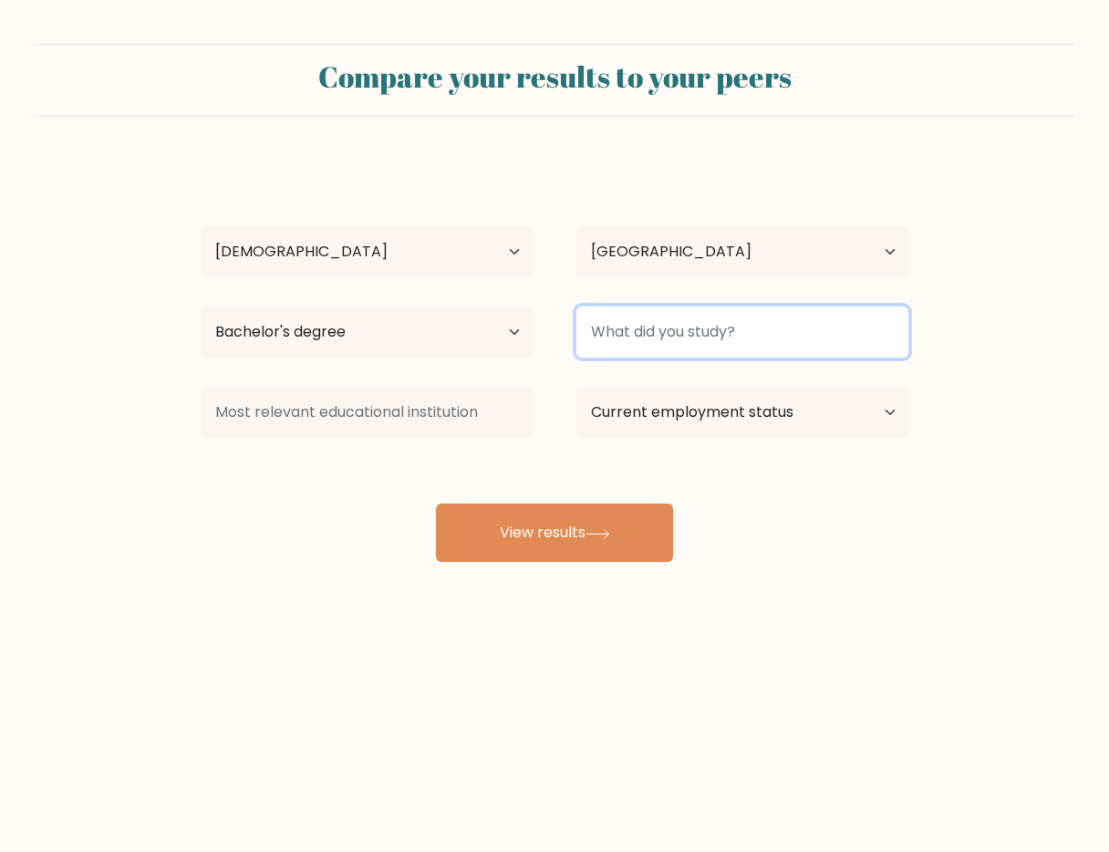
click at [691, 342] on input at bounding box center [742, 331] width 332 height 51
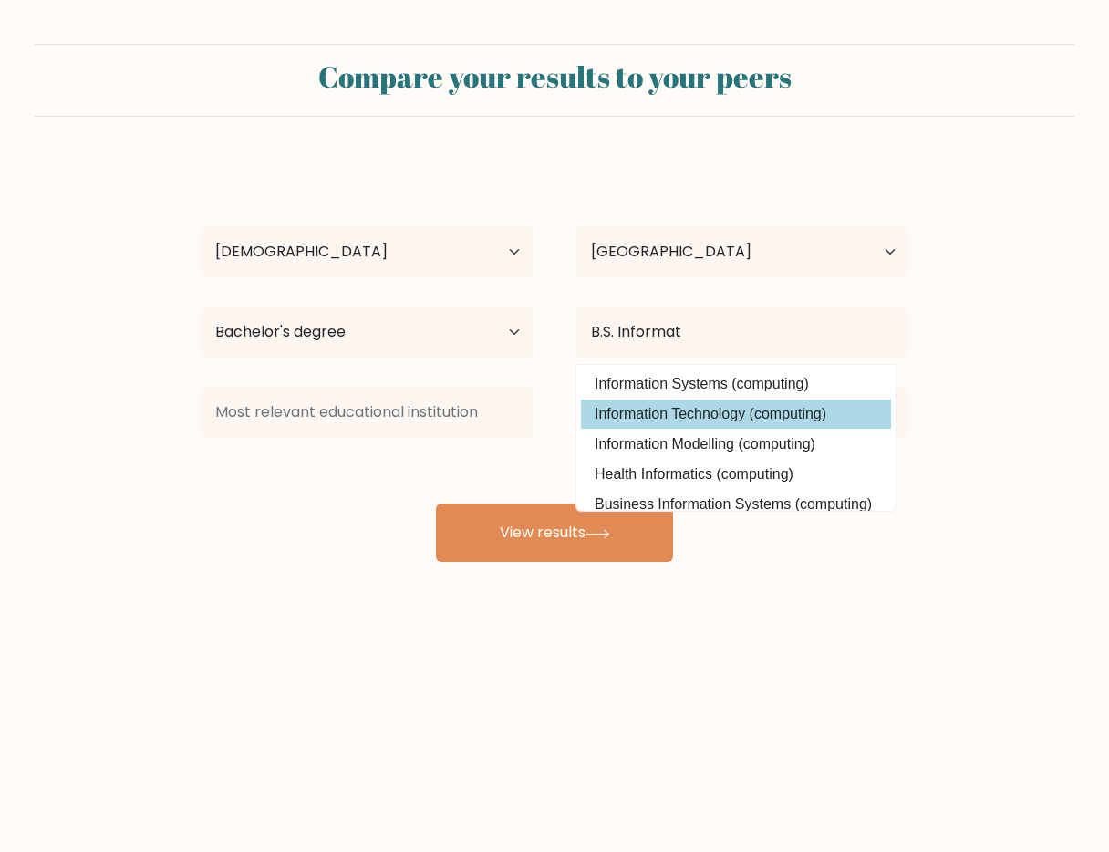
click at [694, 411] on option "Information Technology (computing)" at bounding box center [736, 413] width 310 height 29
type input "Information Technology"
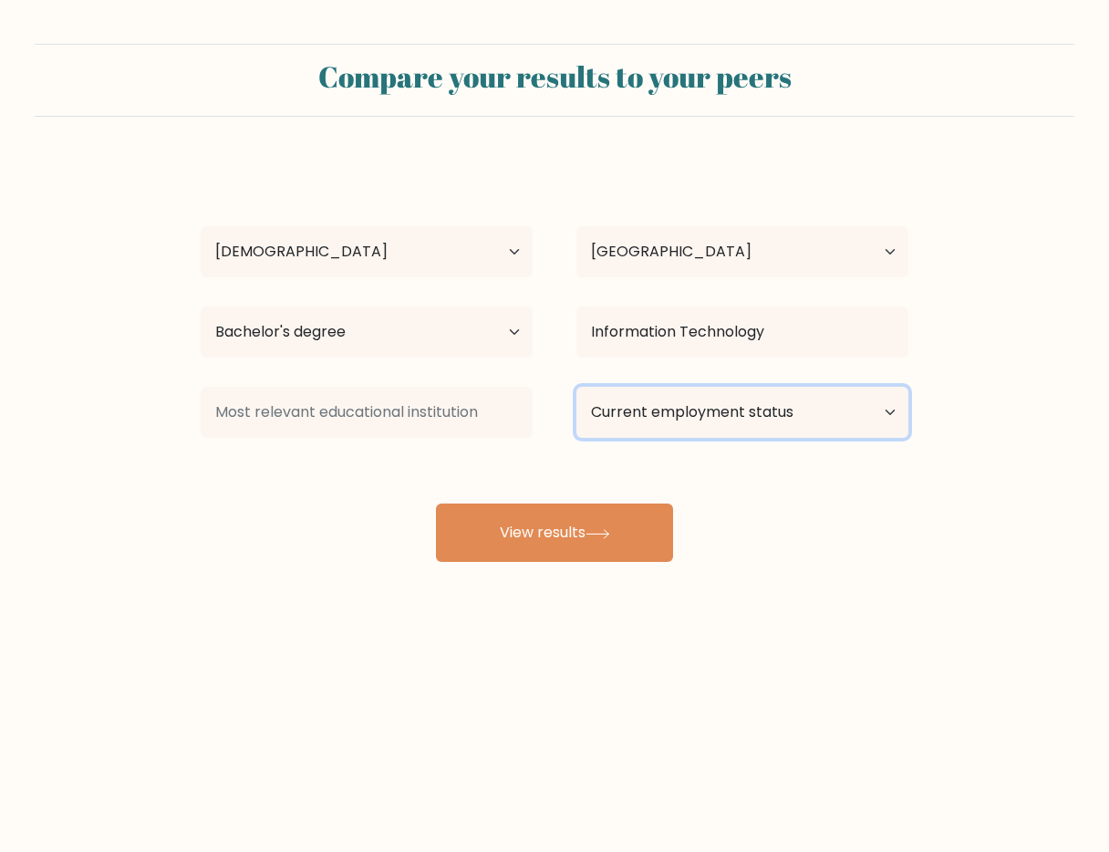
click at [644, 416] on select "Current employment status Employed Student Retired Other / prefer not to answer" at bounding box center [742, 412] width 332 height 51
select select "other"
click at [576, 387] on select "Current employment status Employed Student Retired Other / prefer not to answer" at bounding box center [742, 412] width 332 height 51
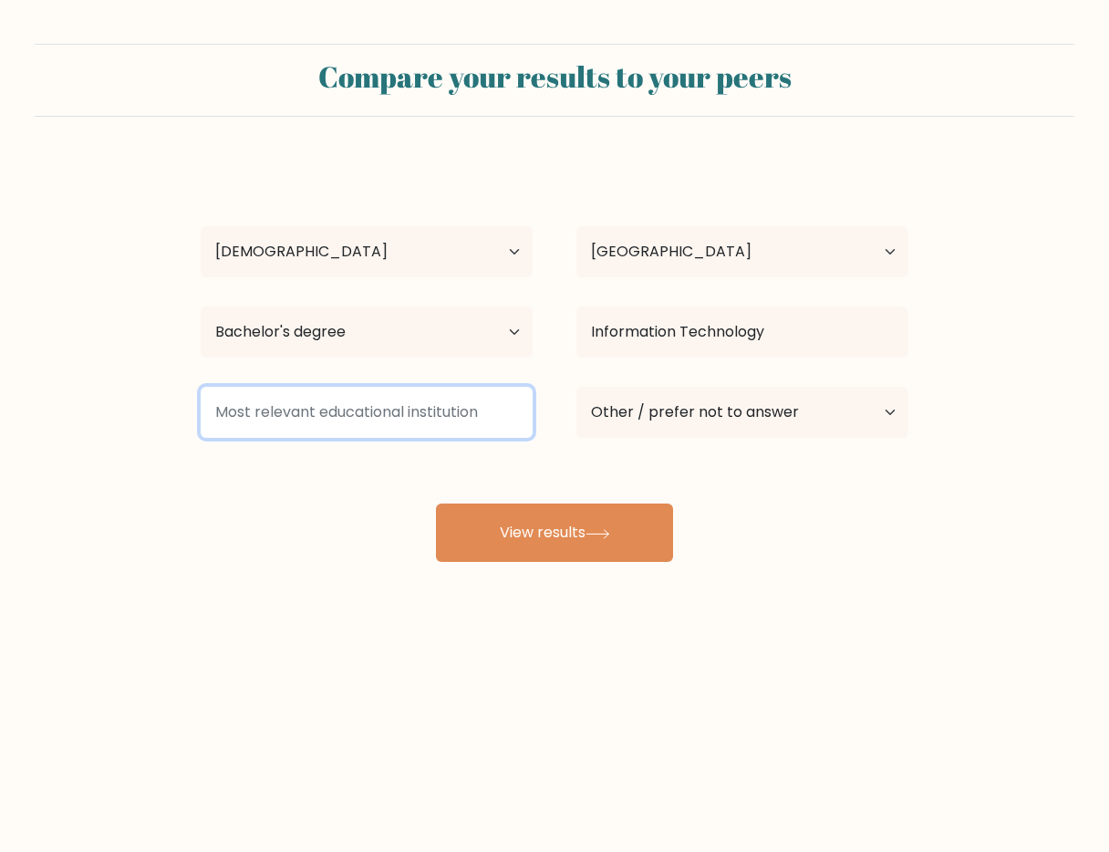
click at [446, 416] on input at bounding box center [367, 412] width 332 height 51
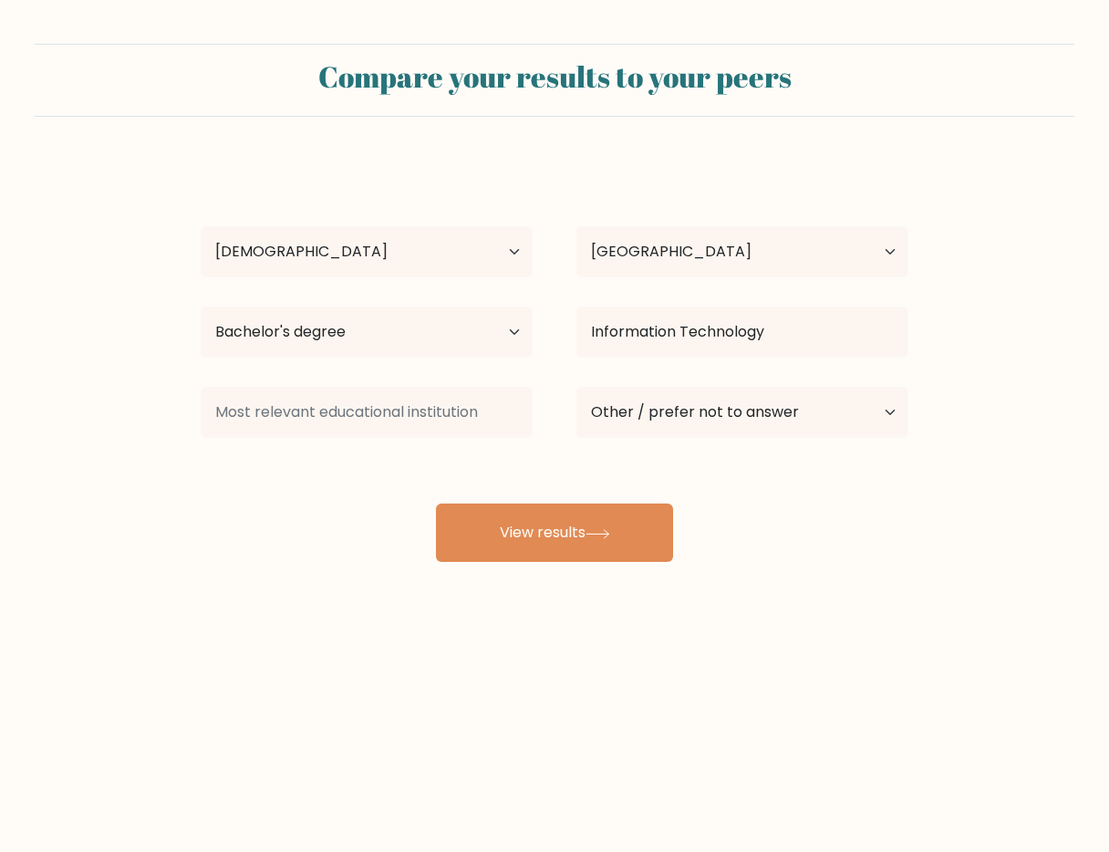
click at [766, 540] on div "Angelico Exen Pioquid Age Under 18 years old 18-24 years old 25-34 years old 35…" at bounding box center [555, 361] width 730 height 401
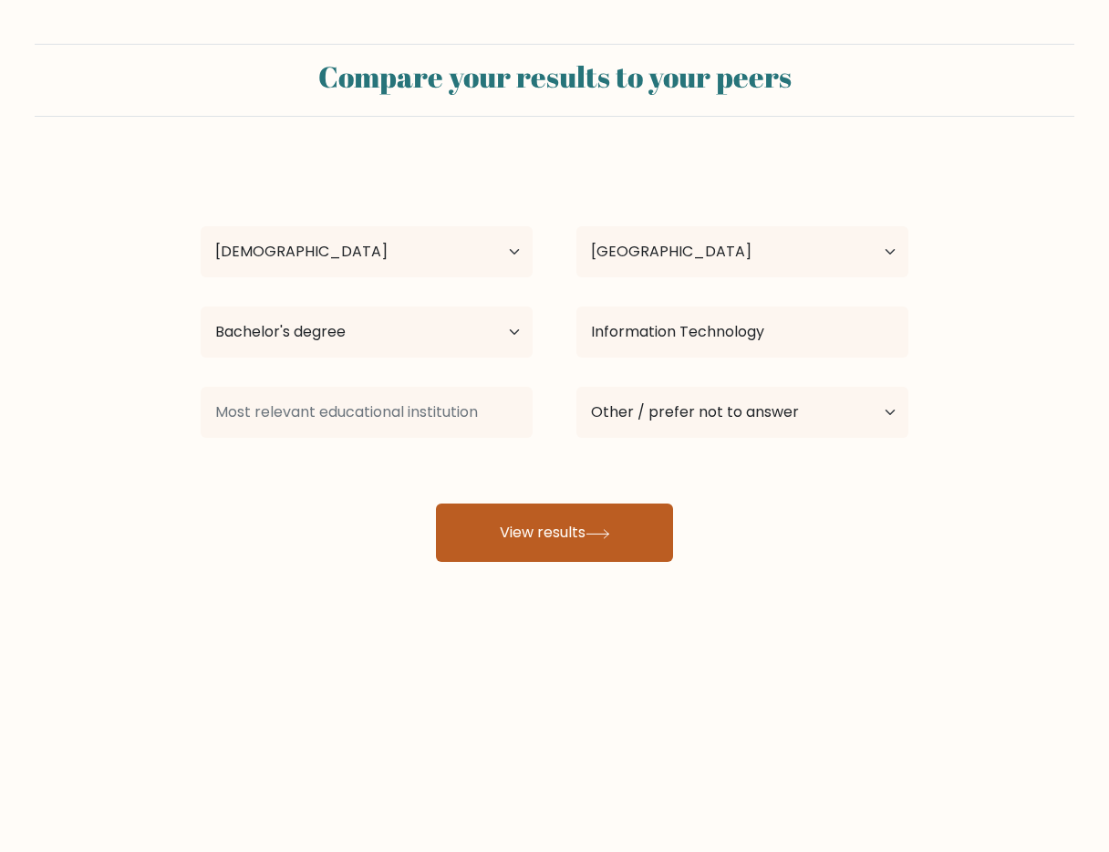
click at [589, 534] on button "View results" at bounding box center [554, 532] width 237 height 58
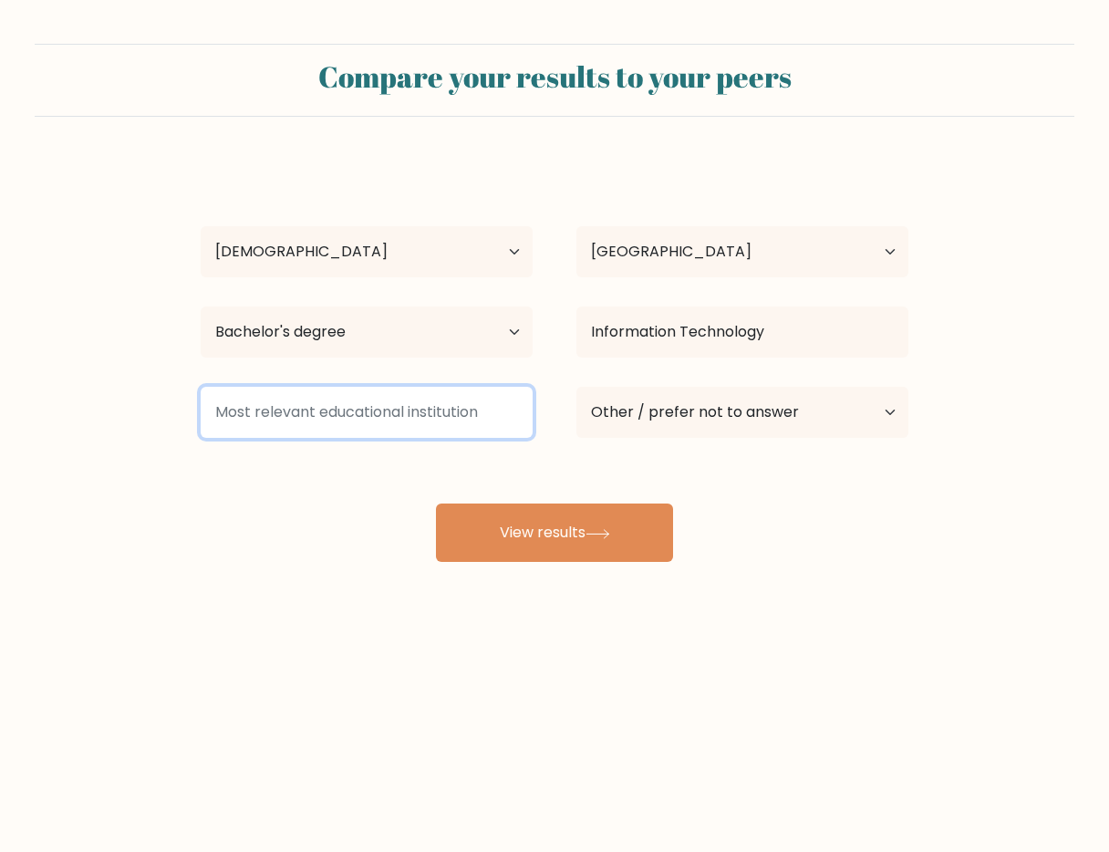
click at [442, 430] on input at bounding box center [367, 412] width 332 height 51
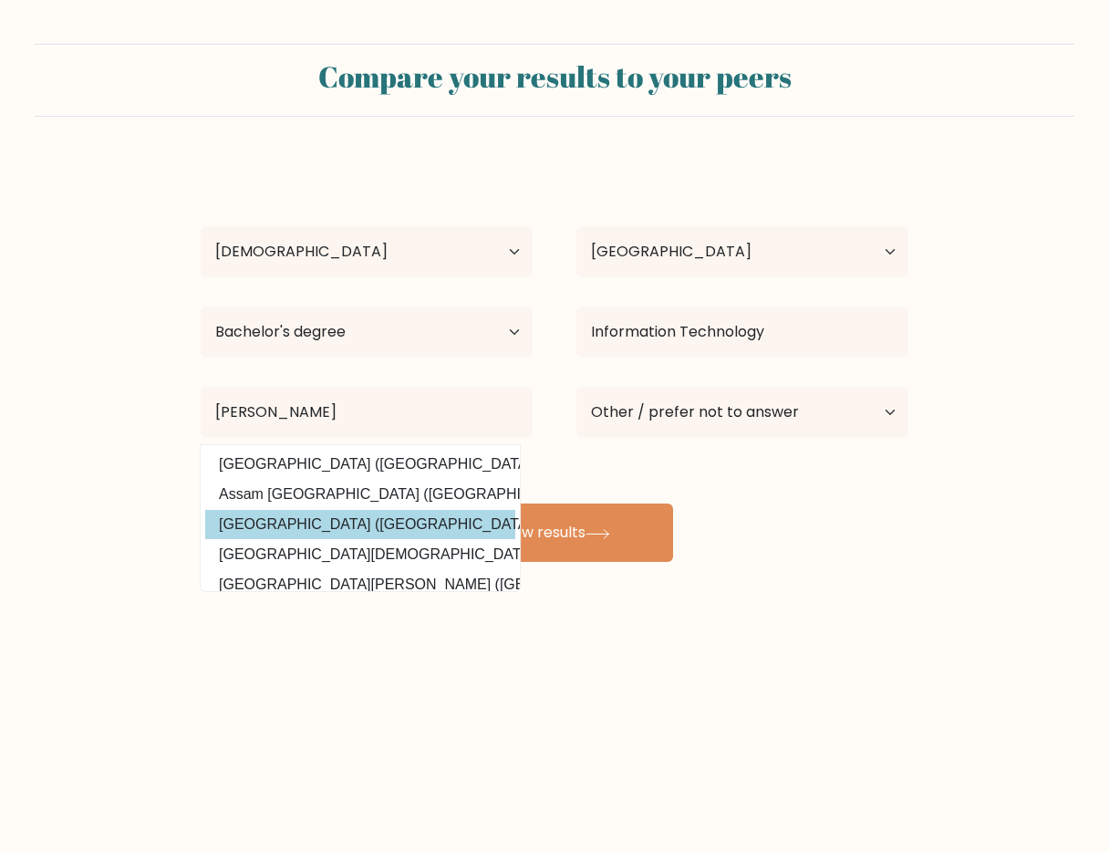
click at [434, 526] on option "Don Bosco Technical College (Philippines)" at bounding box center [360, 524] width 310 height 29
type input "Don Bosco Technical College"
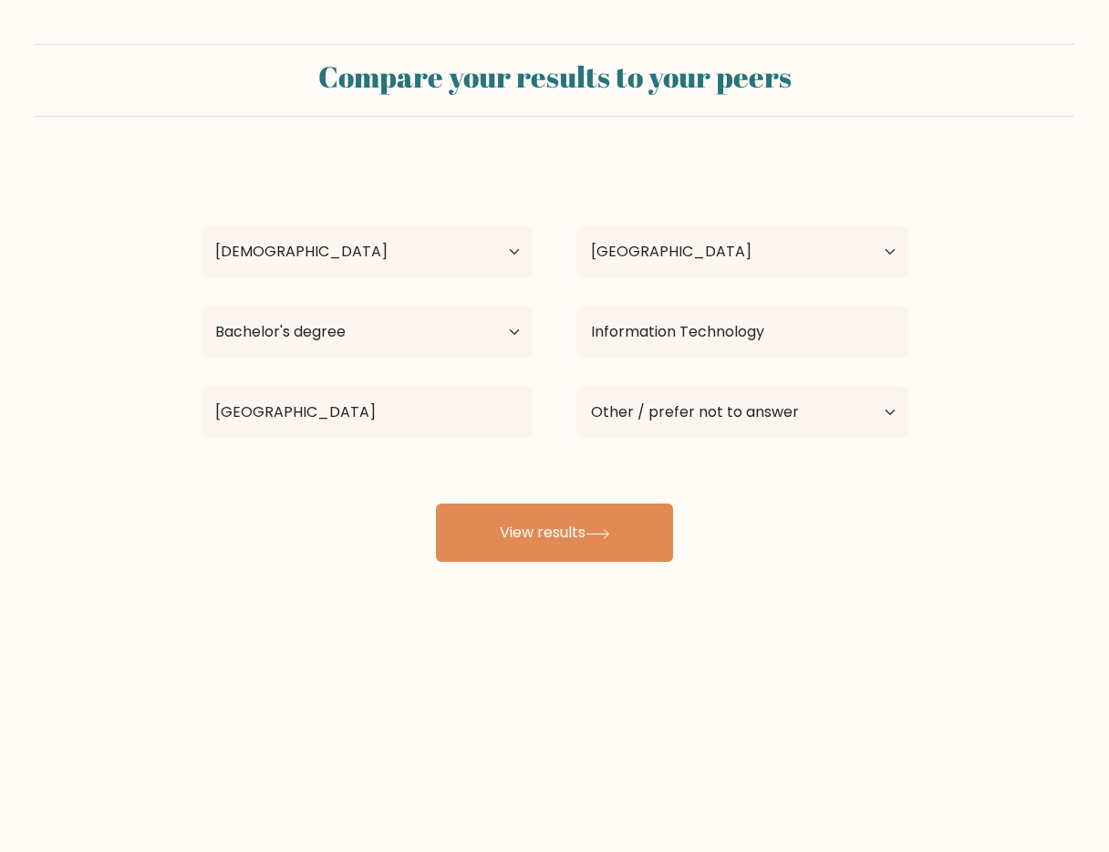
click at [775, 575] on div "Compare your results to your peers Angelico Exen Pioquid Age Under 18 years old…" at bounding box center [554, 345] width 1109 height 691
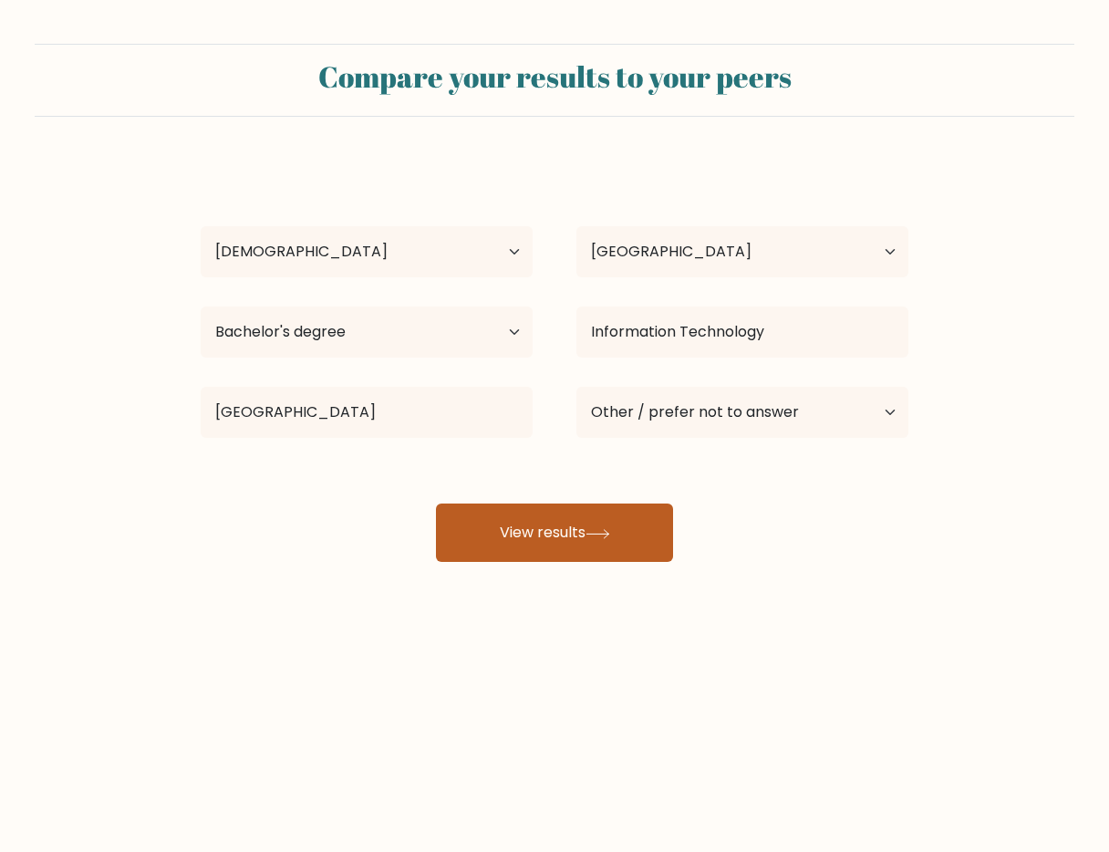
click at [558, 532] on button "View results" at bounding box center [554, 532] width 237 height 58
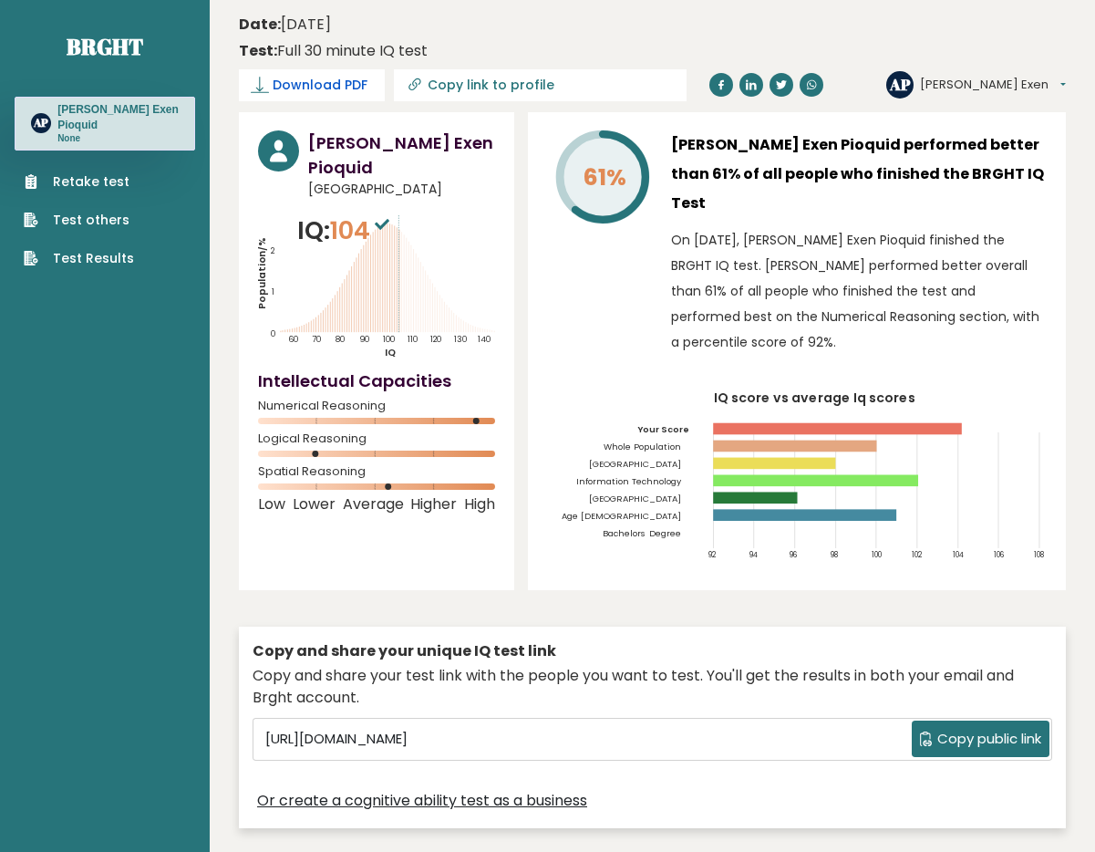
click at [319, 89] on span "Download PDF" at bounding box center [320, 85] width 95 height 19
click at [370, 83] on span "✓ Your PDF is downloaded..." at bounding box center [342, 85] width 207 height 32
click at [946, 729] on span "Copy public link" at bounding box center [989, 739] width 104 height 21
click at [969, 729] on span "Copy public link" at bounding box center [989, 739] width 104 height 21
click at [974, 729] on span "Copy public link" at bounding box center [989, 739] width 104 height 21
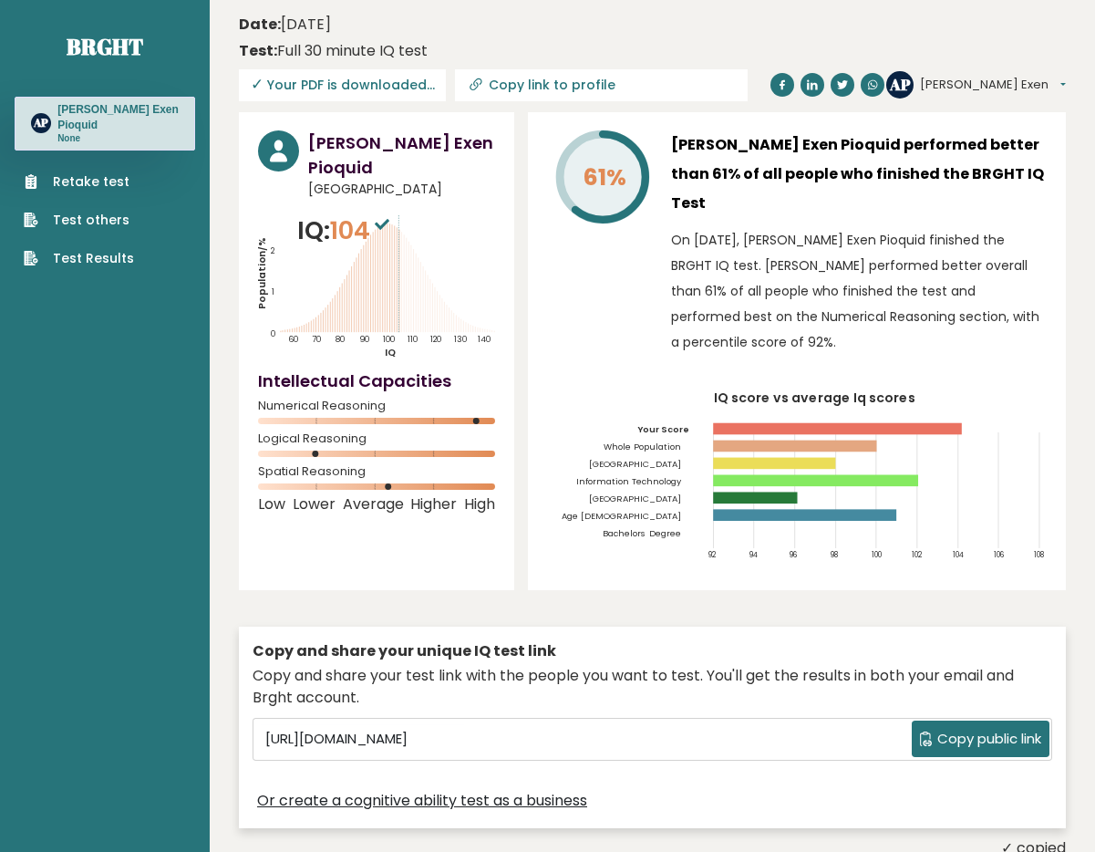
click at [974, 729] on span "Copy public link" at bounding box center [989, 739] width 104 height 21
drag, startPoint x: 316, startPoint y: 430, endPoint x: 392, endPoint y: 427, distance: 75.7
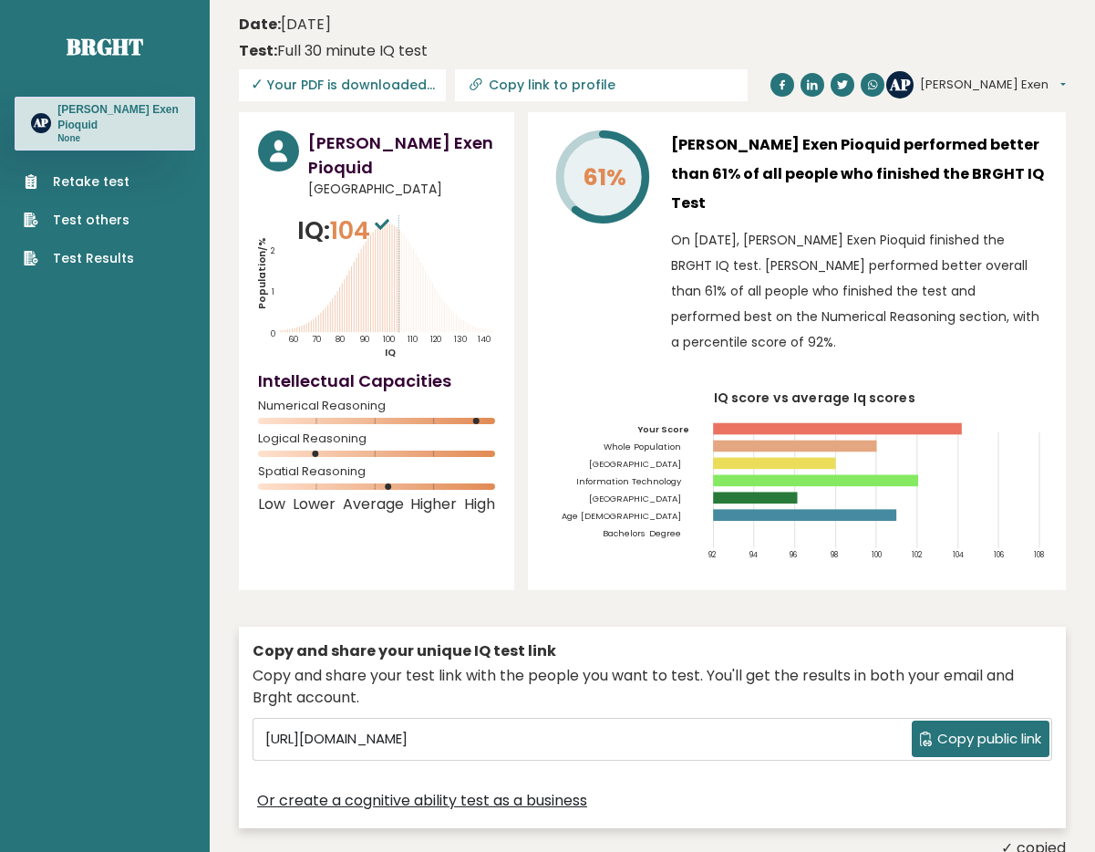
click at [392, 450] on icon at bounding box center [376, 453] width 237 height 6
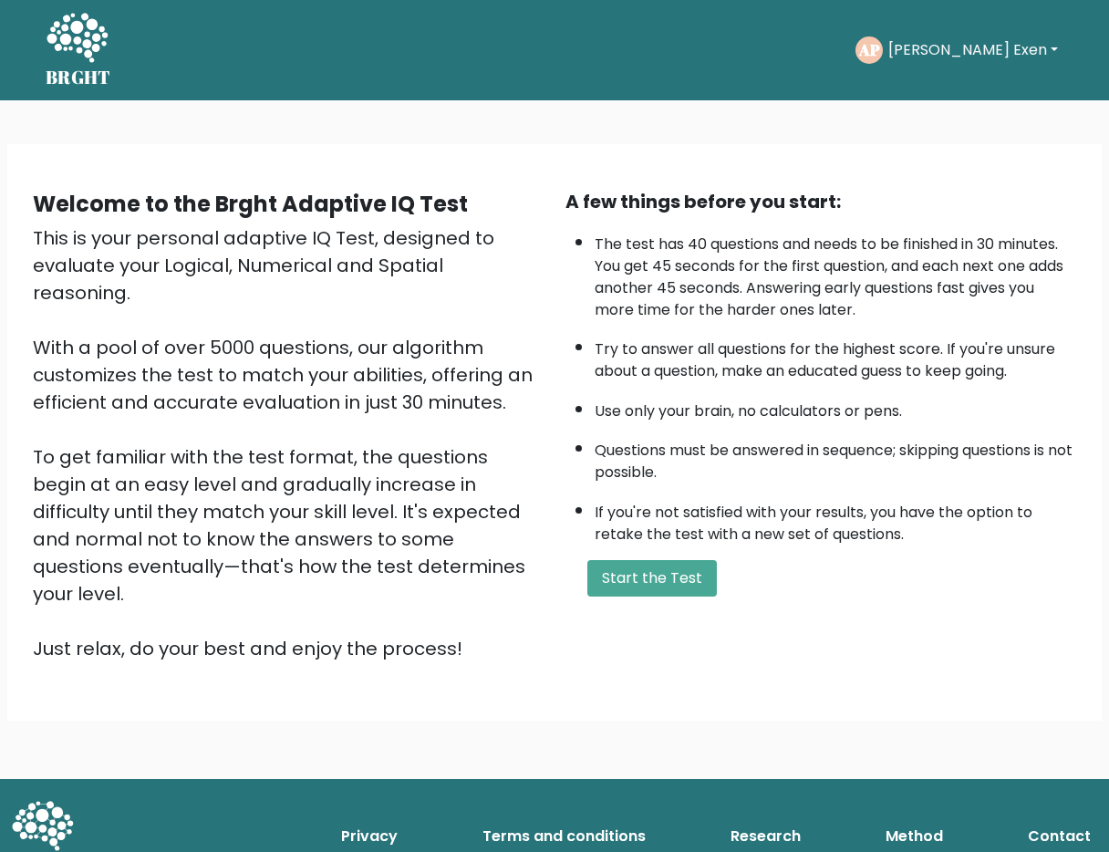
click at [1015, 40] on button "[PERSON_NAME] Exen" at bounding box center [973, 50] width 181 height 24
click at [950, 102] on link "Dashboard" at bounding box center [928, 97] width 144 height 29
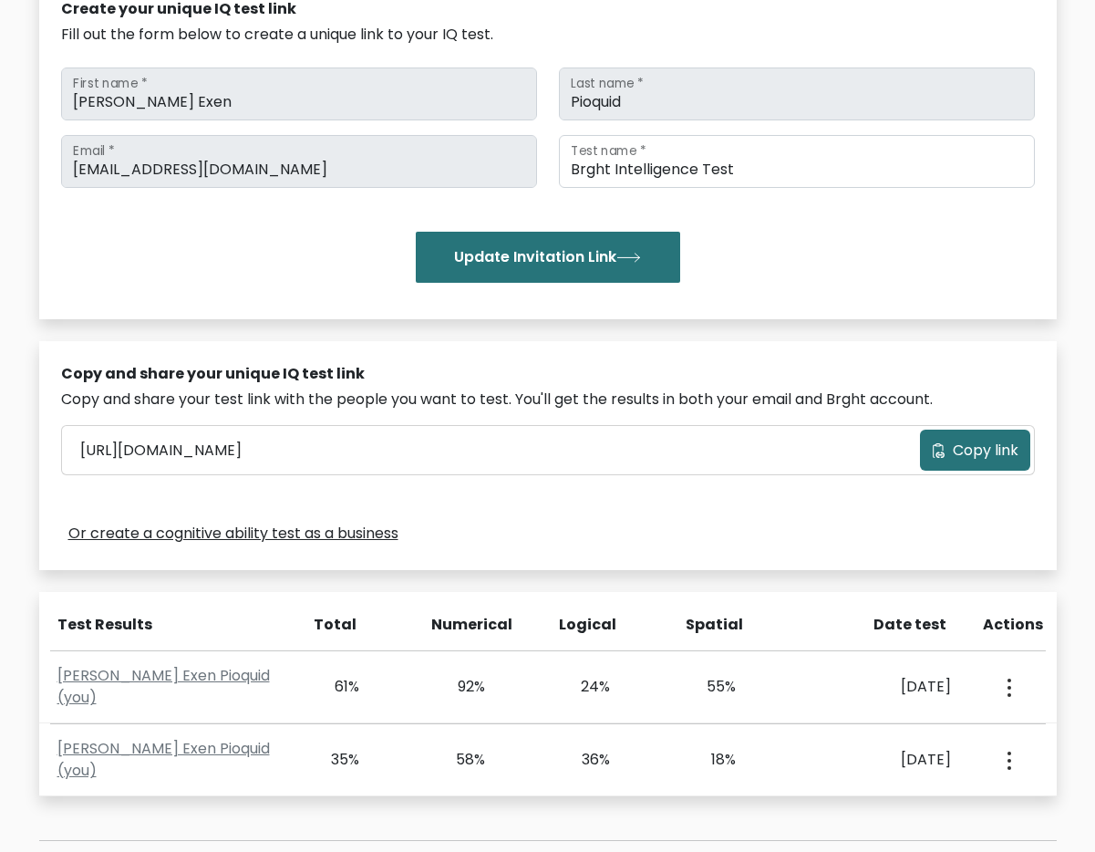
scroll to position [306, 0]
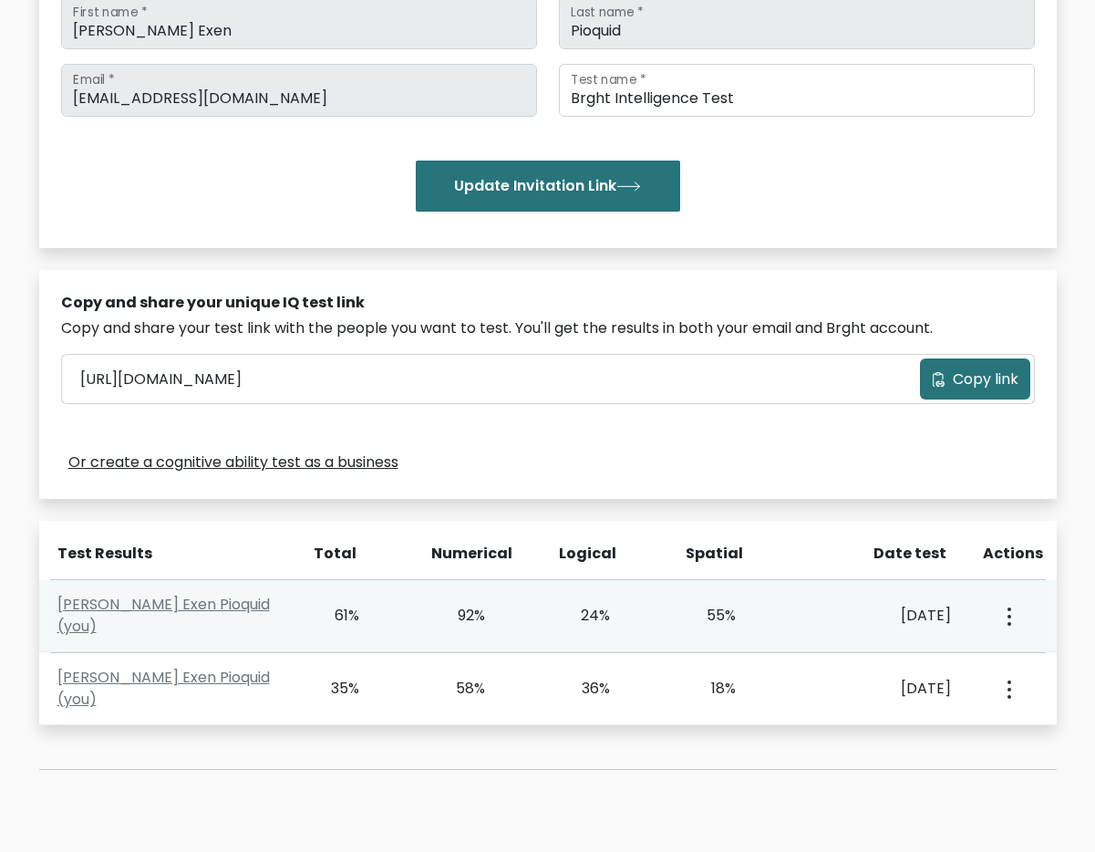
drag, startPoint x: 446, startPoint y: 617, endPoint x: 520, endPoint y: 622, distance: 74.0
click at [520, 622] on div "92%" at bounding box center [485, 616] width 126 height 22
click at [398, 625] on div "61%" at bounding box center [360, 616] width 126 height 22
drag, startPoint x: 322, startPoint y: 614, endPoint x: 989, endPoint y: 627, distance: 667.7
click at [989, 627] on div "[PERSON_NAME] Exen Pioquid (you) 61% 92% 24% 55% [DATE]" at bounding box center [548, 616] width 1018 height 72
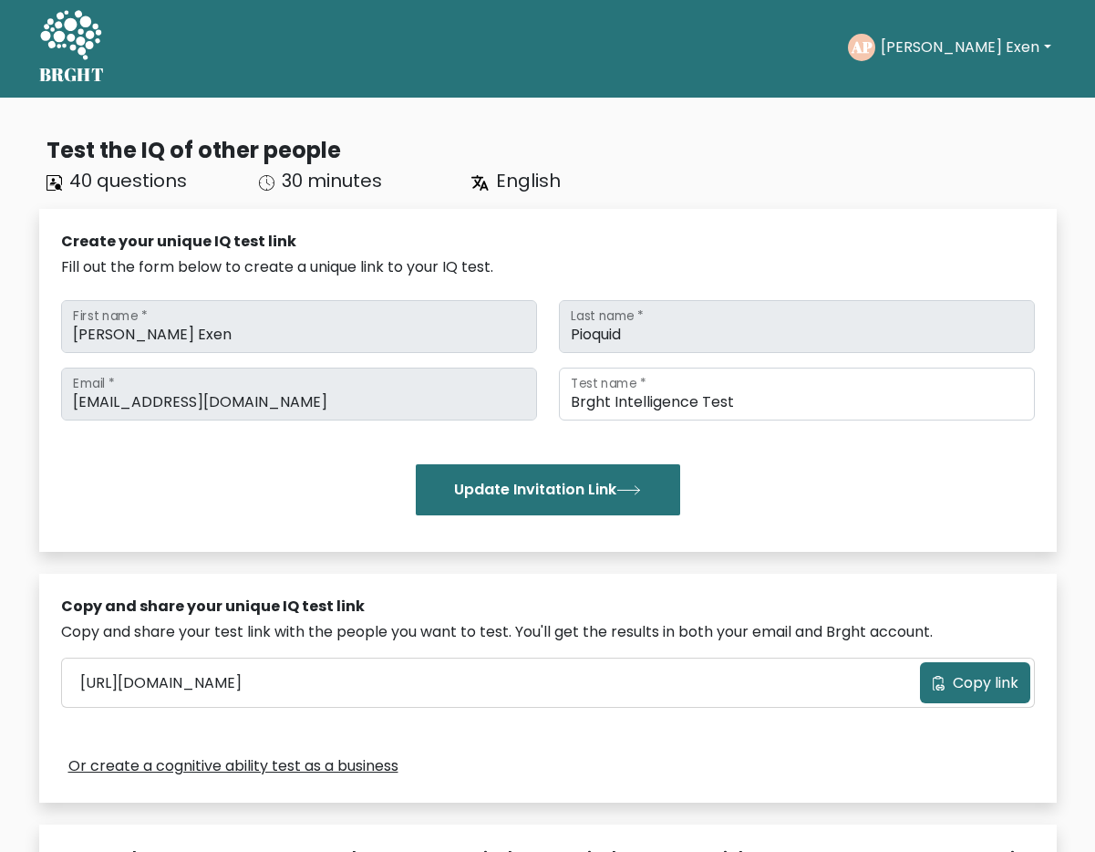
scroll to position [0, 0]
